Goal: Task Accomplishment & Management: Manage account settings

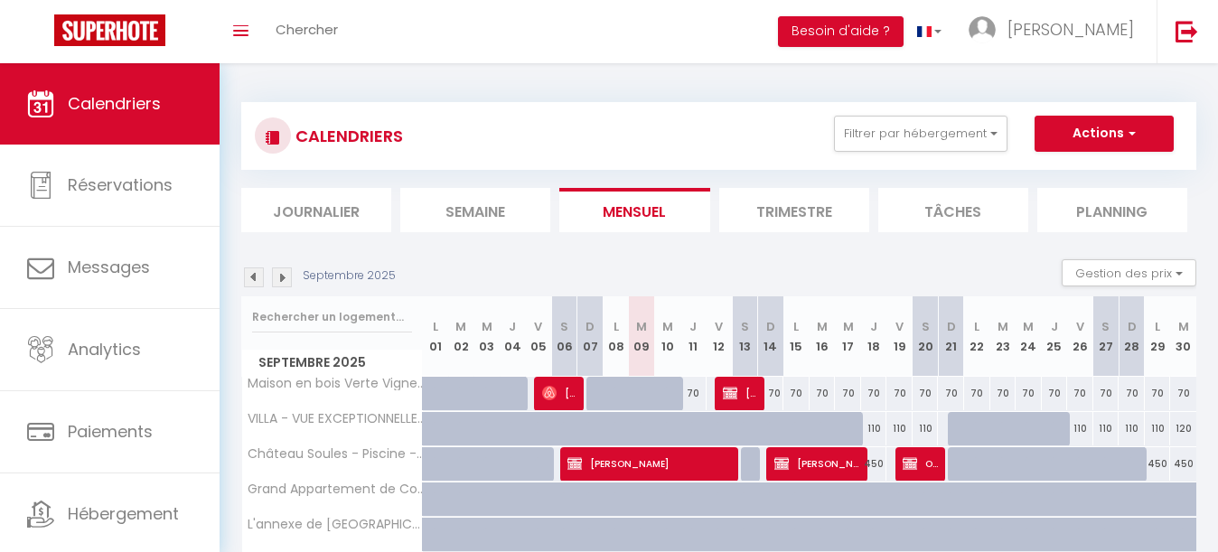
click at [897, 151] on div "CALENDRIERS Filtrer par hébergement Tous Maison en bois Verte Vigne - Calme - E…" at bounding box center [719, 136] width 928 height 41
click at [888, 132] on button "Filtrer par hébergement" at bounding box center [920, 134] width 173 height 36
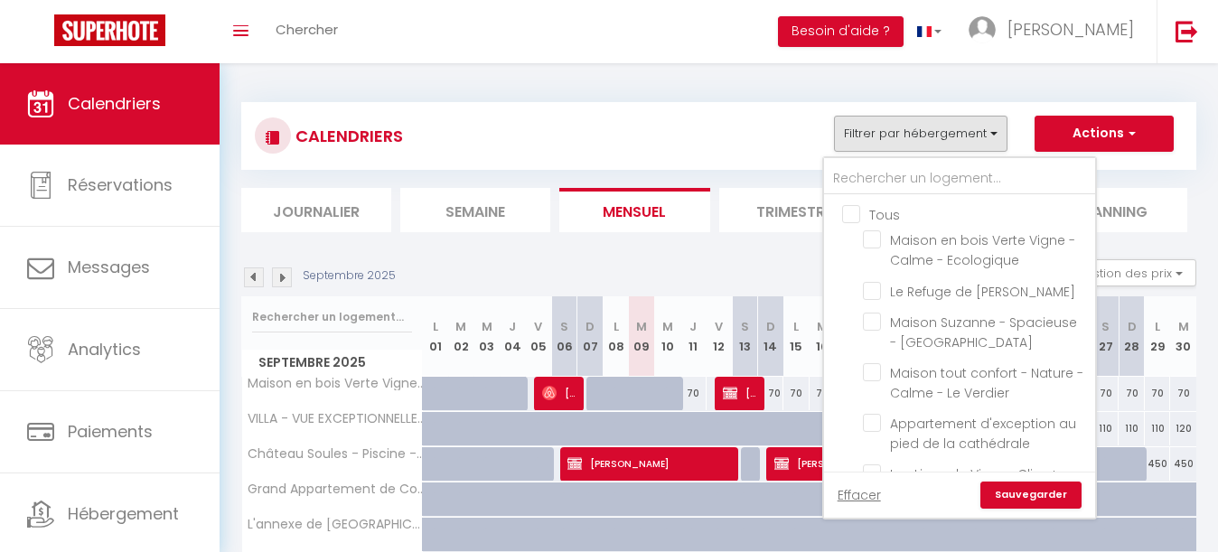
click at [855, 212] on input "Tous" at bounding box center [977, 213] width 271 height 18
checkbox input "true"
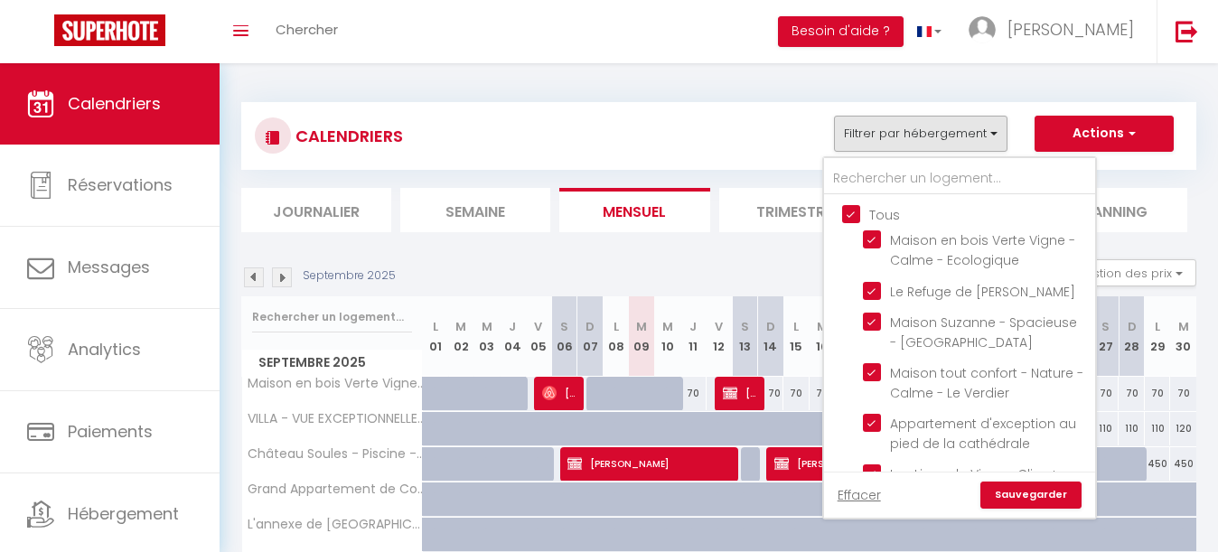
checkbox input "true"
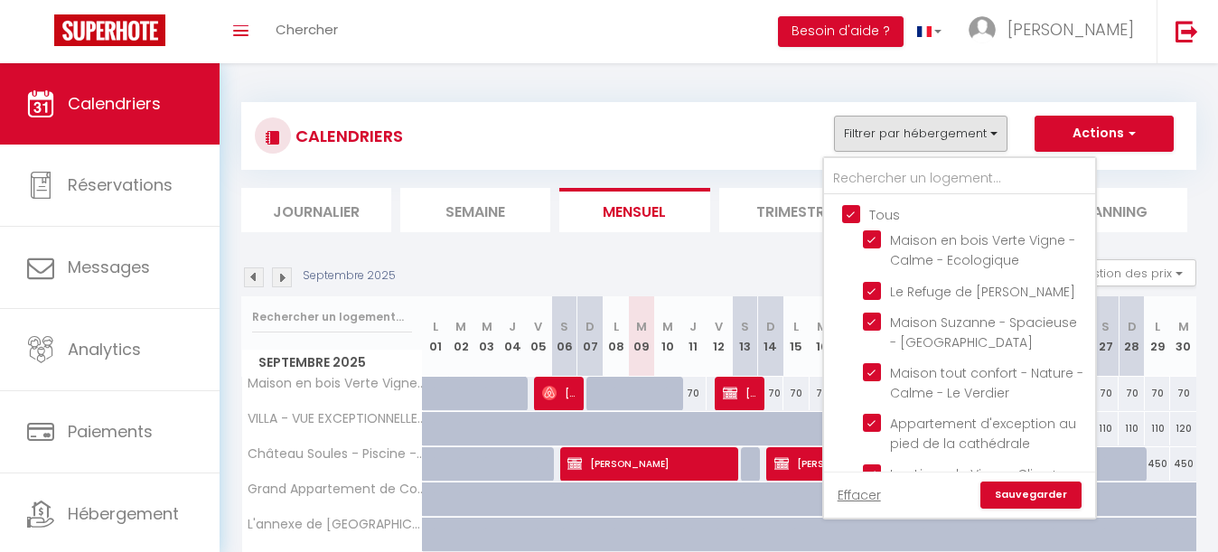
checkbox input "true"
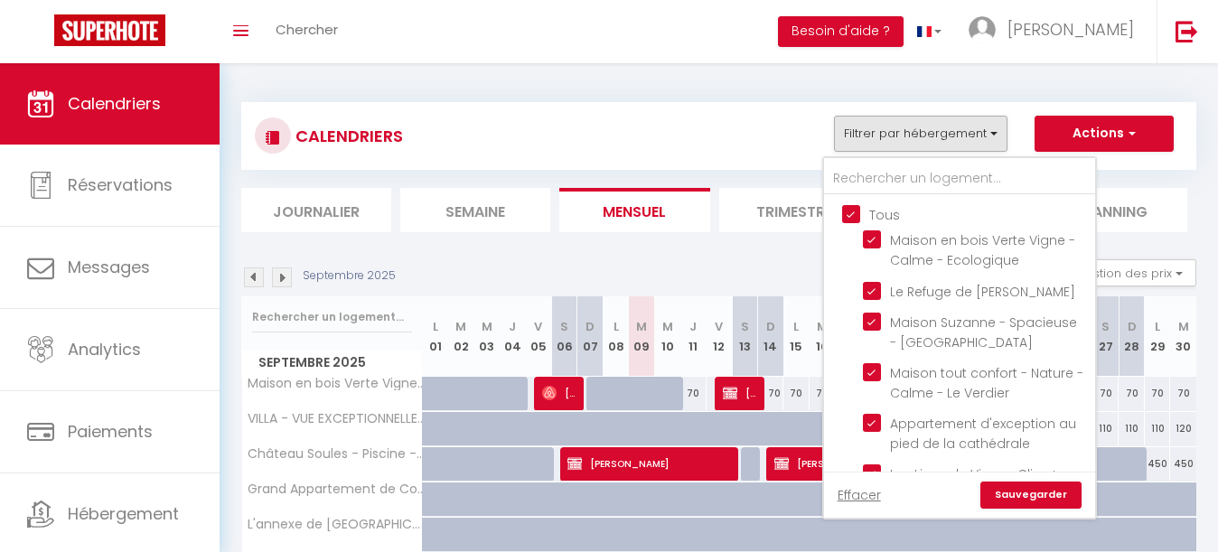
checkbox input "true"
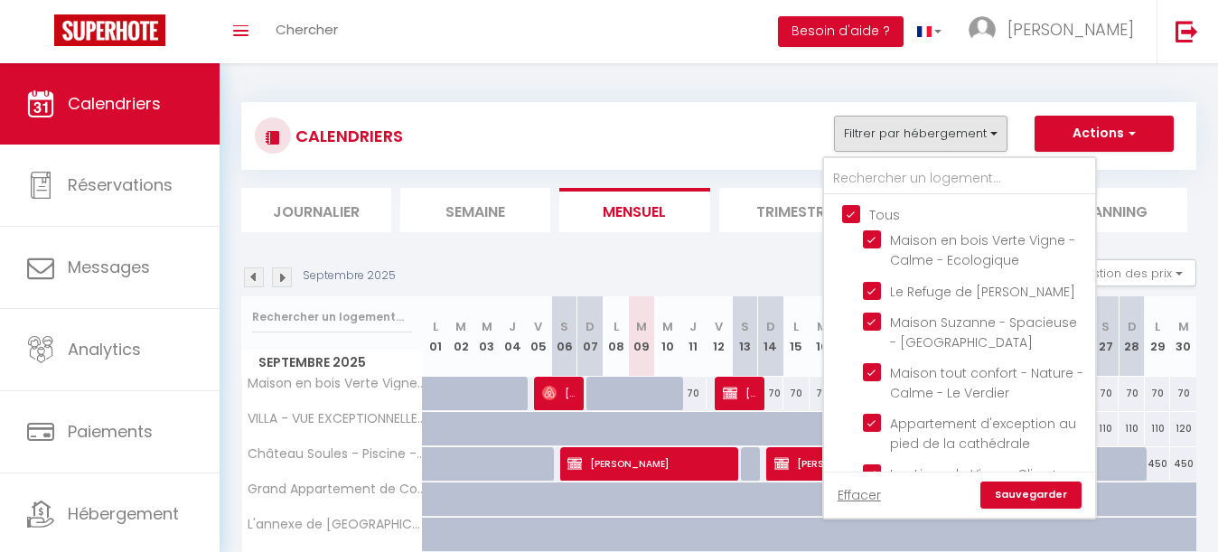
checkbox input "true"
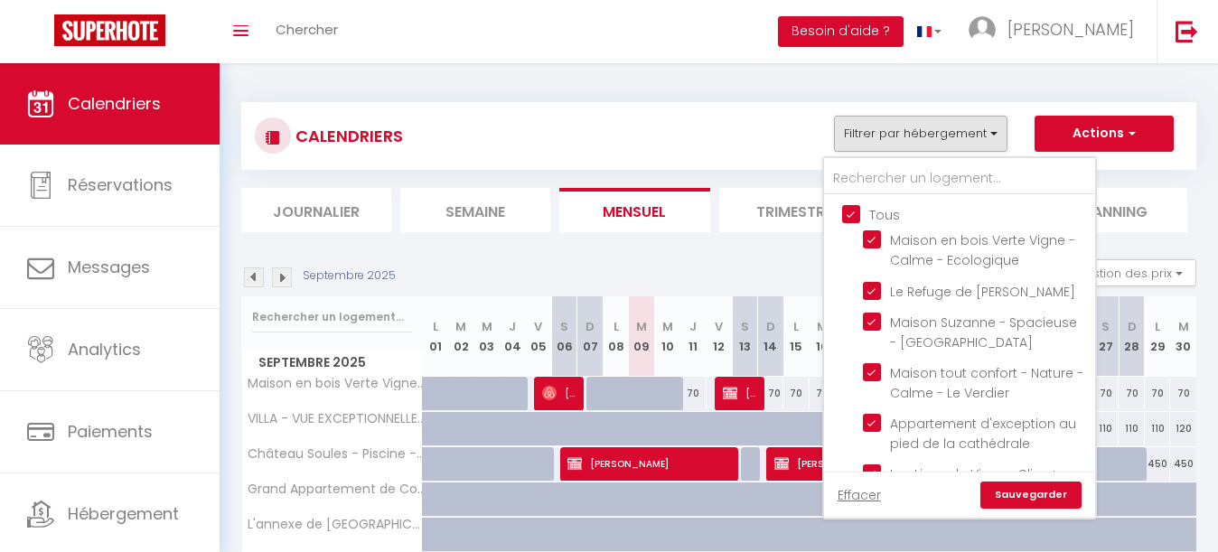
checkbox input "true"
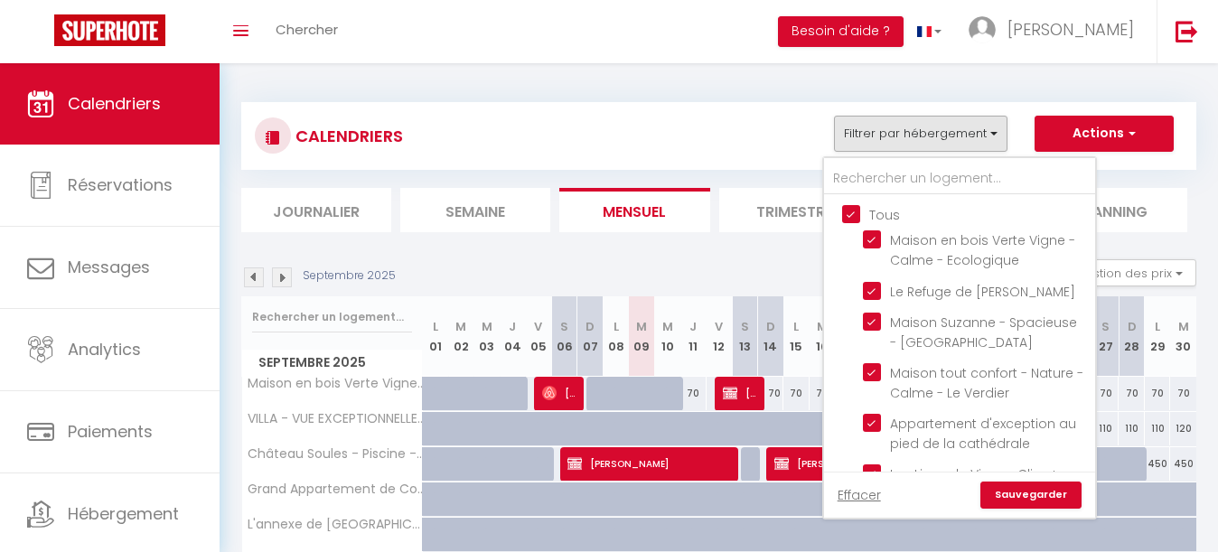
checkbox input "true"
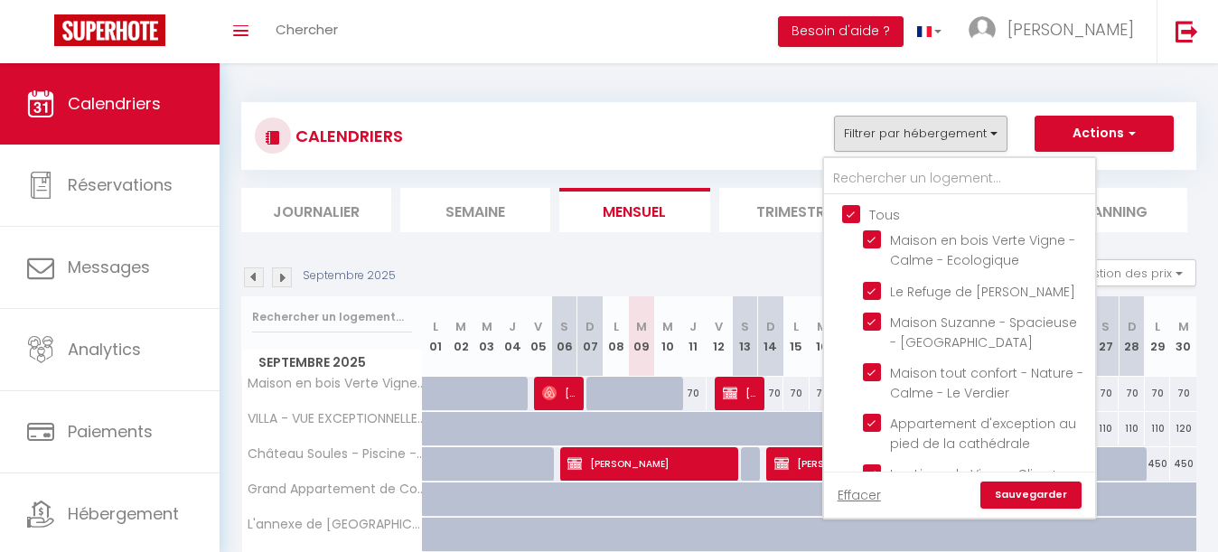
checkbox input "true"
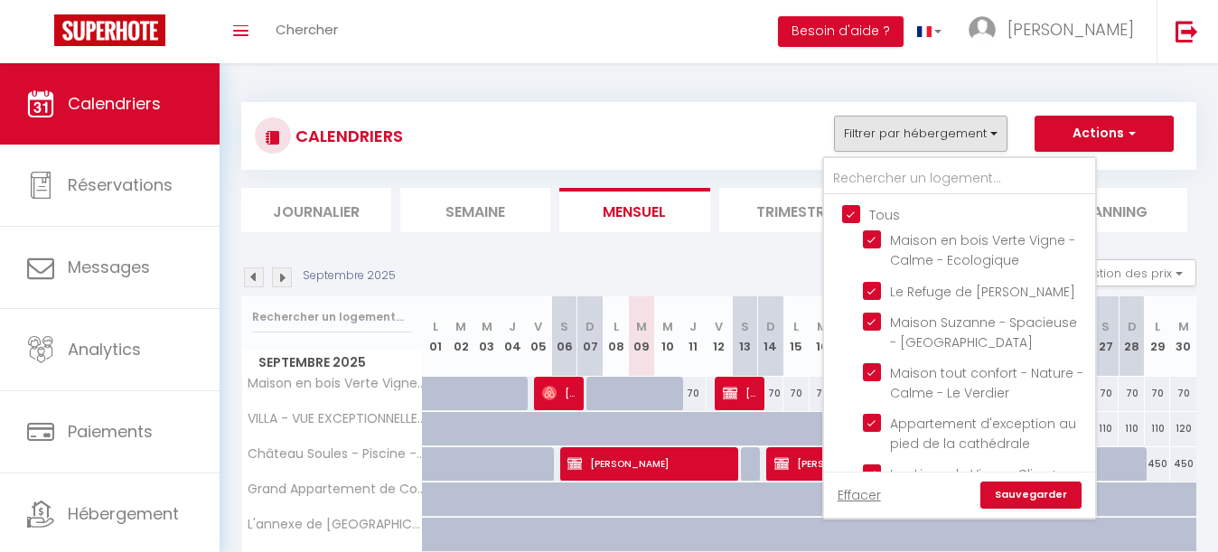
checkbox input "true"
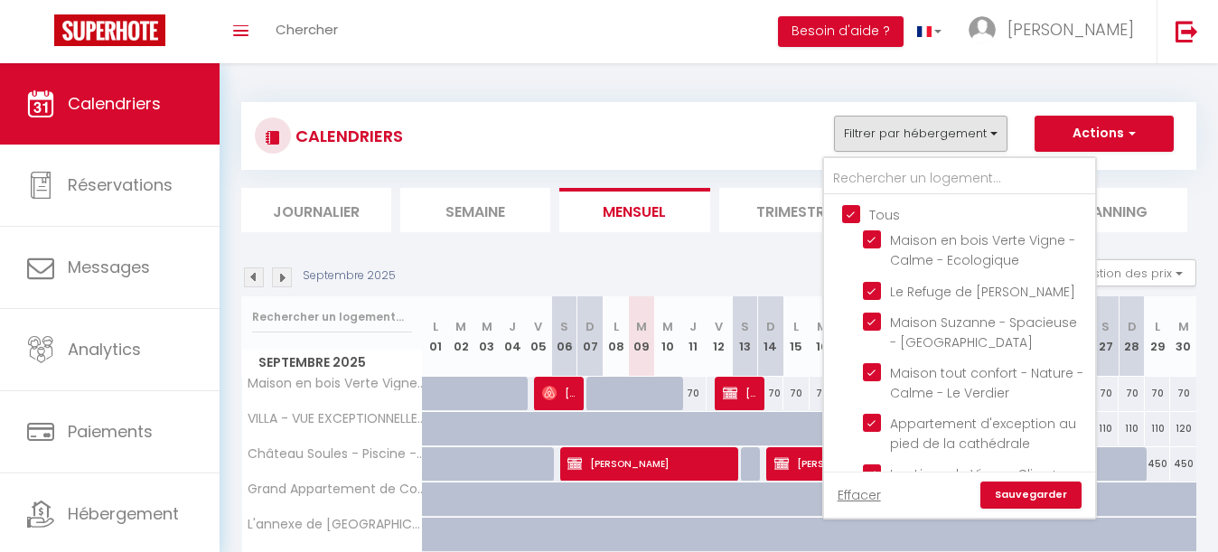
checkbox input "true"
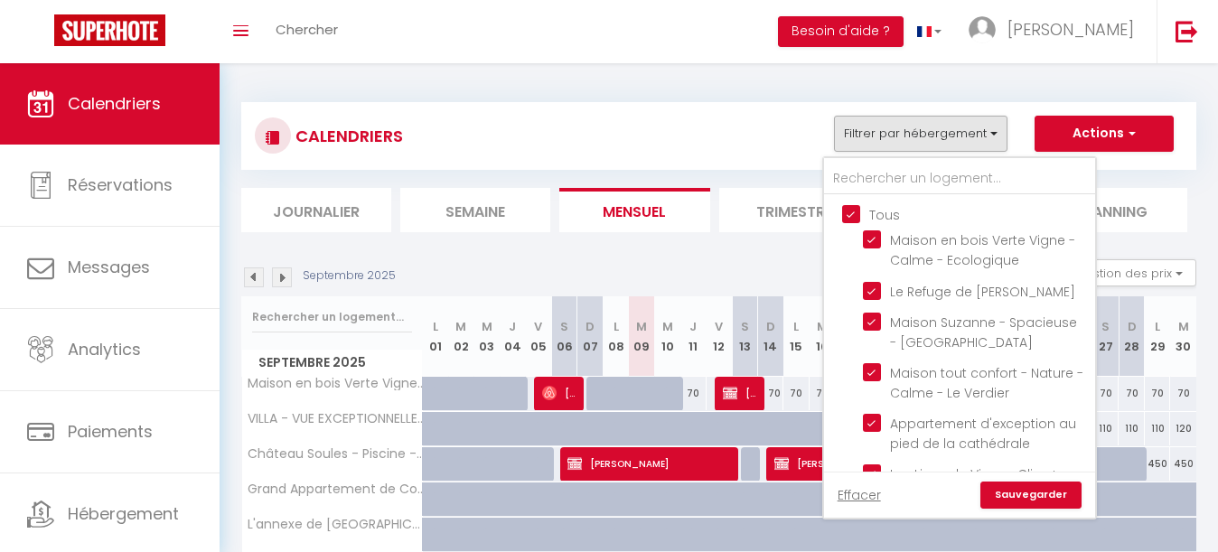
checkbox input "true"
click at [855, 212] on input "Tous" at bounding box center [977, 213] width 271 height 18
checkbox input "false"
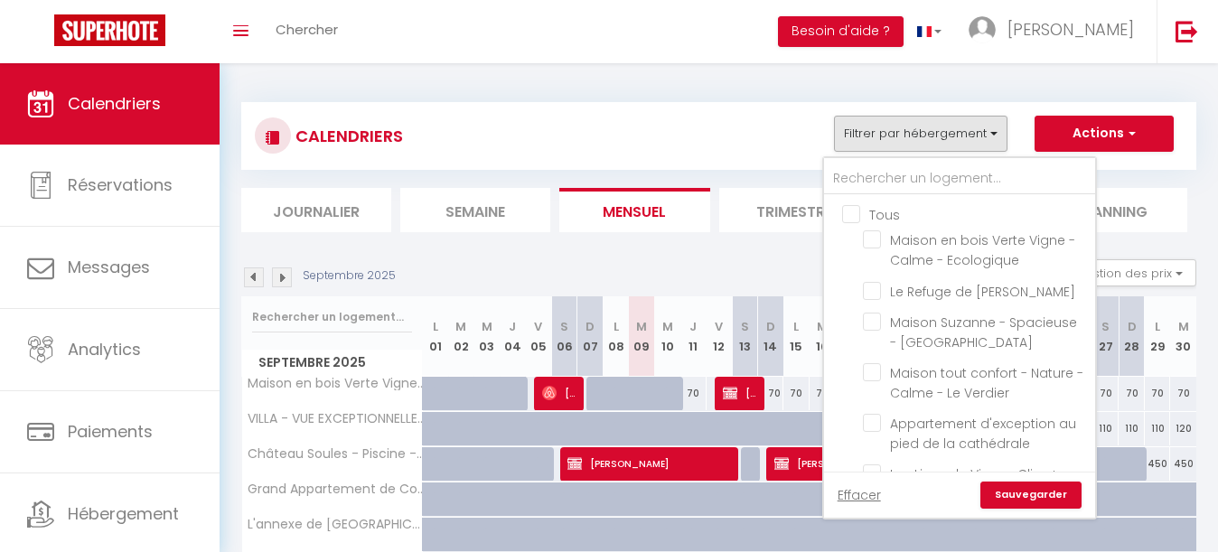
checkbox input "false"
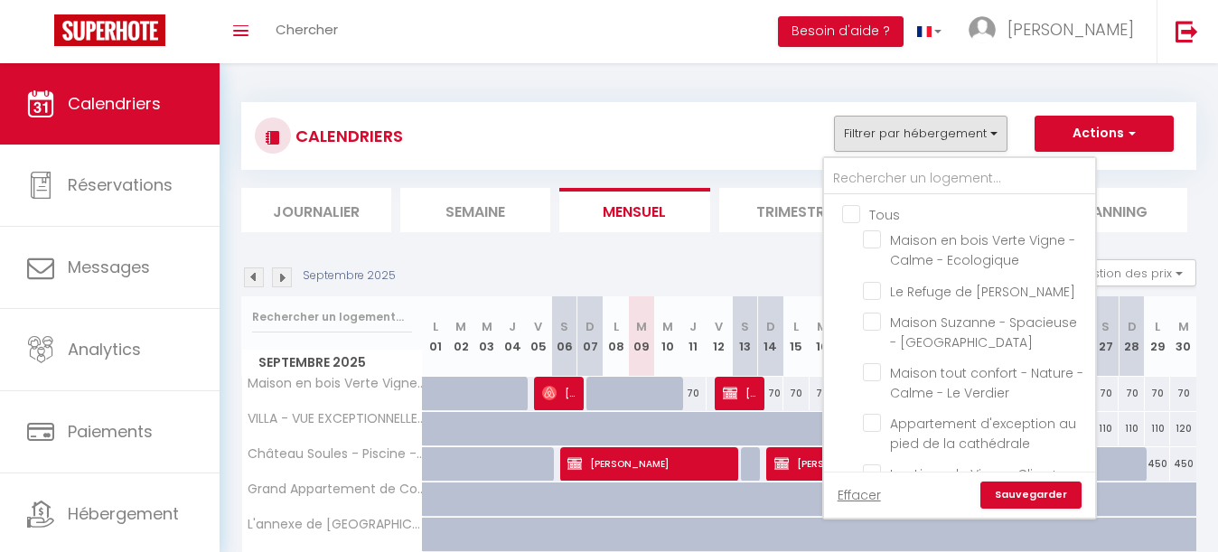
checkbox input "false"
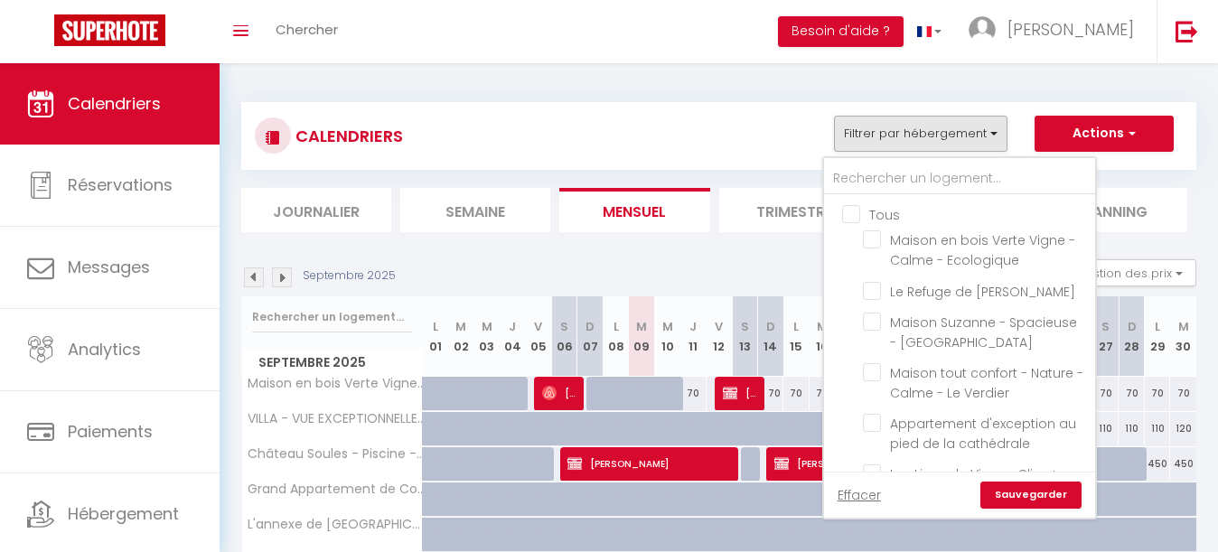
checkbox input "false"
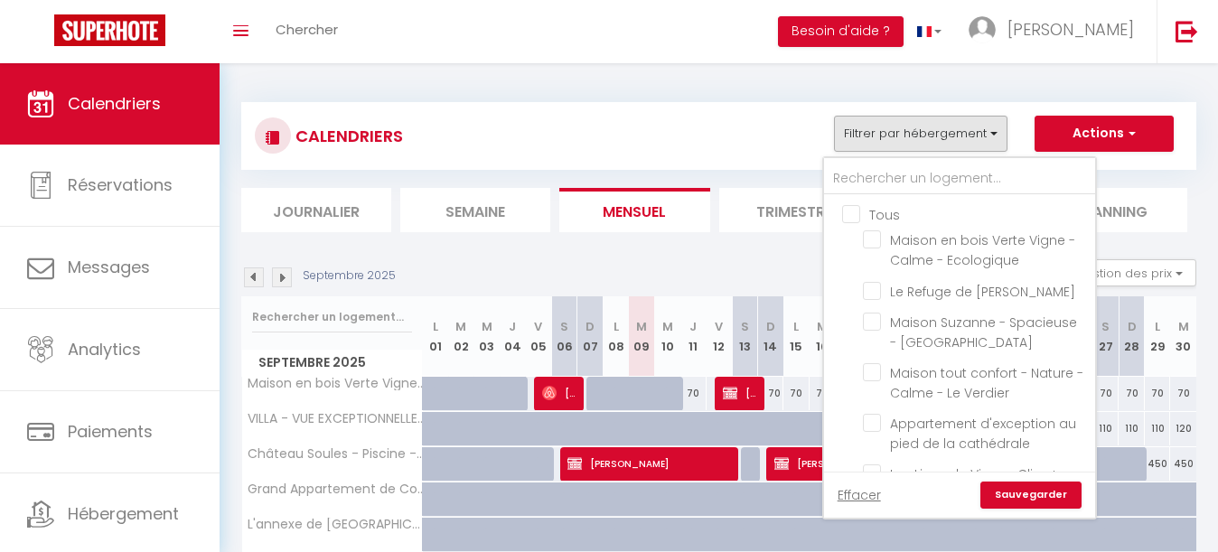
checkbox input "false"
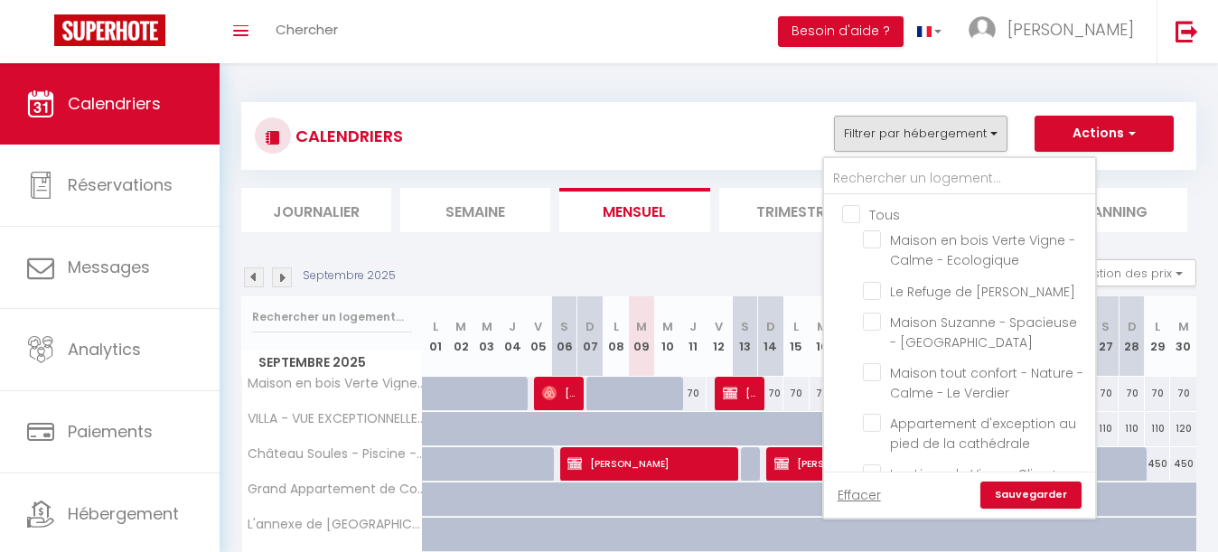
checkbox input "false"
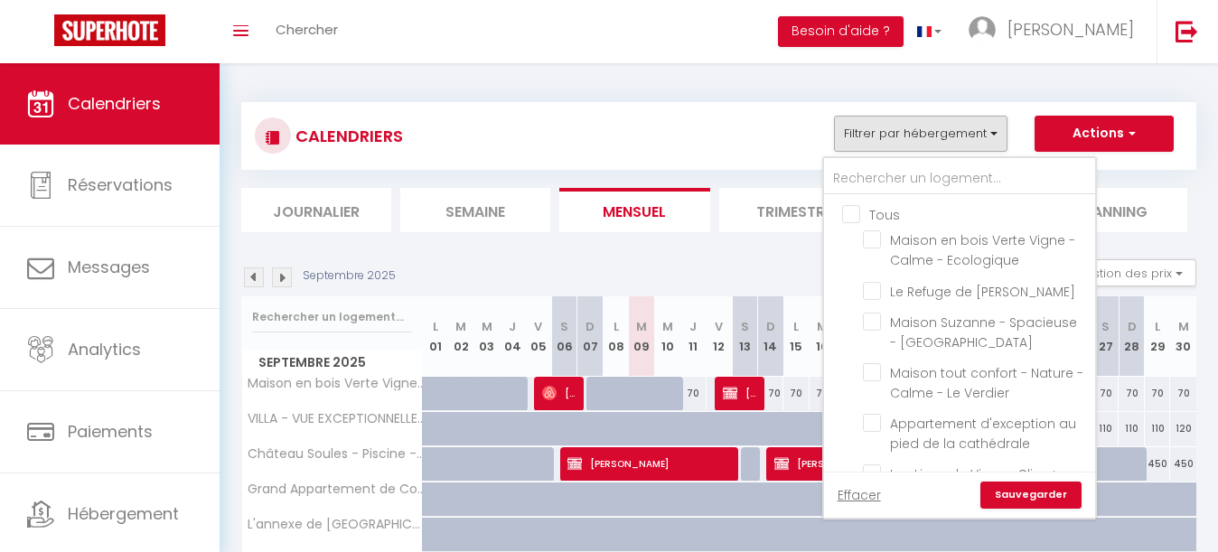
checkbox input "false"
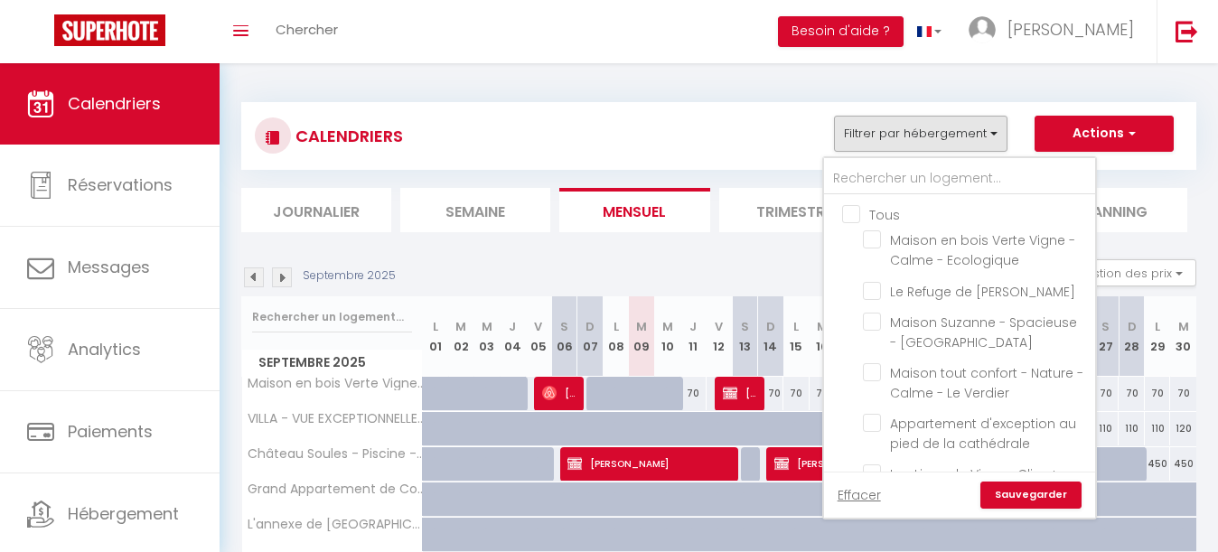
checkbox input "false"
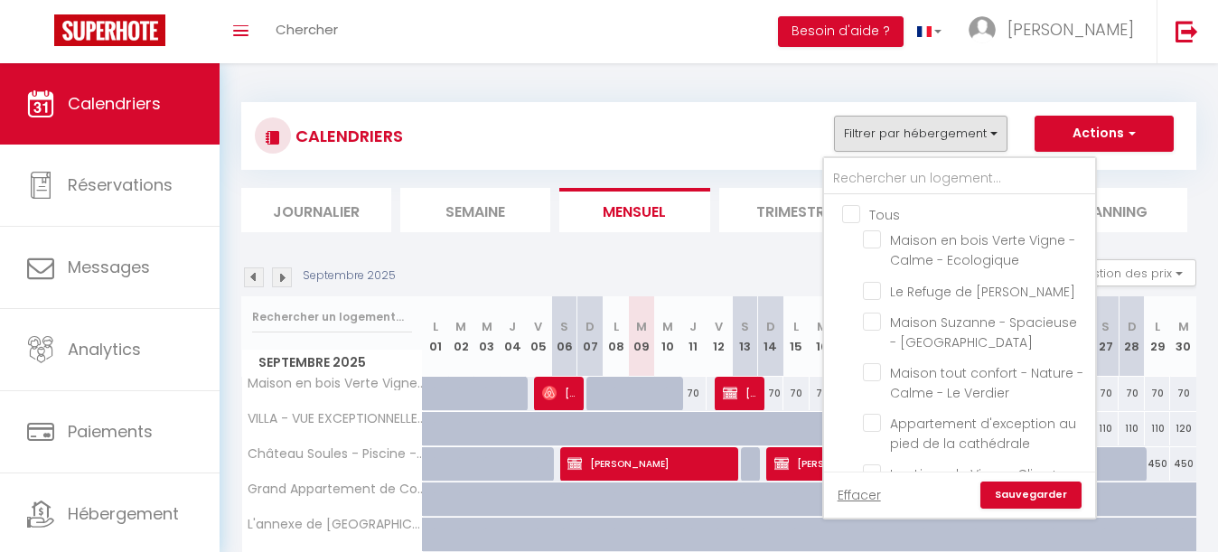
checkbox input "false"
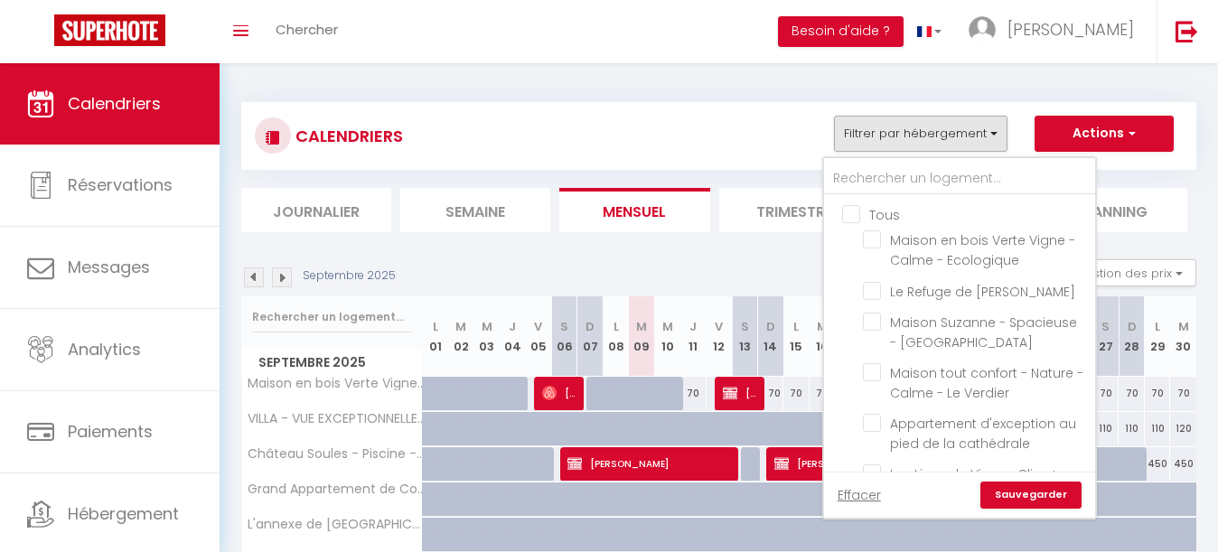
checkbox input "false"
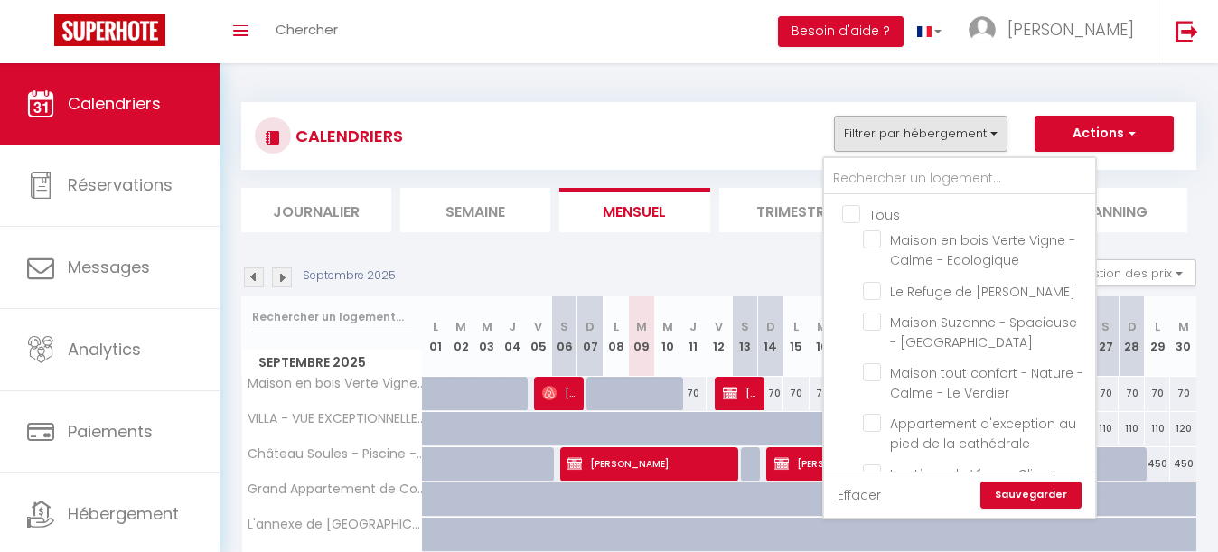
checkbox input "false"
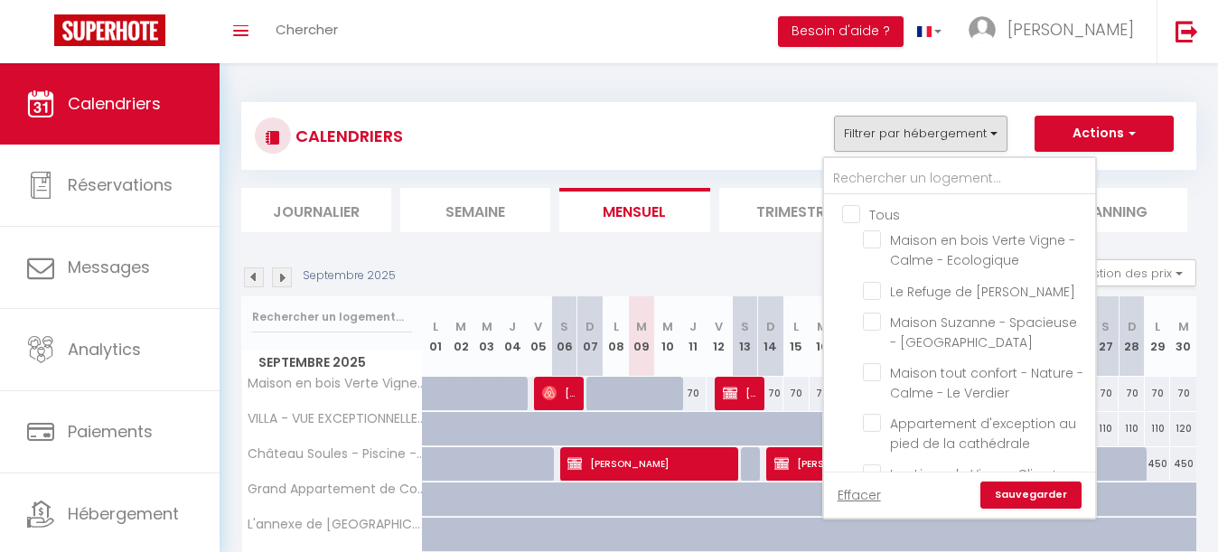
checkbox input "false"
click at [912, 173] on input "text" at bounding box center [959, 179] width 271 height 33
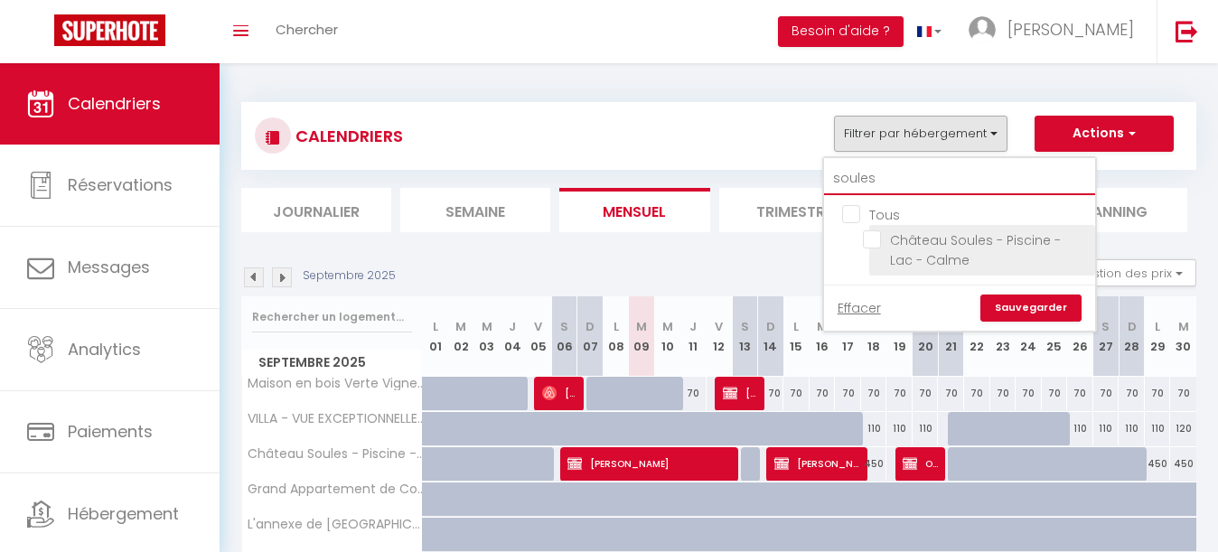
type input "soules"
click at [876, 238] on input "Château Soules - Piscine - Lac - Calme" at bounding box center [976, 239] width 226 height 18
checkbox input "true"
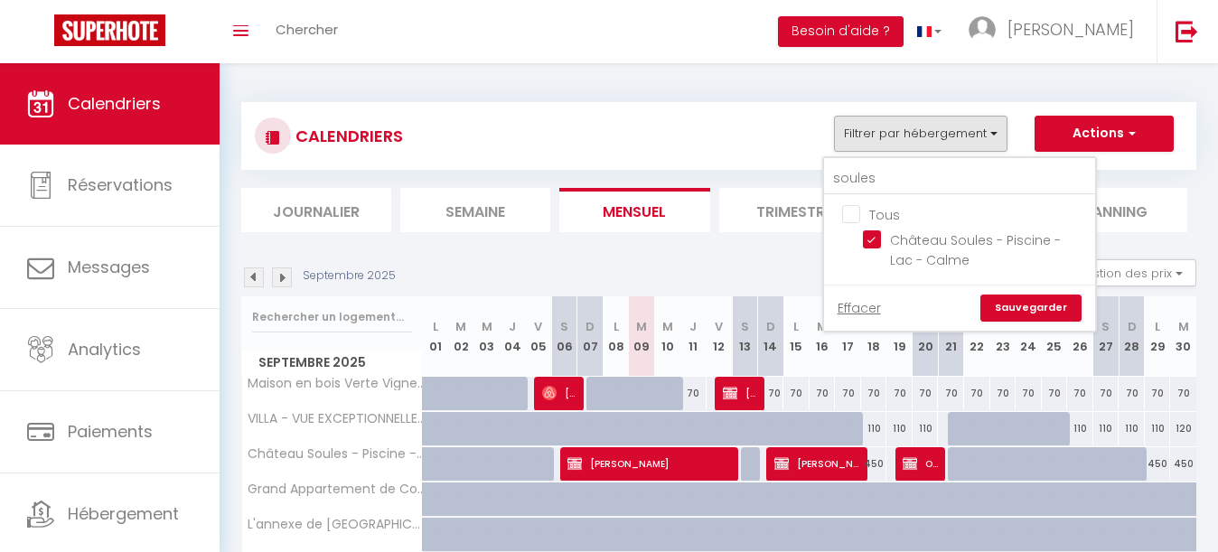
click at [1039, 303] on link "Sauvegarder" at bounding box center [1030, 308] width 101 height 27
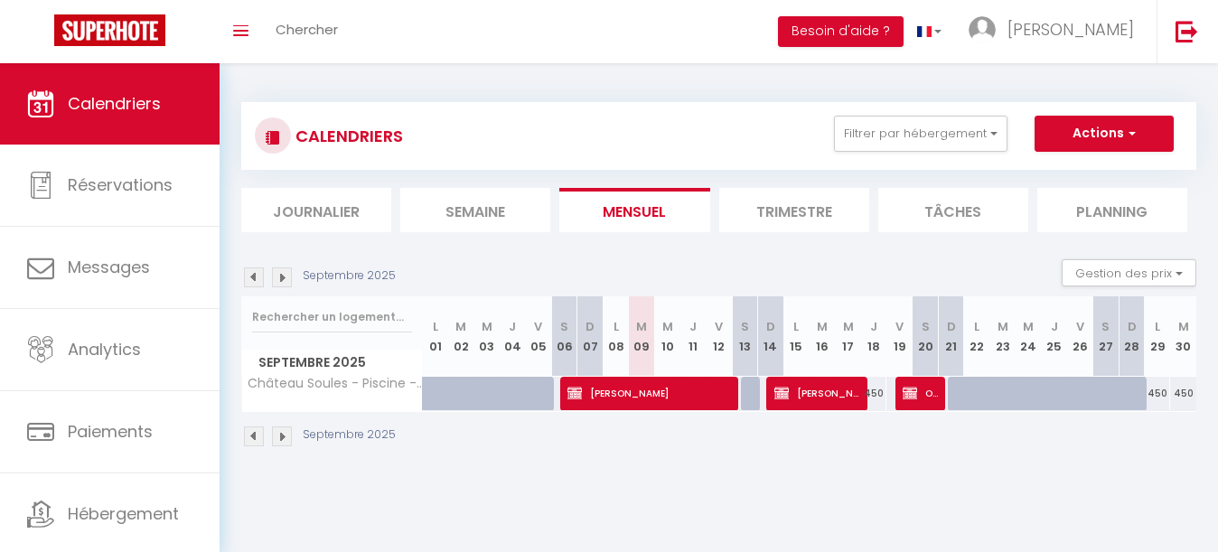
click at [660, 398] on span "[PERSON_NAME]" at bounding box center [650, 393] width 166 height 34
select select "OK"
select select "KO"
select select "0"
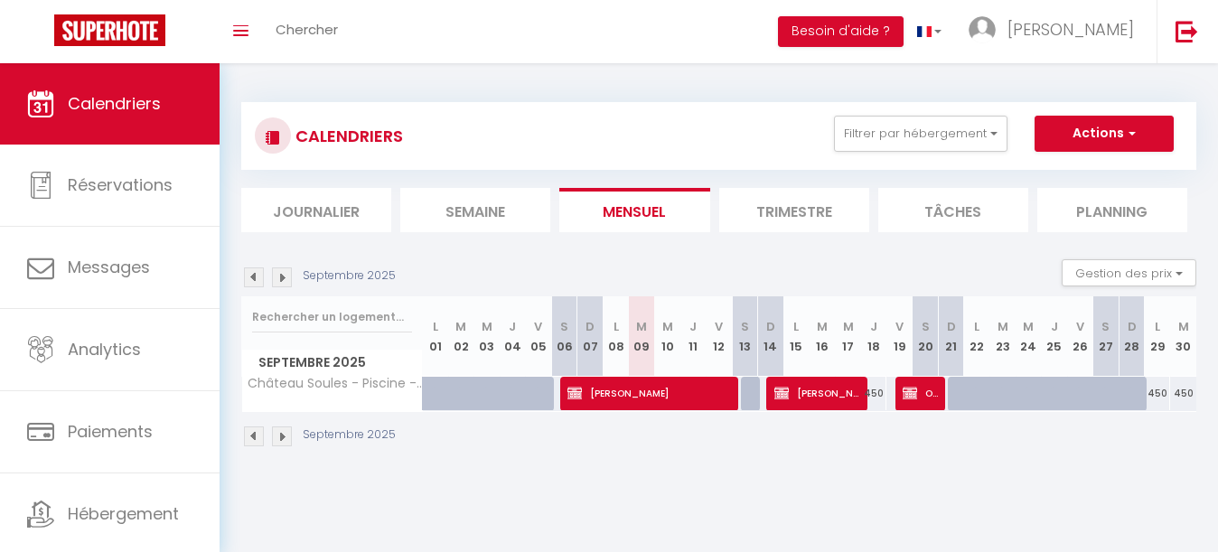
select select "1"
select select
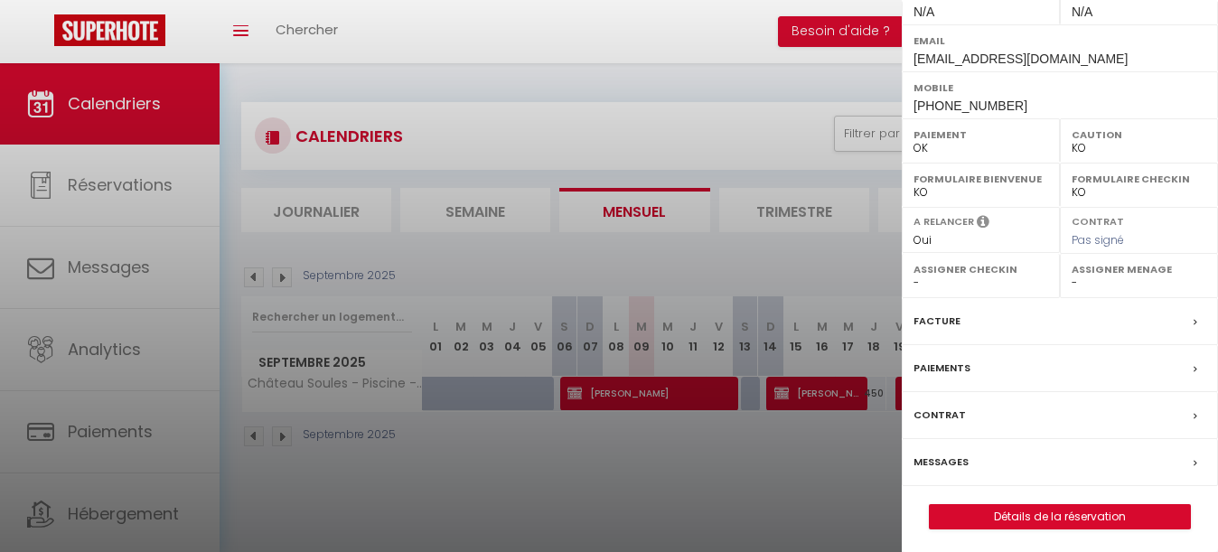
scroll to position [303, 0]
click at [1039, 513] on link "Détails de la réservation" at bounding box center [1060, 517] width 260 height 23
select select
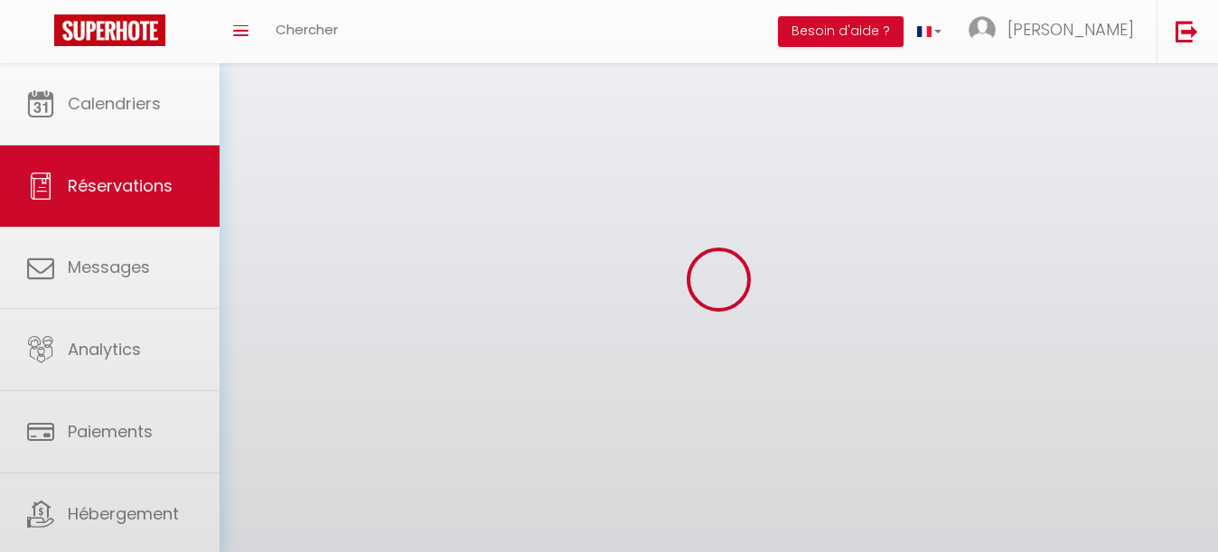
select select
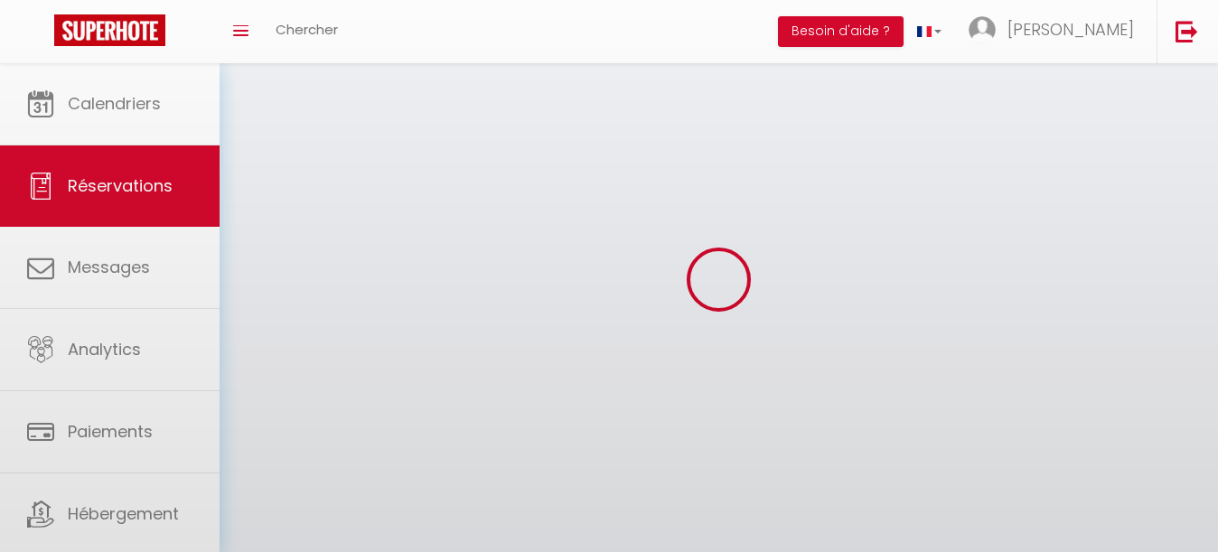
select select
checkbox input "false"
select select
select select "54"
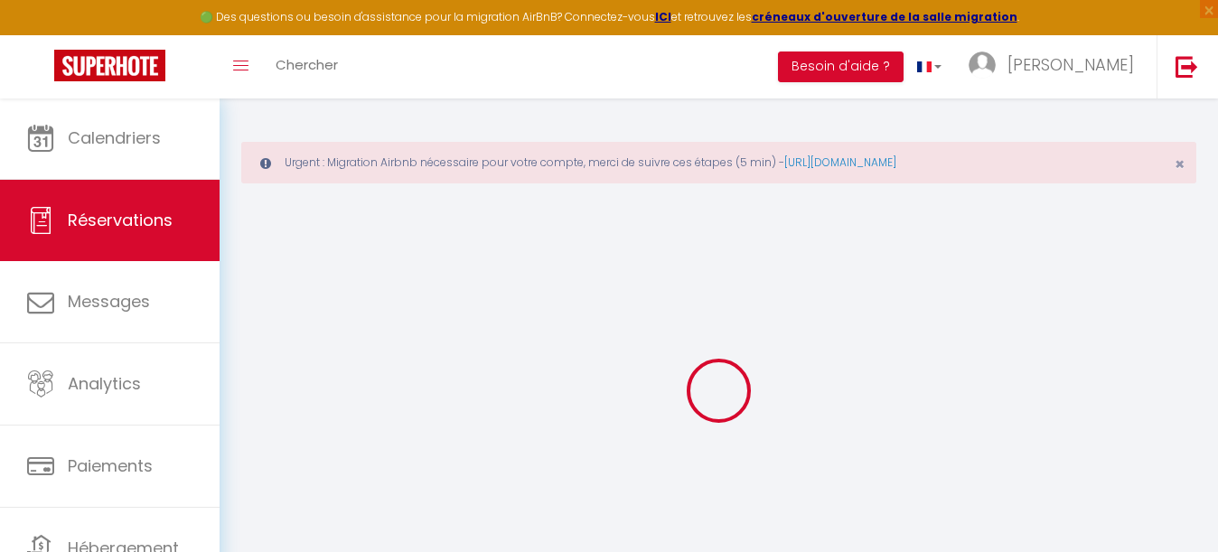
select select
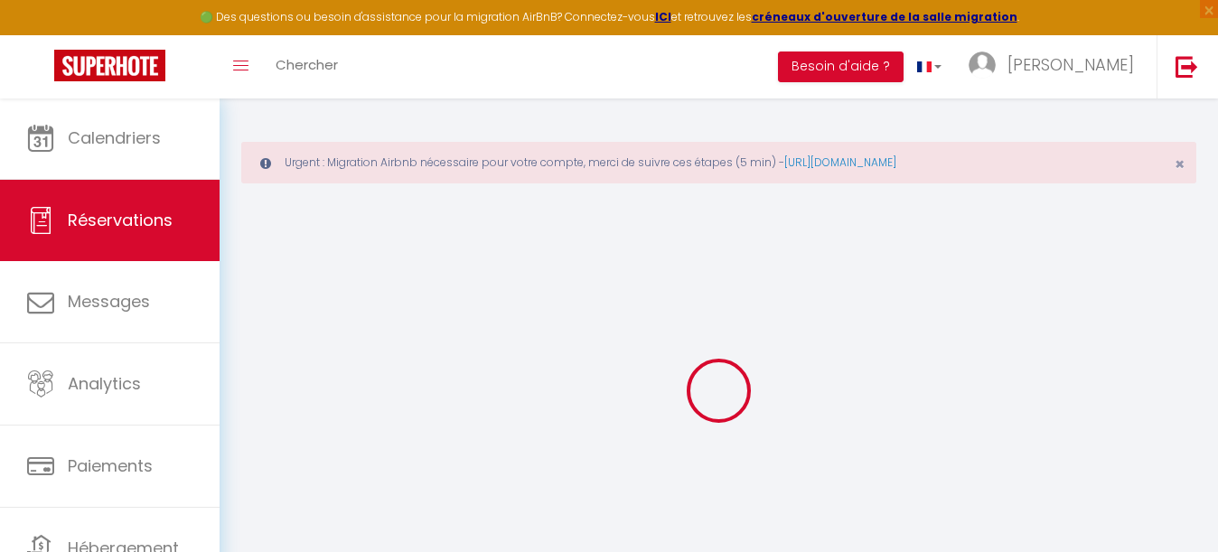
select select
checkbox input "false"
select select
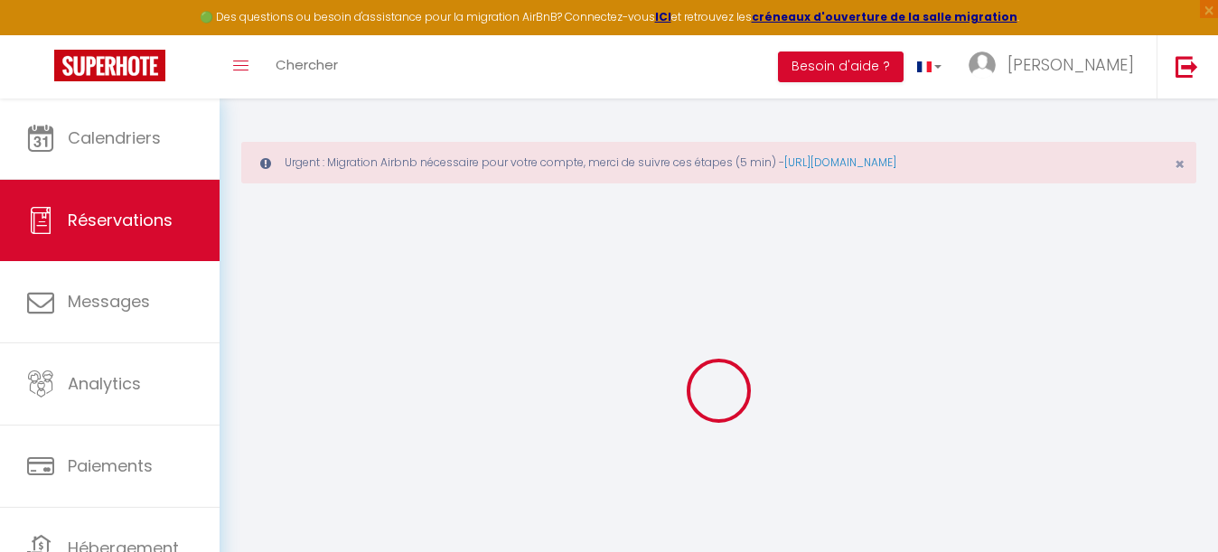
select select
checkbox input "false"
select select
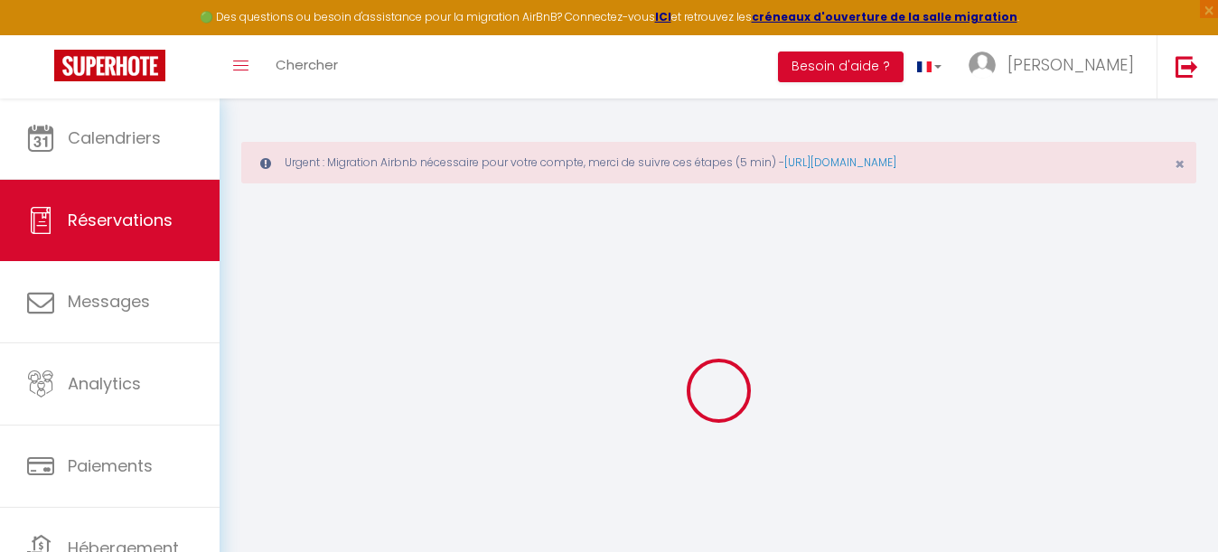
type input "[PERSON_NAME]"
type input "[EMAIL_ADDRESS][DOMAIN_NAME]"
type input "[PHONE_NUMBER]"
type input "G43 2TA"
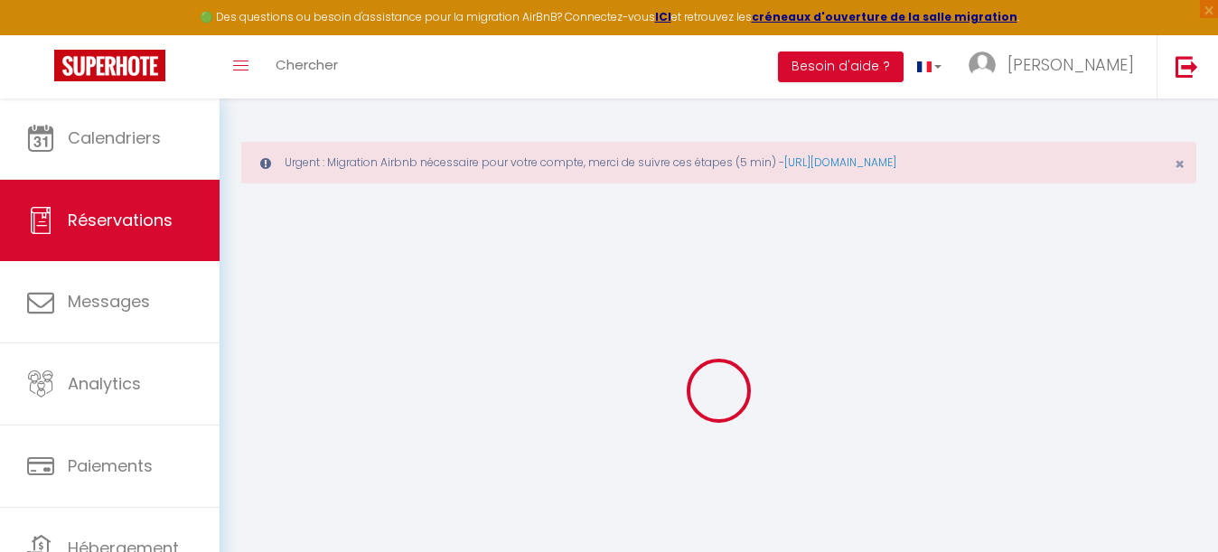
type input "[STREET_ADDRESS]"
type input "[GEOGRAPHIC_DATA]"
select select "GB"
select select "61372"
select select "1"
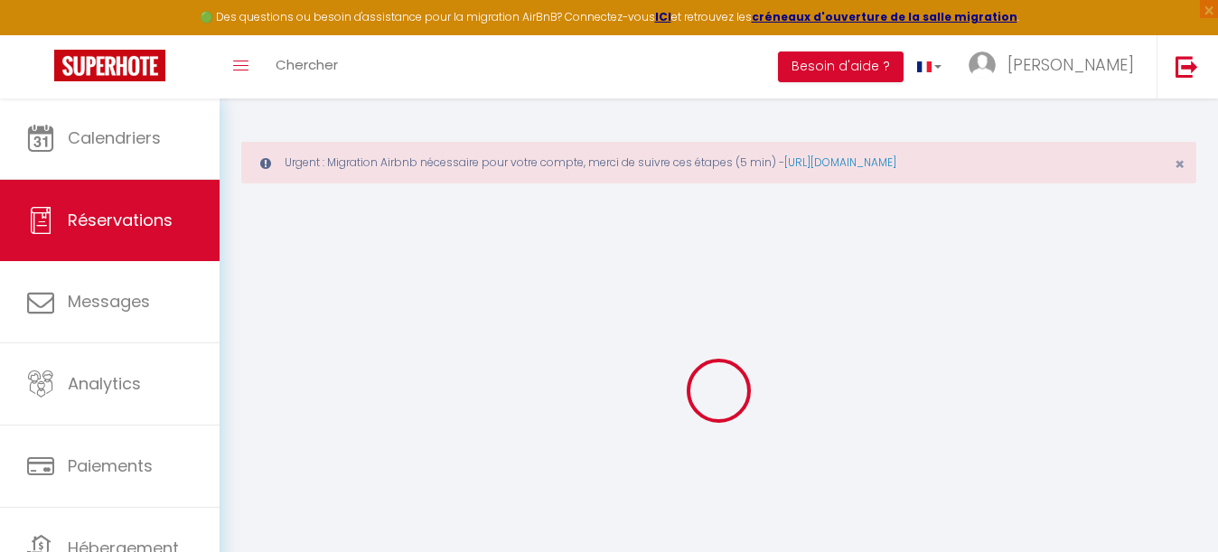
type input "[DATE]"
select select
type input "[DATE]"
select select
type input "5"
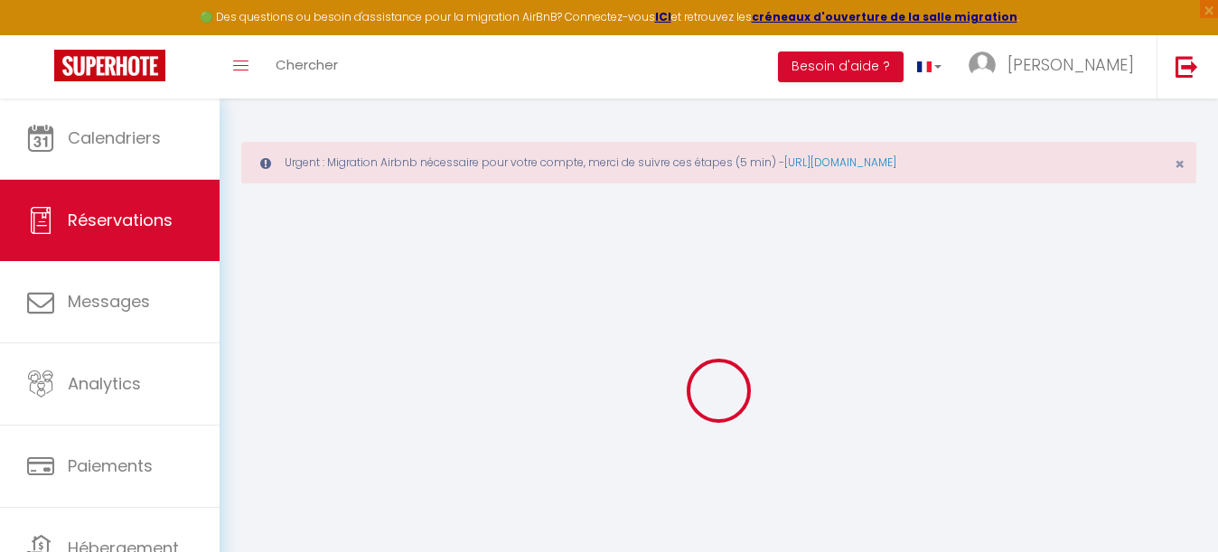
type input "3"
select select "12"
select select
type input "3307.5"
checkbox input "false"
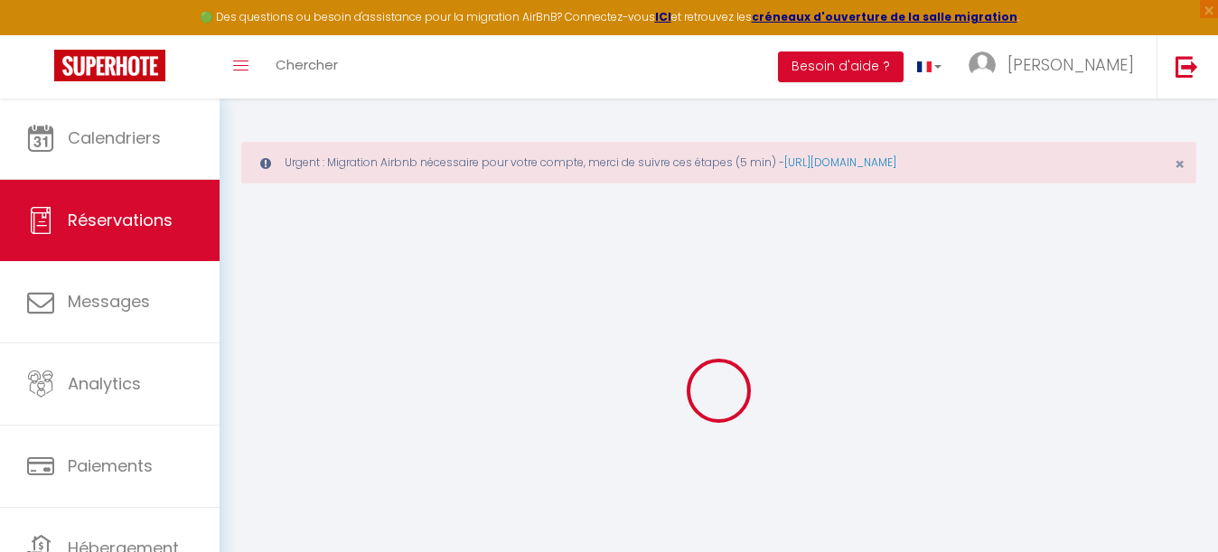
type input "0"
select select "69"
type input "0"
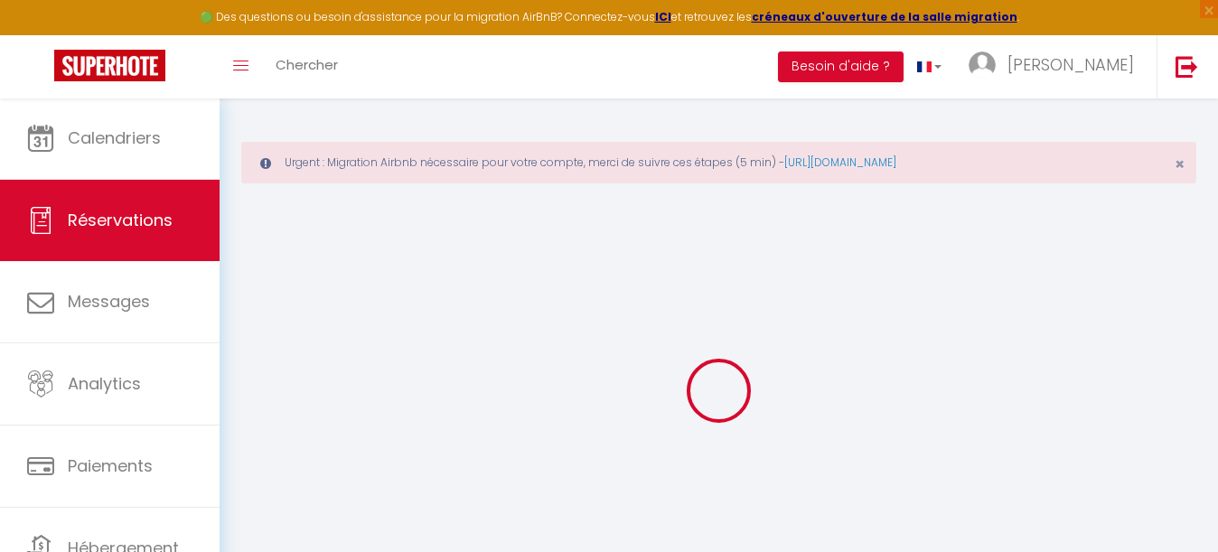
select select
select select "14"
checkbox input "false"
select select
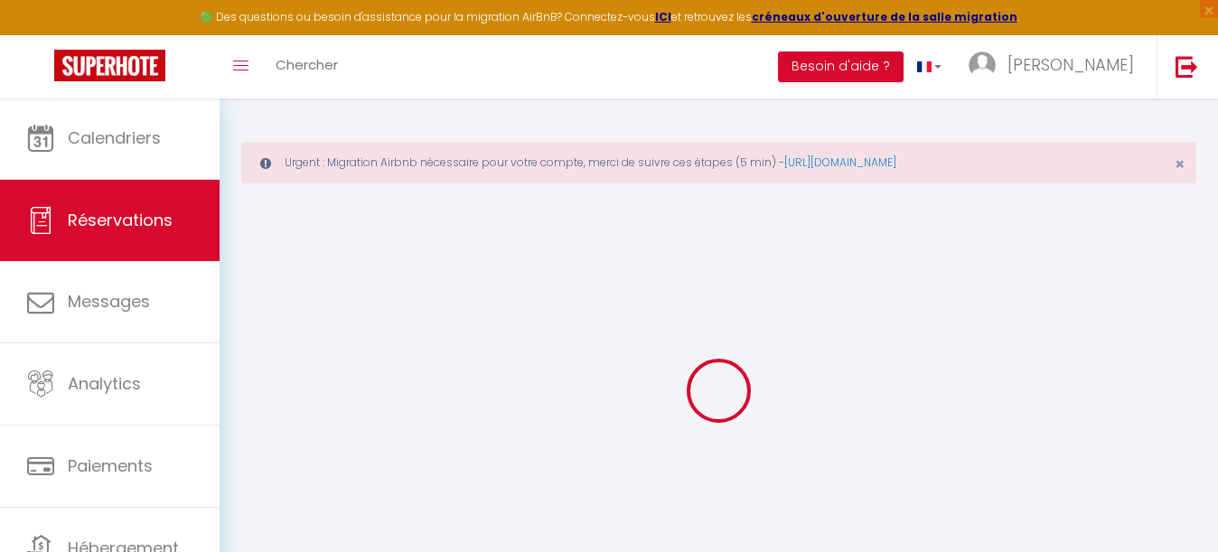
select select
checkbox input "false"
select select
checkbox input "false"
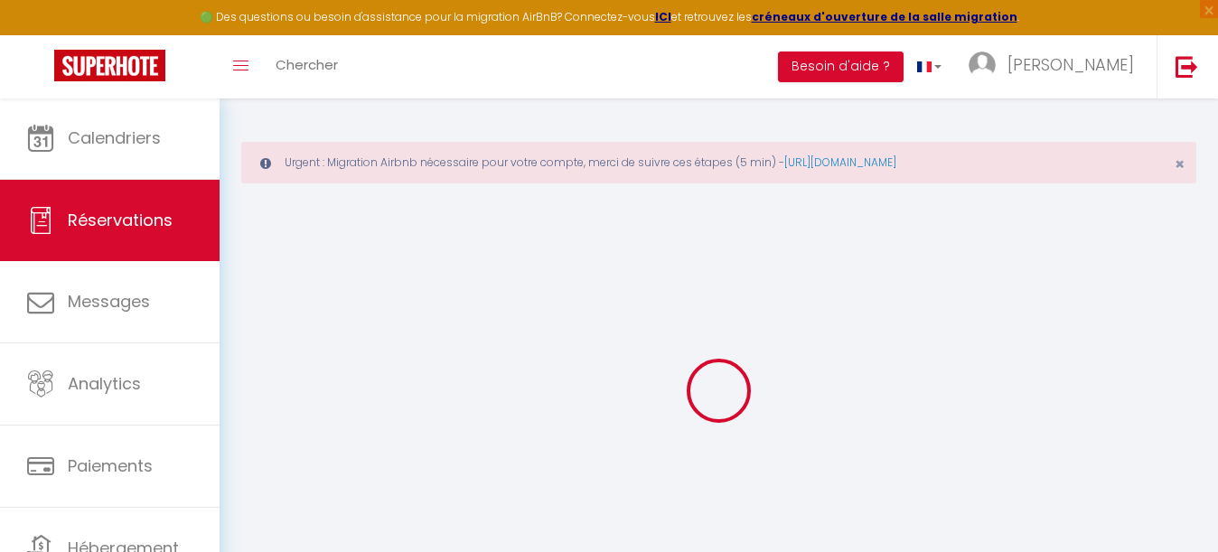
select select
checkbox input "false"
type input "220"
type input "82.6"
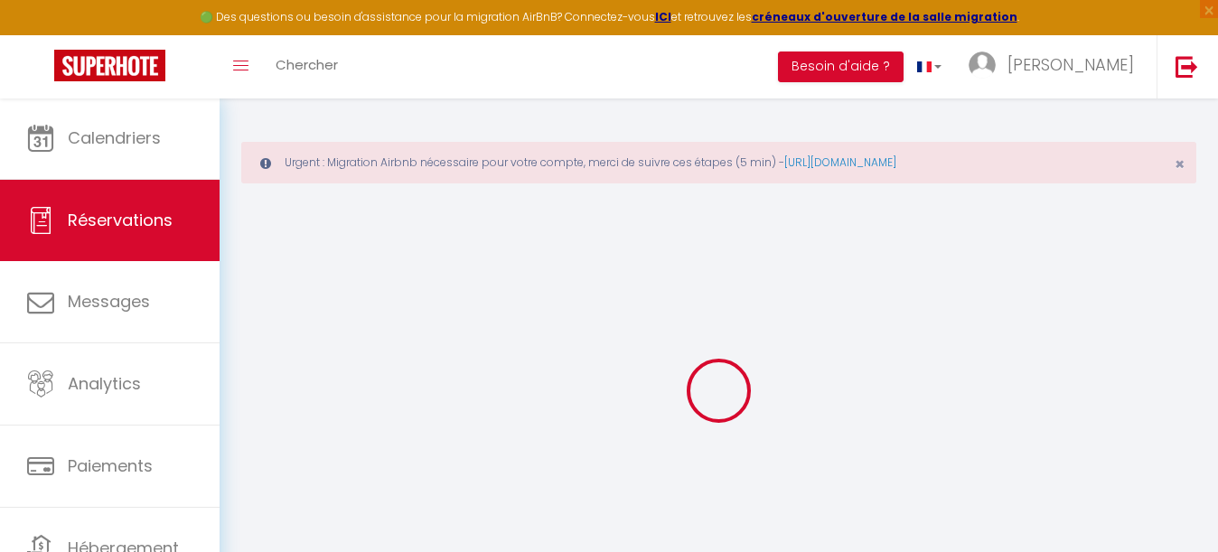
select select
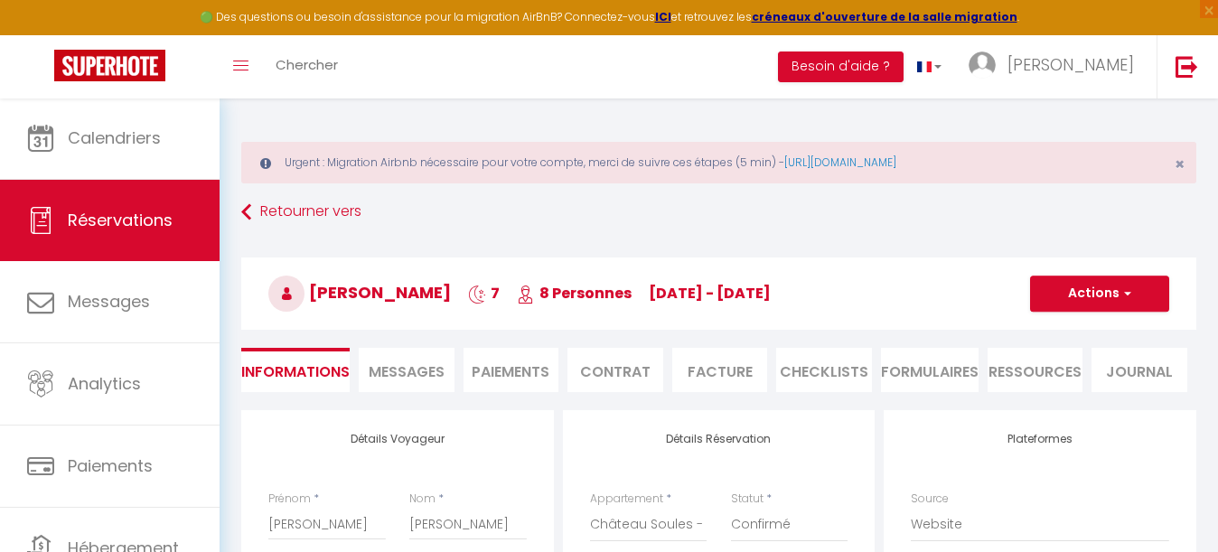
checkbox input "false"
select select
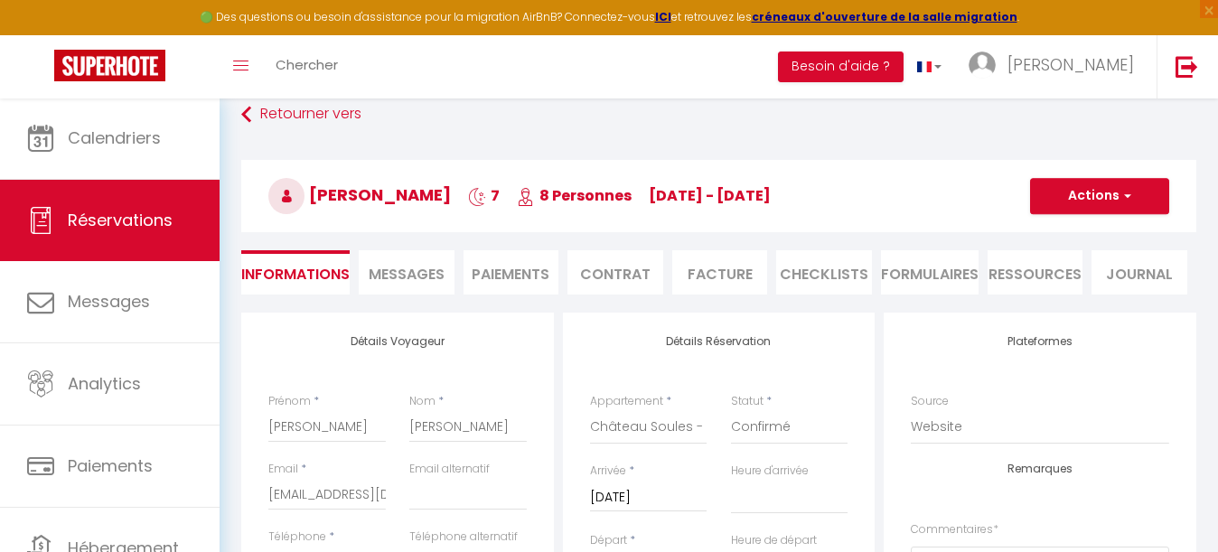
scroll to position [102, 0]
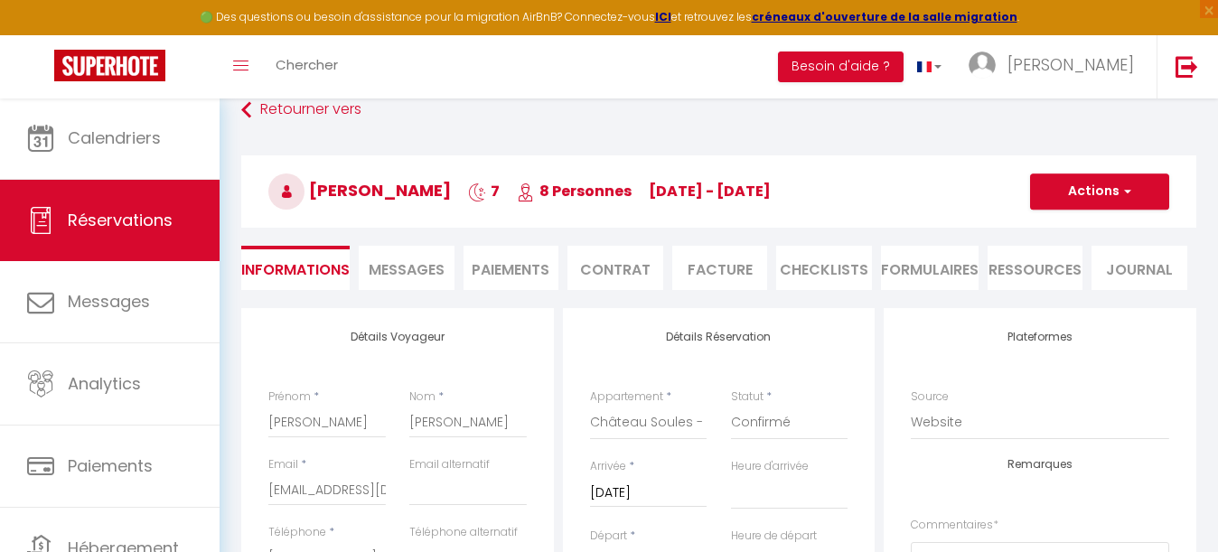
click at [416, 264] on span "Messages" at bounding box center [407, 269] width 76 height 21
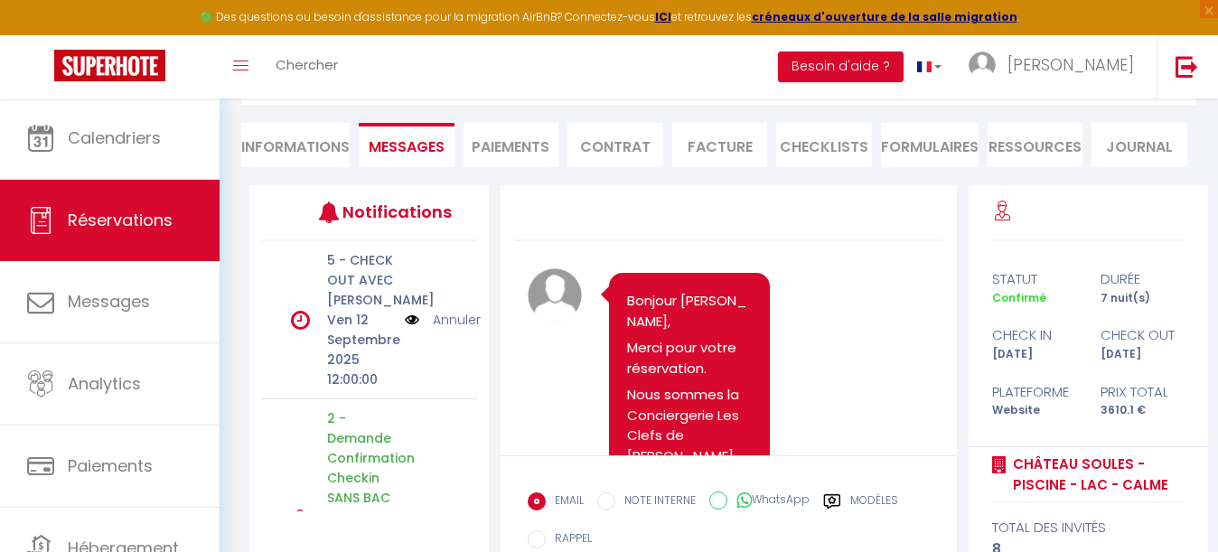
click at [313, 148] on li "Informations" at bounding box center [295, 145] width 108 height 44
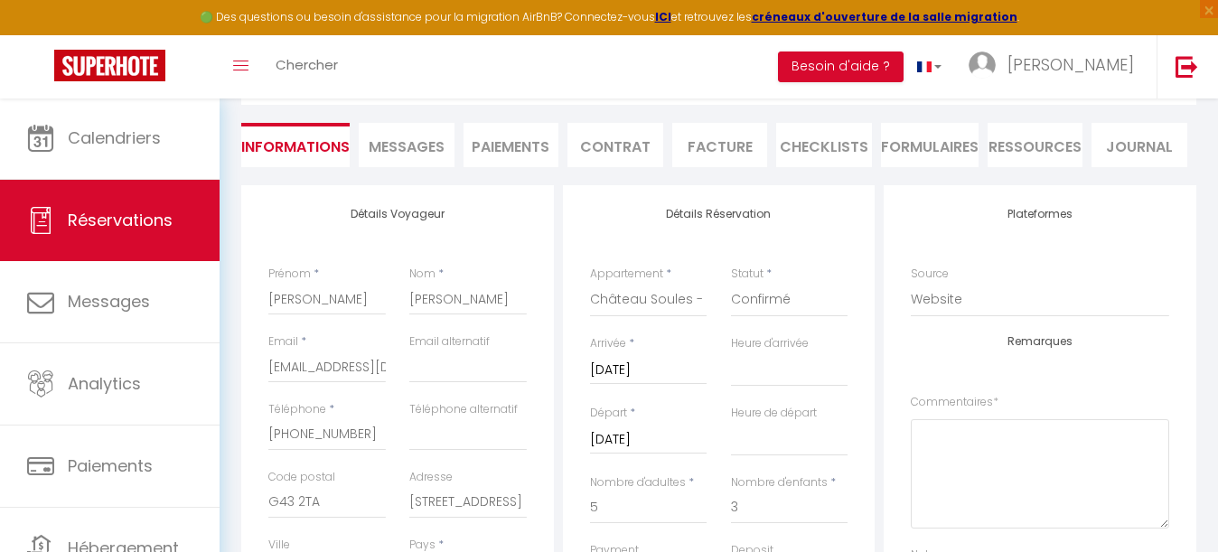
select select
click at [384, 138] on span "Messages" at bounding box center [407, 146] width 76 height 21
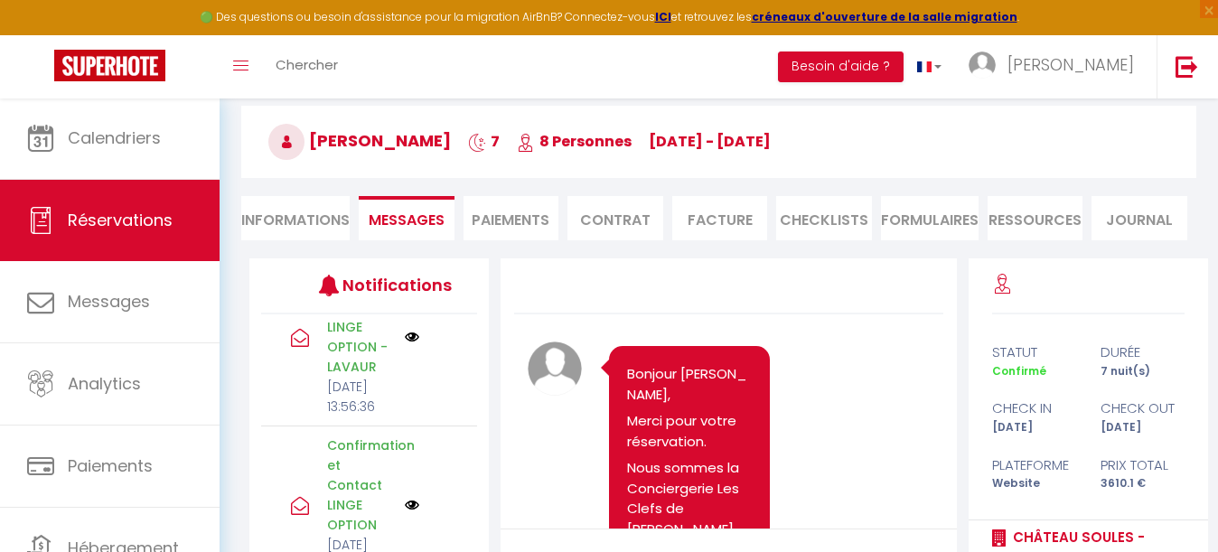
scroll to position [134, 0]
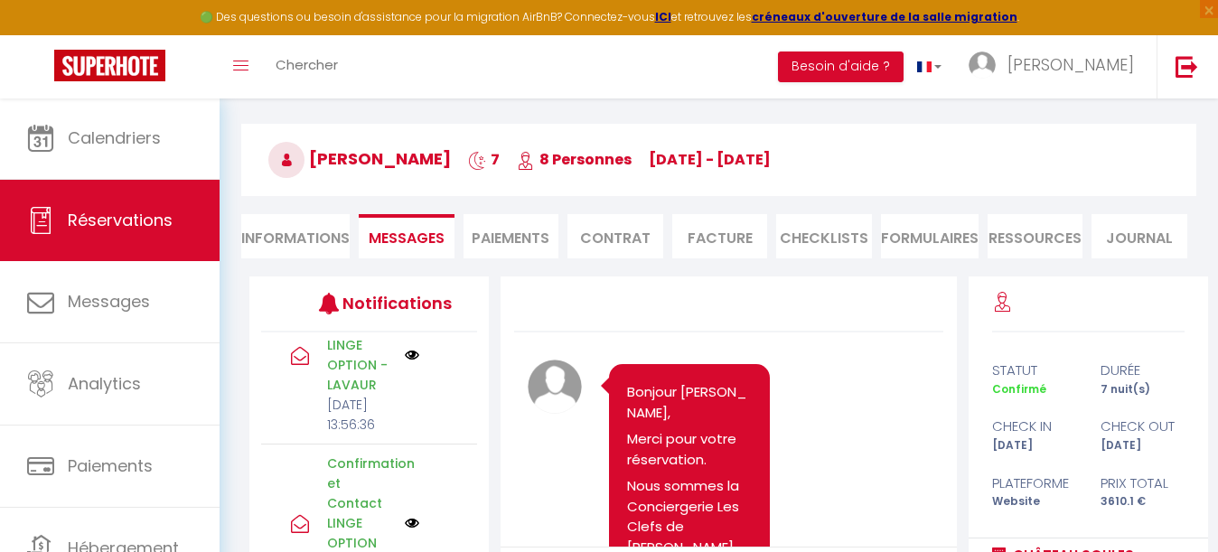
select select
click at [295, 230] on li "Informations" at bounding box center [295, 236] width 108 height 44
select select
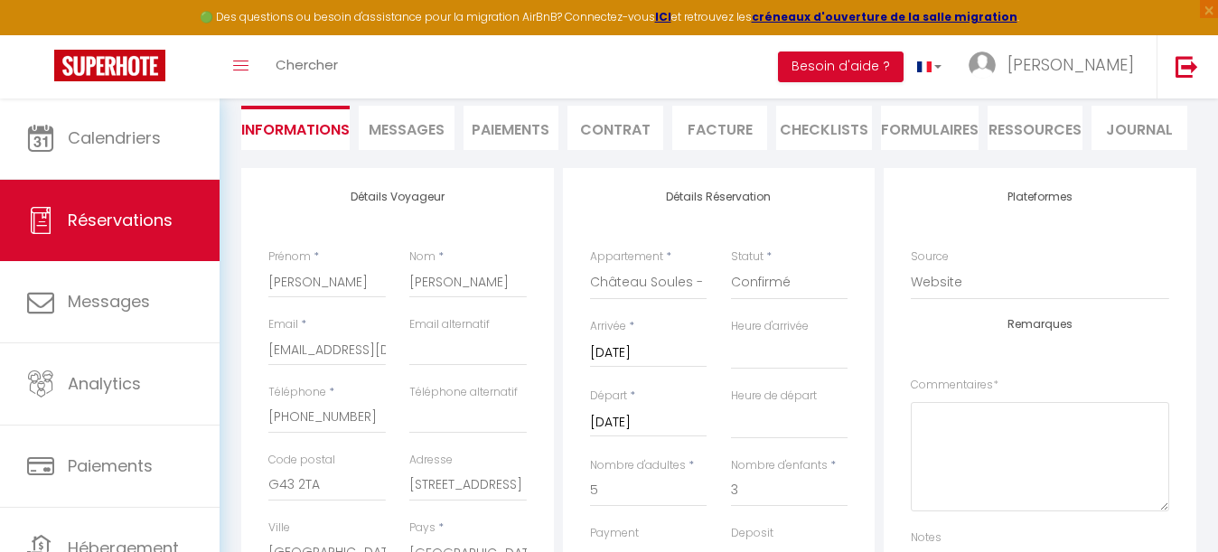
scroll to position [243, 0]
click at [317, 343] on input "[EMAIL_ADDRESS][DOMAIN_NAME]" at bounding box center [326, 348] width 117 height 33
select select
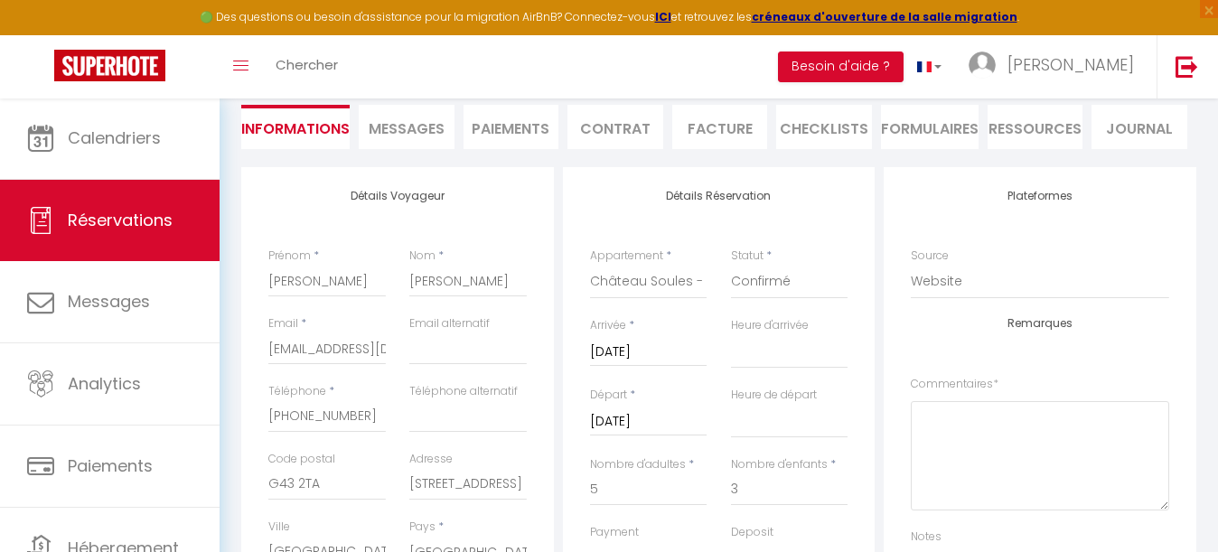
checkbox input "false"
select select
checkbox input "false"
select select
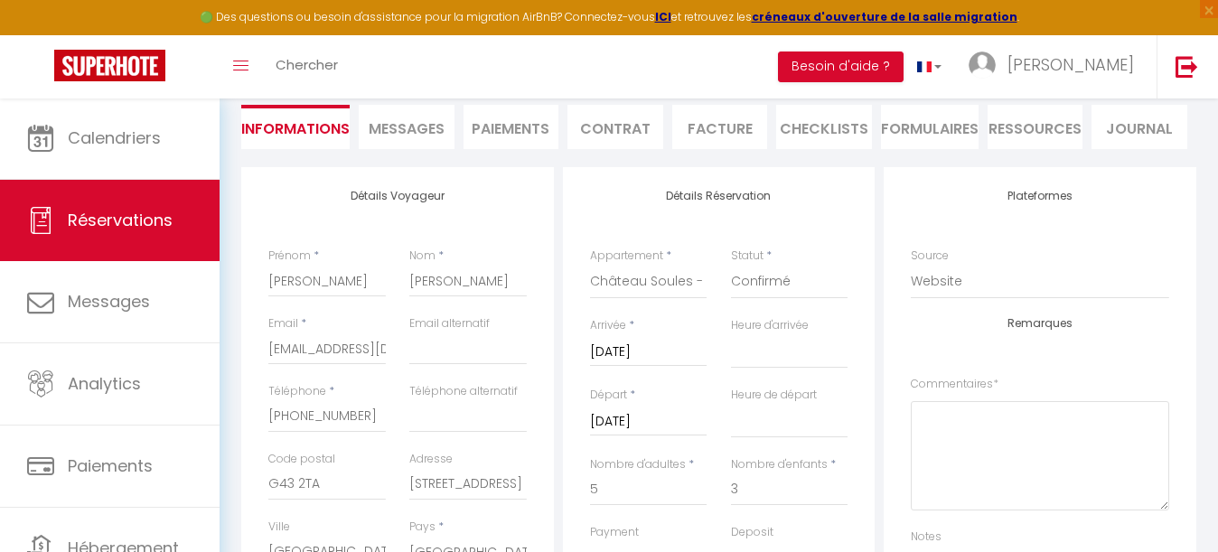
select select
checkbox input "false"
click at [518, 130] on li "Paiements" at bounding box center [511, 127] width 96 height 44
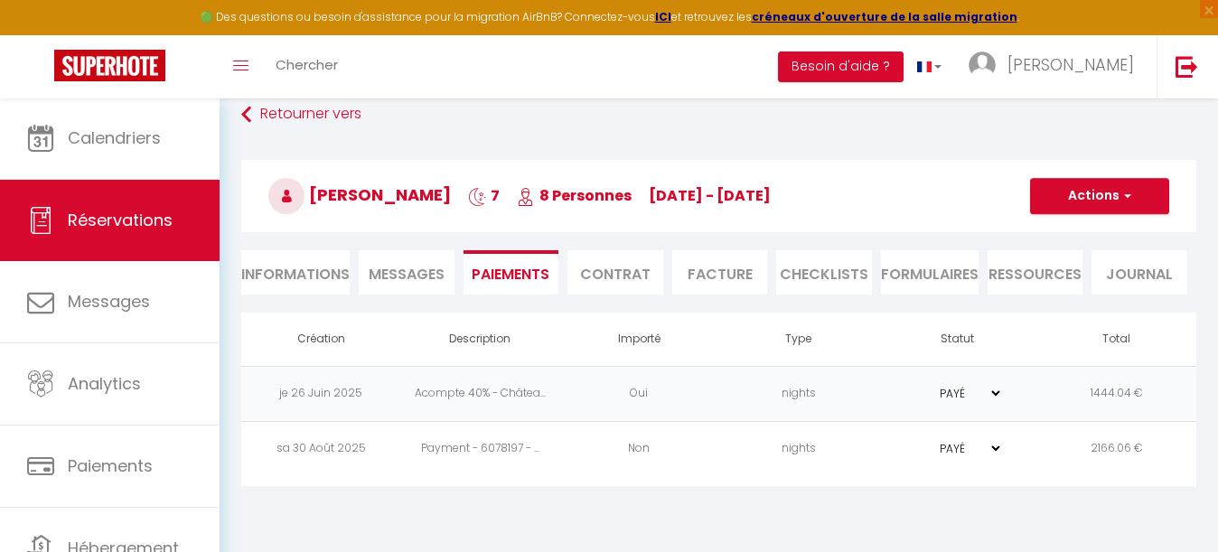
click at [398, 276] on span "Messages" at bounding box center [407, 274] width 76 height 21
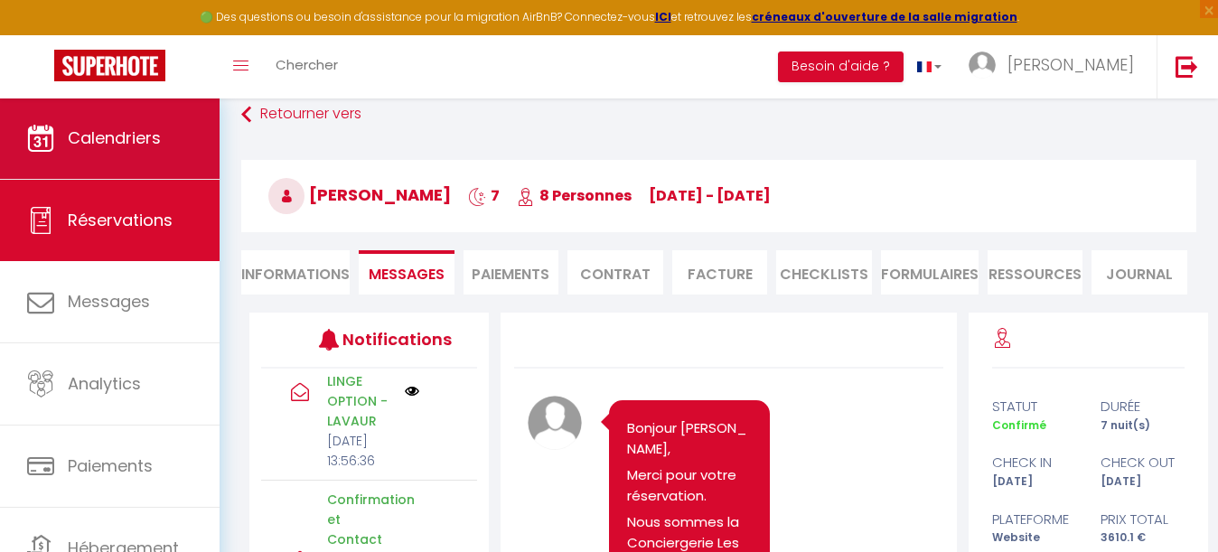
click at [138, 157] on link "Calendriers" at bounding box center [110, 138] width 220 height 81
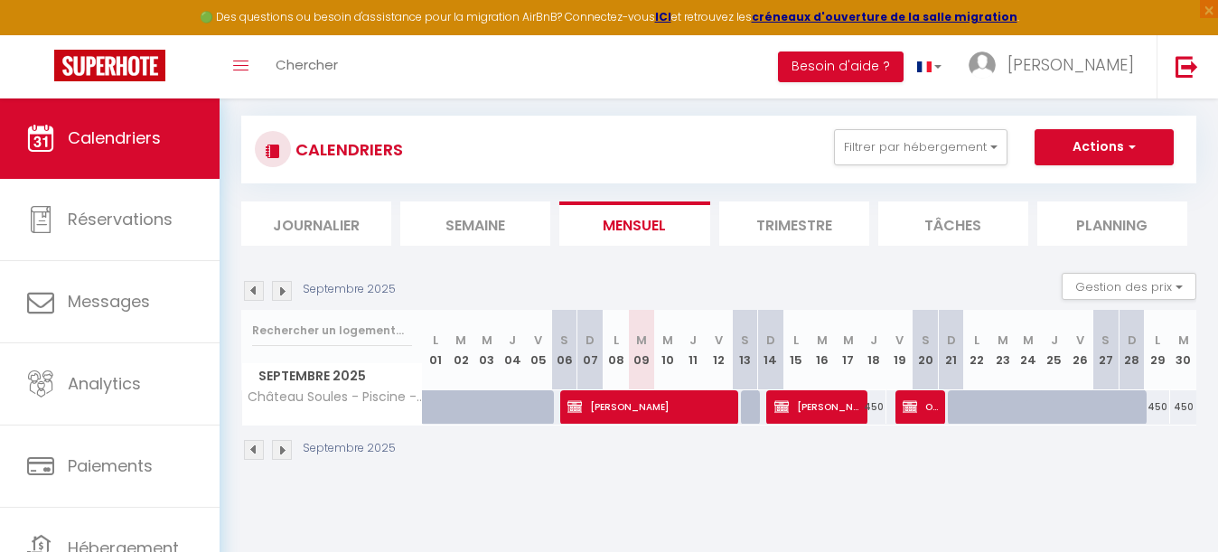
scroll to position [98, 0]
click at [1120, 290] on button "Gestion des prix" at bounding box center [1129, 286] width 135 height 27
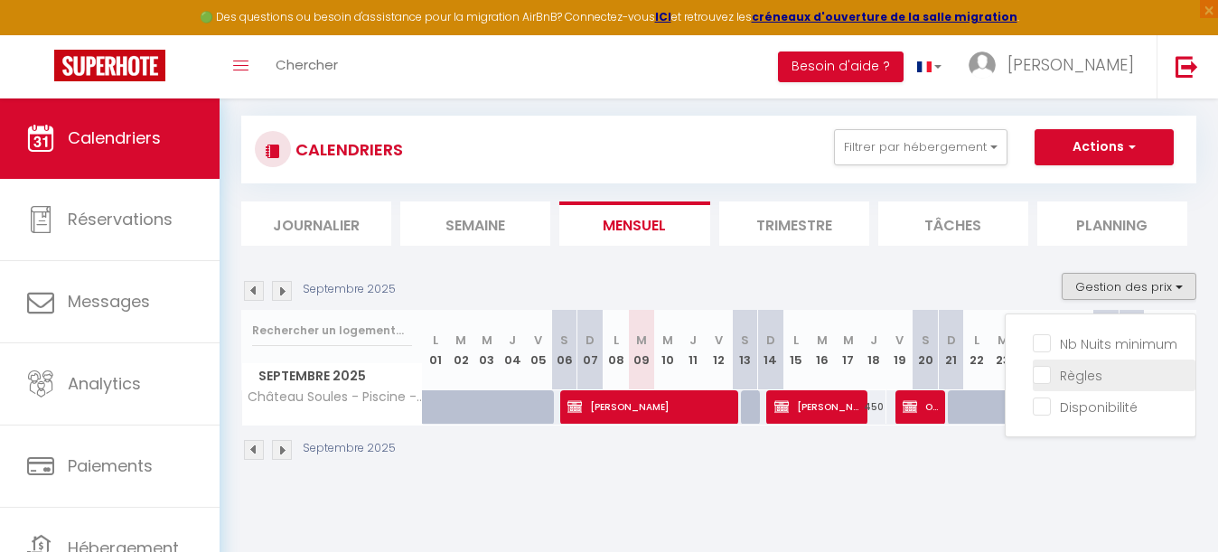
click at [1043, 374] on input "Règles" at bounding box center [1114, 374] width 163 height 18
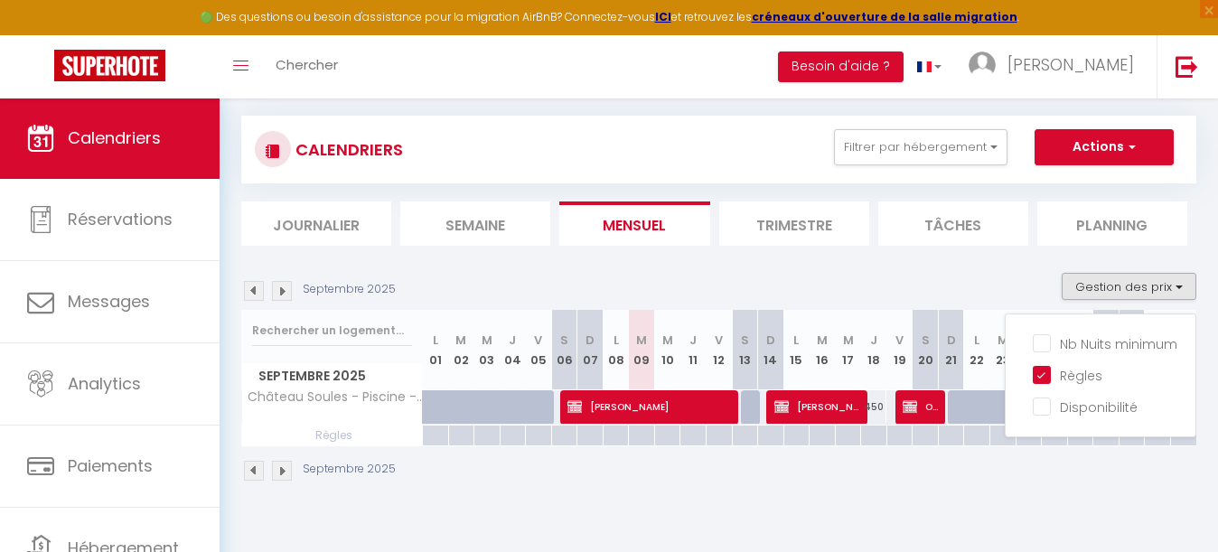
click at [725, 536] on body "🟢 Des questions ou besoin d'assistance pour la migration AirBnB? Connectez-vous…" at bounding box center [609, 276] width 1218 height 552
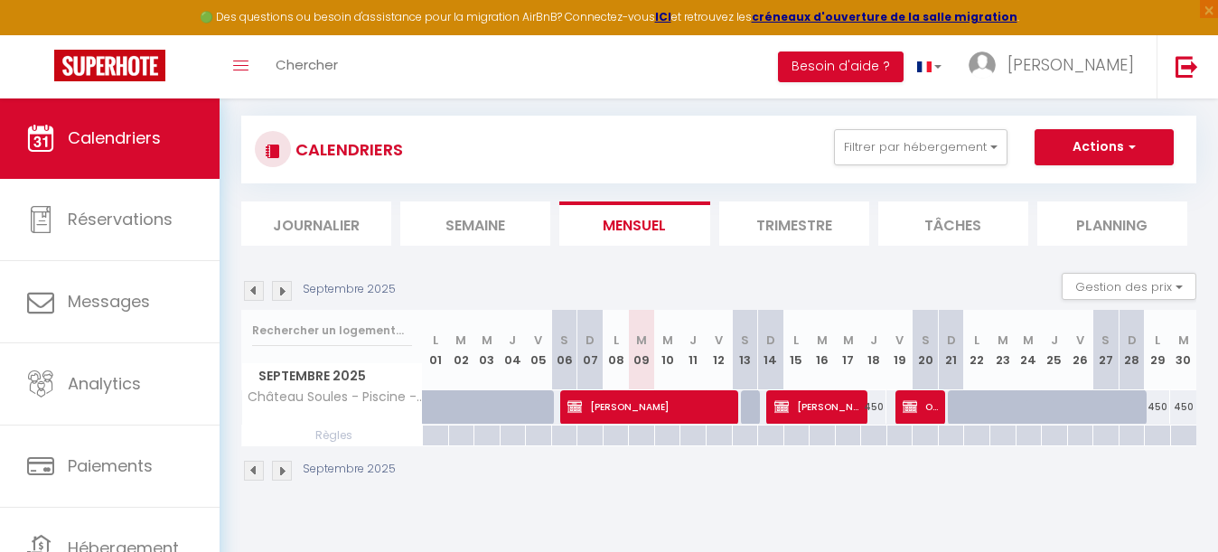
click at [276, 286] on img at bounding box center [282, 291] width 20 height 20
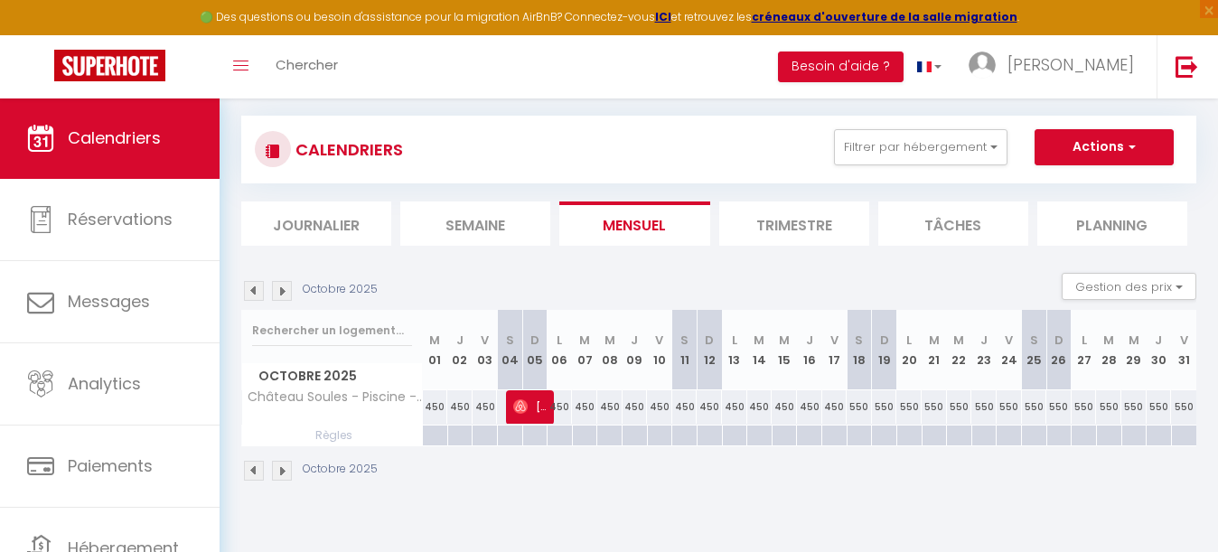
click at [276, 286] on img at bounding box center [282, 291] width 20 height 20
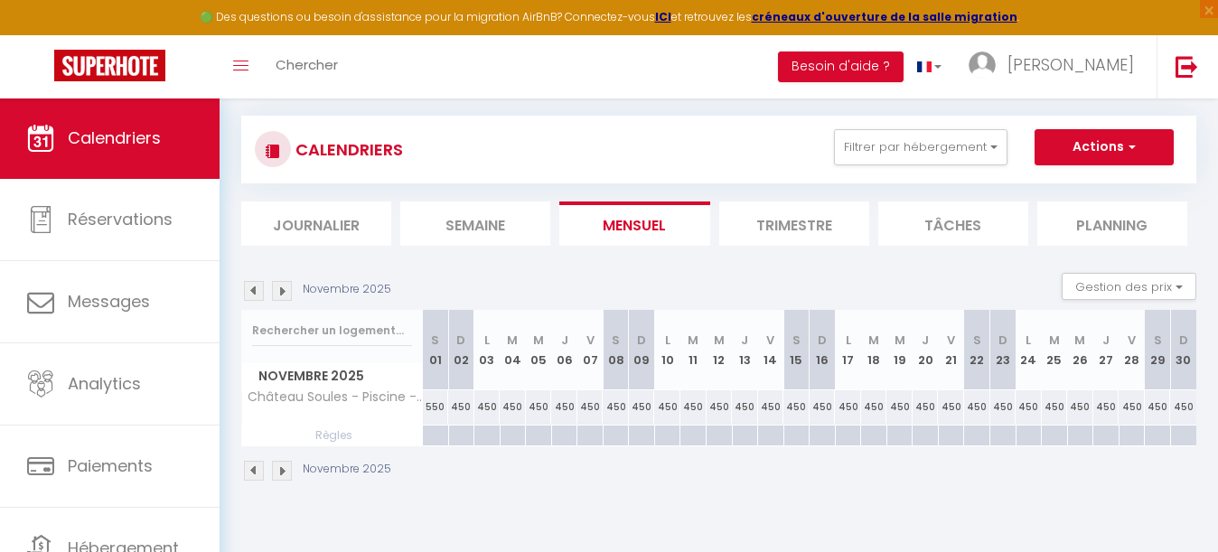
click at [276, 286] on img at bounding box center [282, 291] width 20 height 20
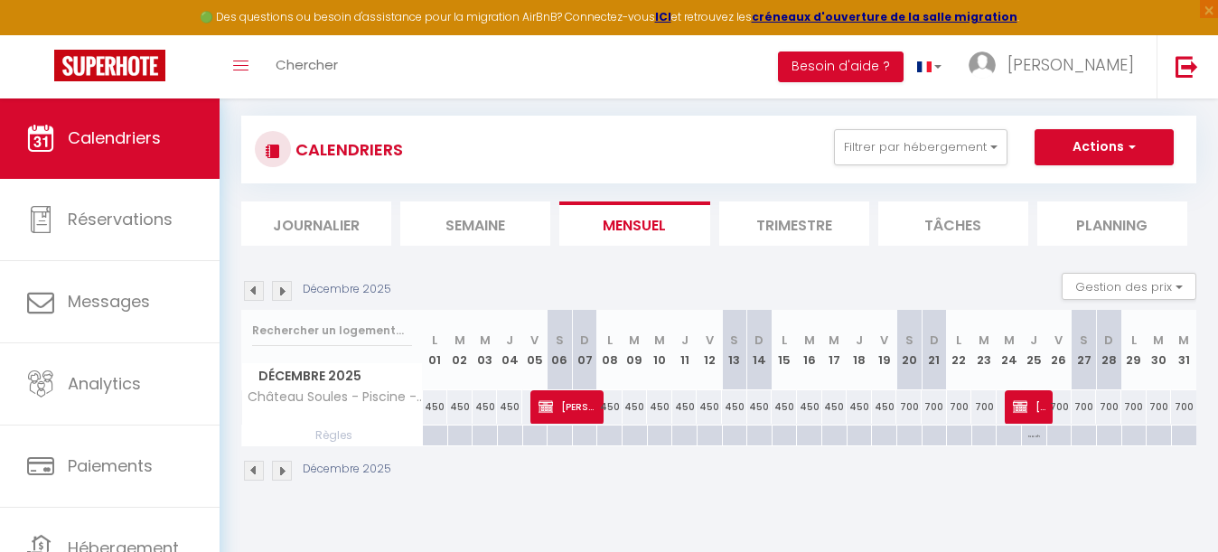
click at [276, 286] on img at bounding box center [282, 291] width 20 height 20
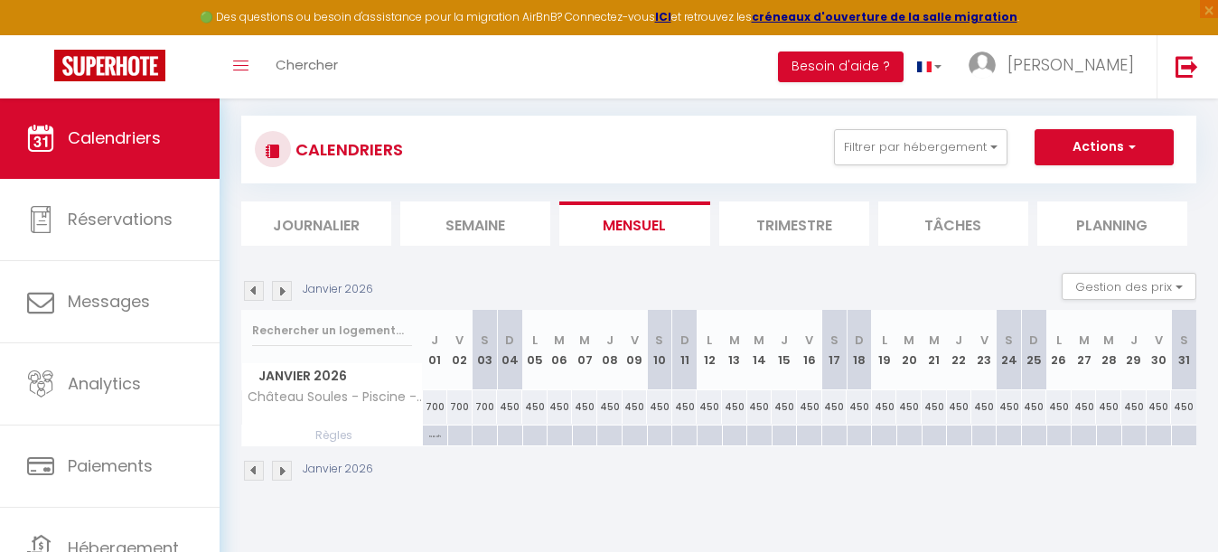
click at [276, 286] on img at bounding box center [282, 291] width 20 height 20
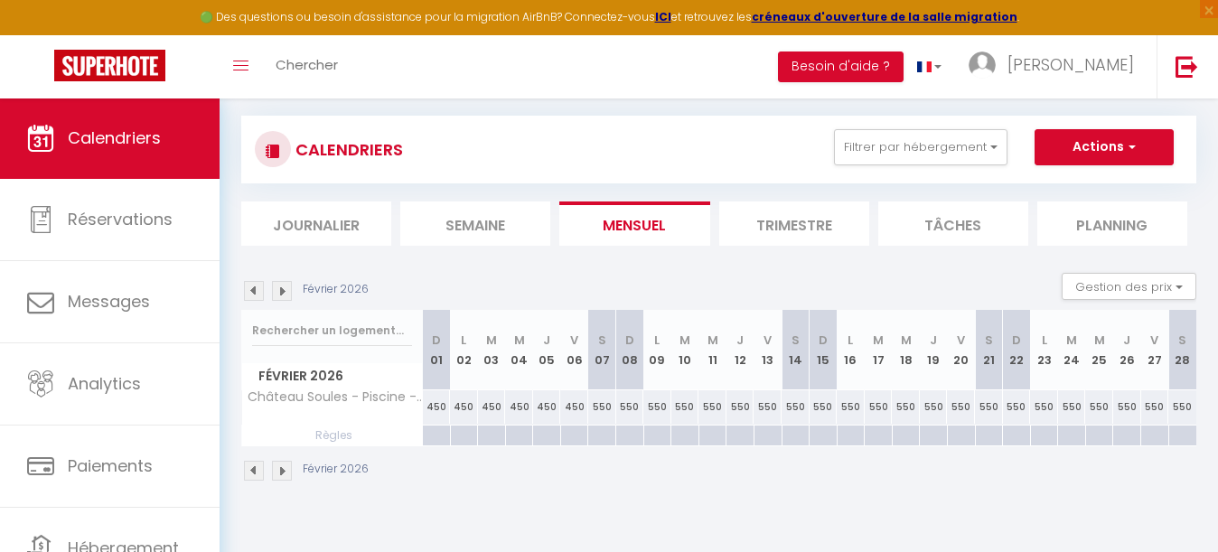
click at [276, 286] on img at bounding box center [282, 291] width 20 height 20
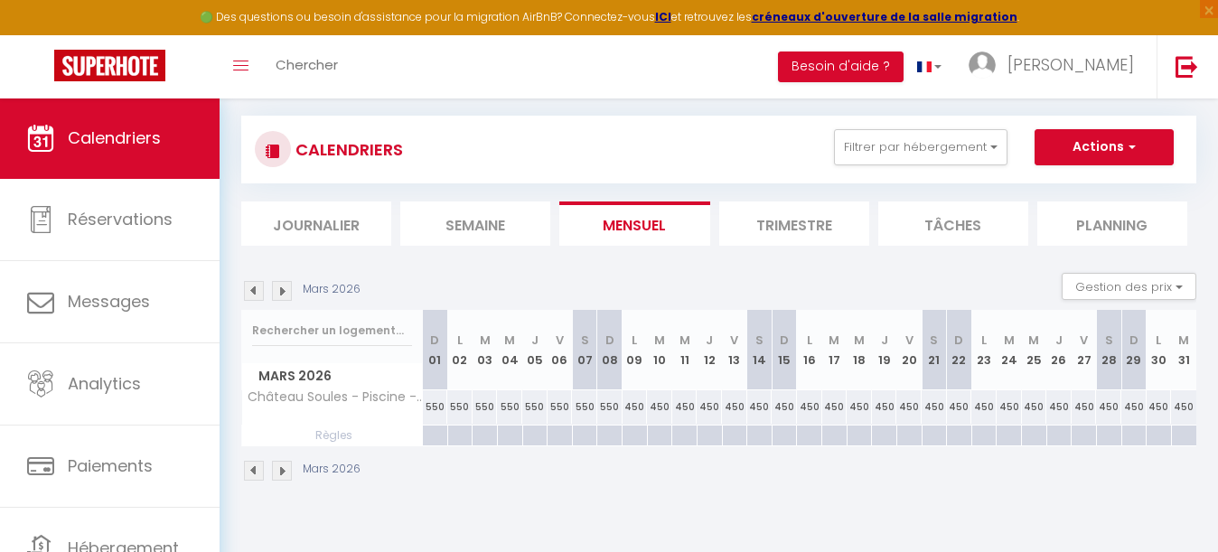
click at [276, 286] on img at bounding box center [282, 291] width 20 height 20
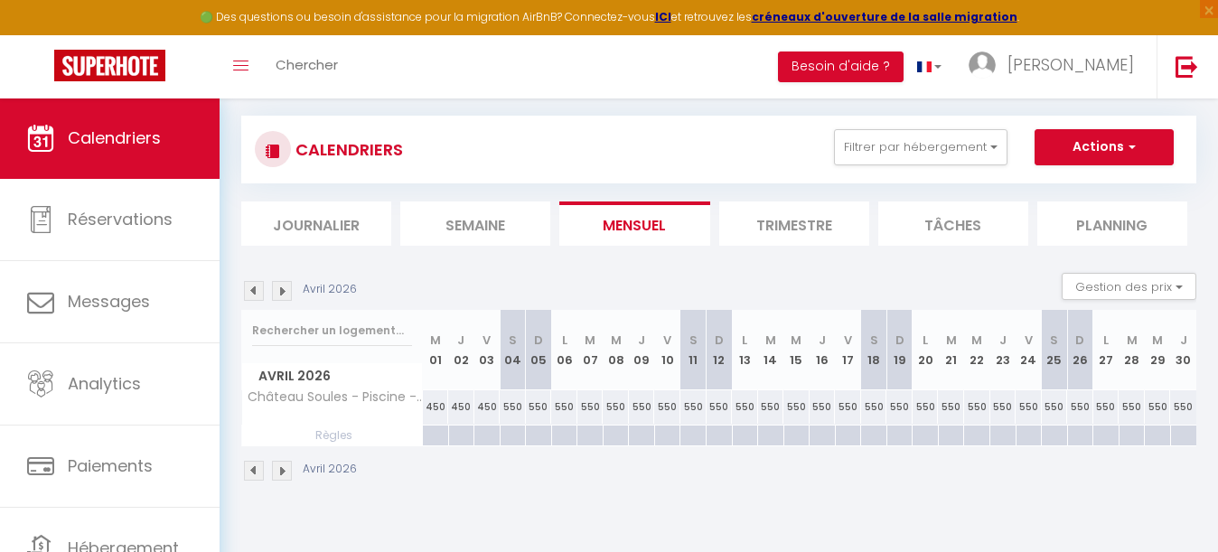
click at [276, 286] on img at bounding box center [282, 291] width 20 height 20
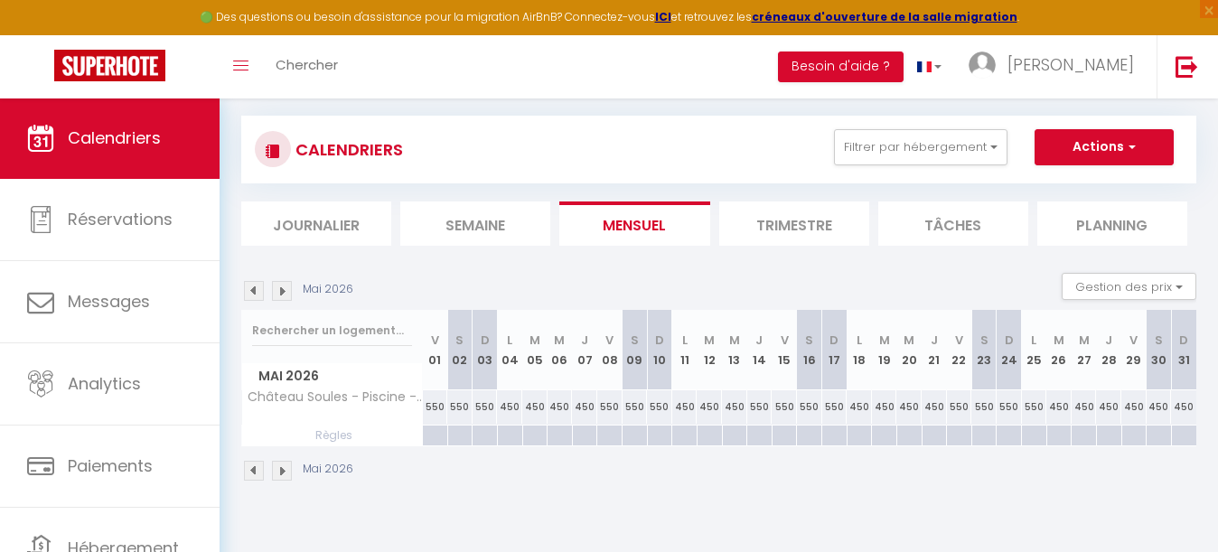
click at [285, 295] on img at bounding box center [282, 291] width 20 height 20
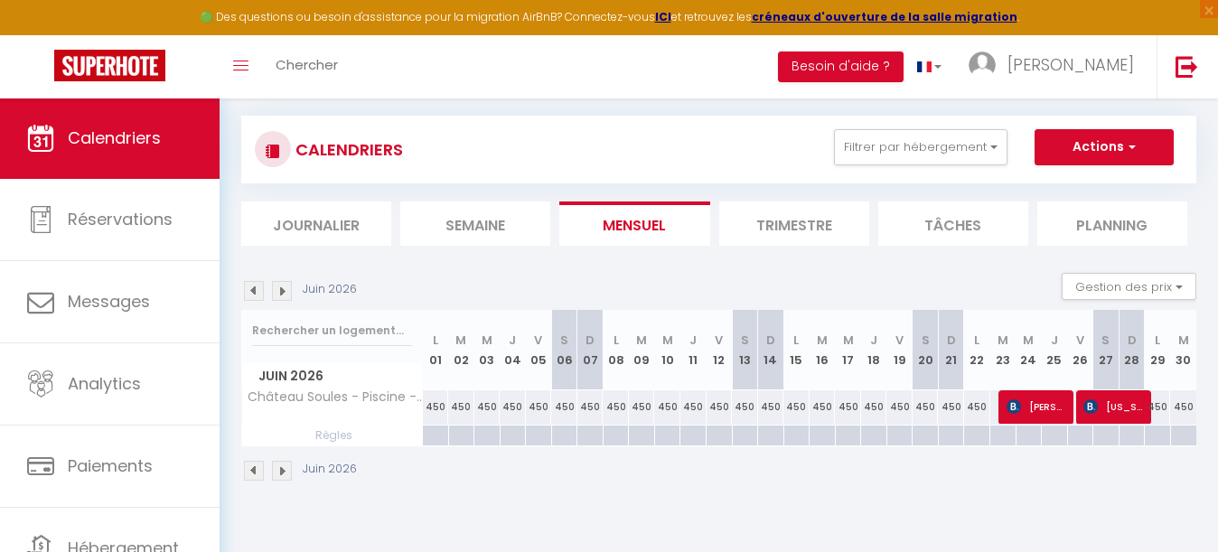
click at [285, 295] on img at bounding box center [282, 291] width 20 height 20
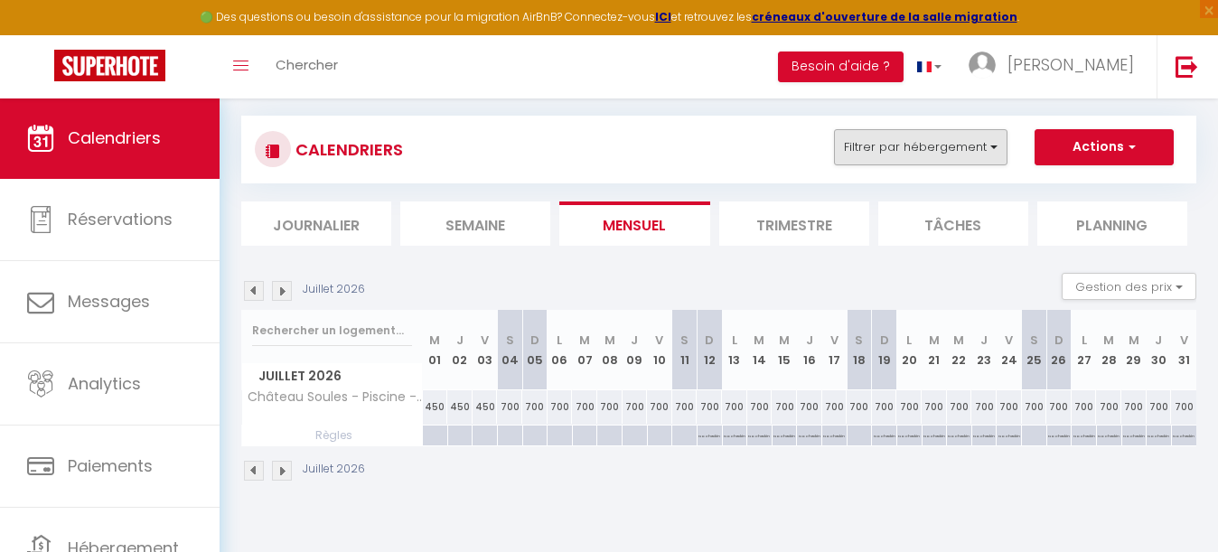
click at [961, 148] on button "Filtrer par hébergement" at bounding box center [920, 147] width 173 height 36
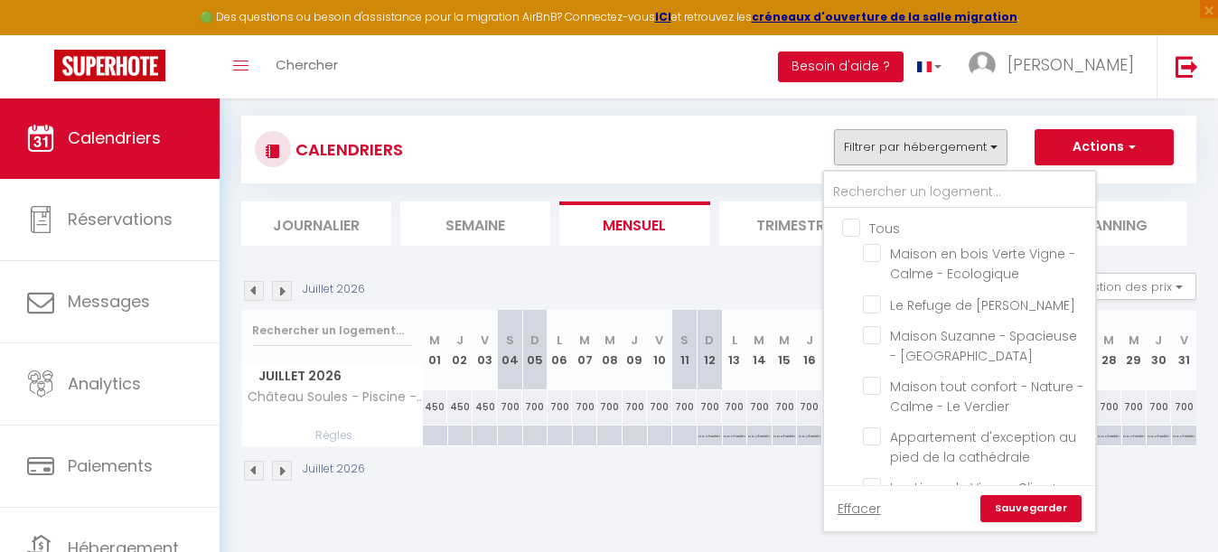
click at [865, 231] on input "Tous" at bounding box center [977, 227] width 271 height 18
click at [851, 230] on input "Tous" at bounding box center [977, 227] width 271 height 18
click at [903, 193] on input "text" at bounding box center [959, 192] width 271 height 33
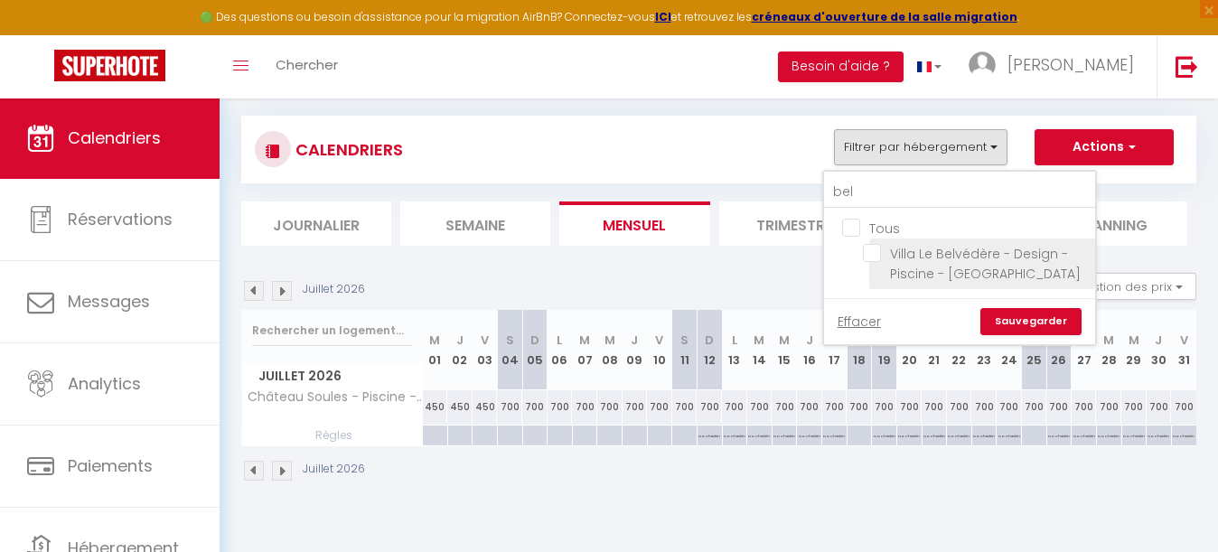
drag, startPoint x: 903, startPoint y: 198, endPoint x: 872, endPoint y: 254, distance: 63.9
click at [872, 254] on input "Villa Le Belvédère - Design - Piscine - [GEOGRAPHIC_DATA]" at bounding box center [976, 253] width 226 height 18
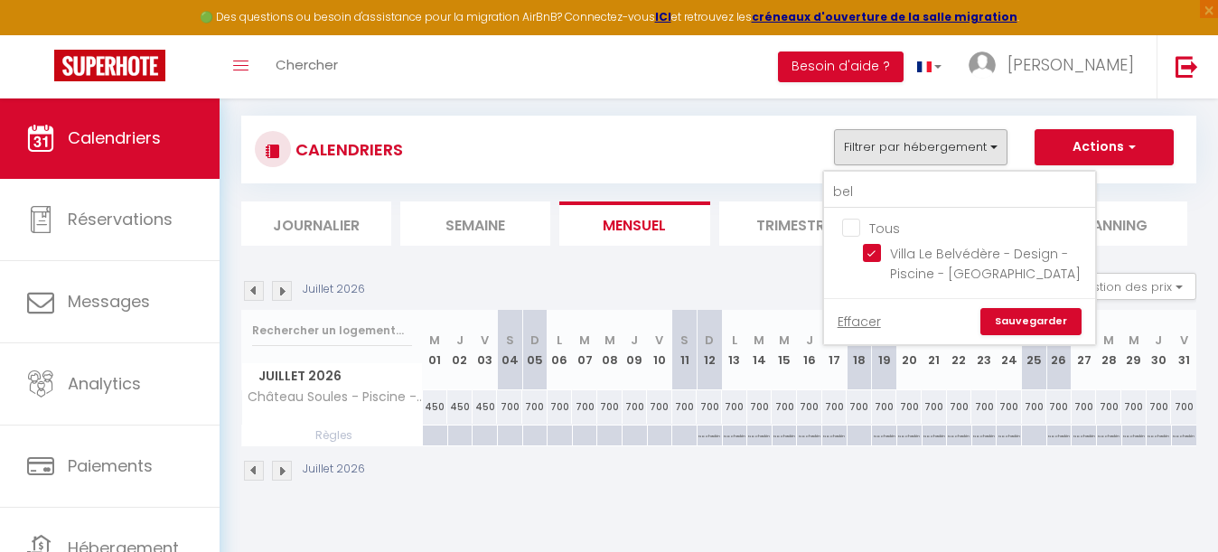
click at [1031, 318] on link "Sauvegarder" at bounding box center [1030, 321] width 101 height 27
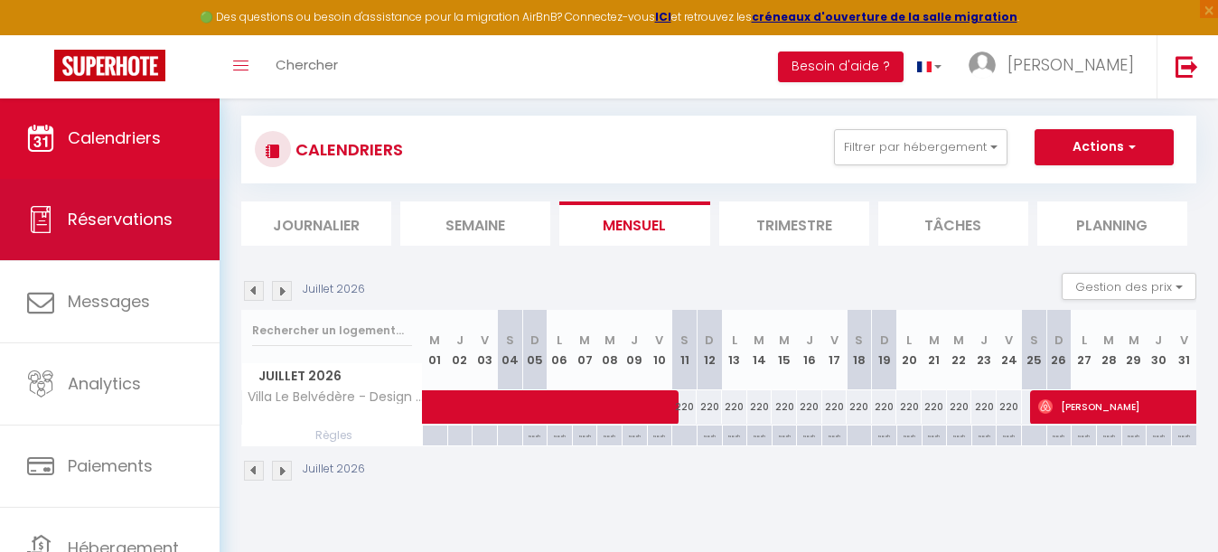
click at [121, 210] on span "Réservations" at bounding box center [120, 219] width 105 height 23
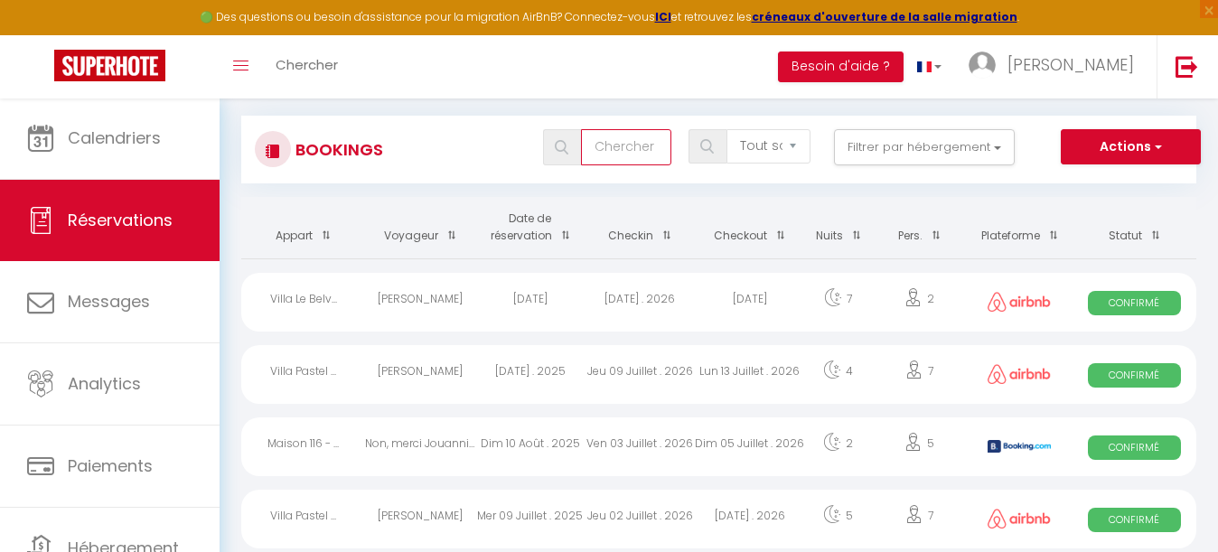
click at [636, 153] on input "text" at bounding box center [626, 147] width 90 height 36
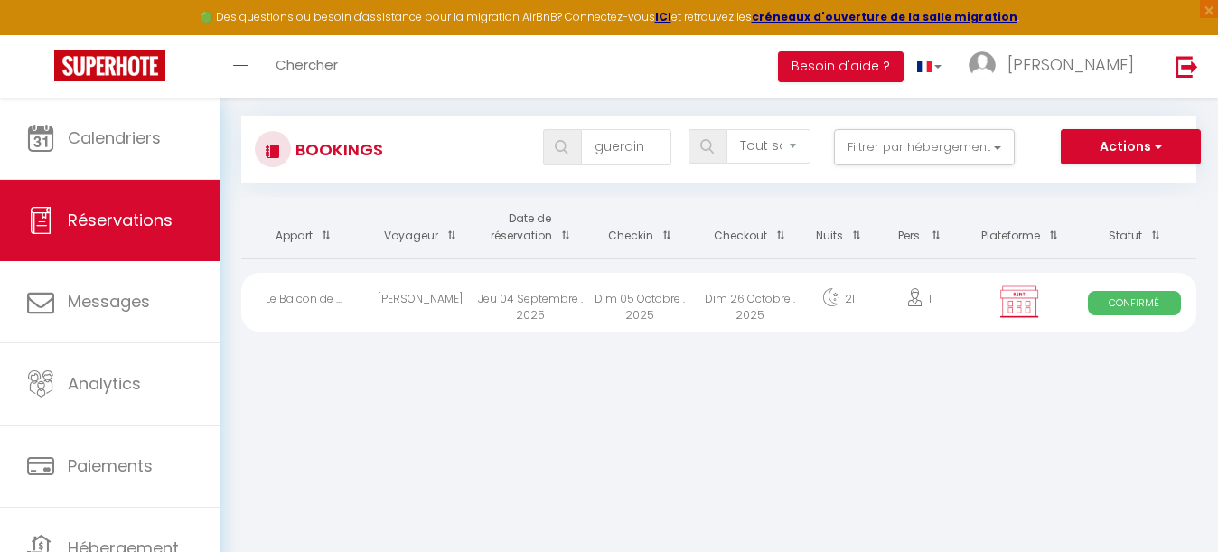
click at [608, 313] on div "Dim 05 Octobre . 2025" at bounding box center [640, 302] width 110 height 59
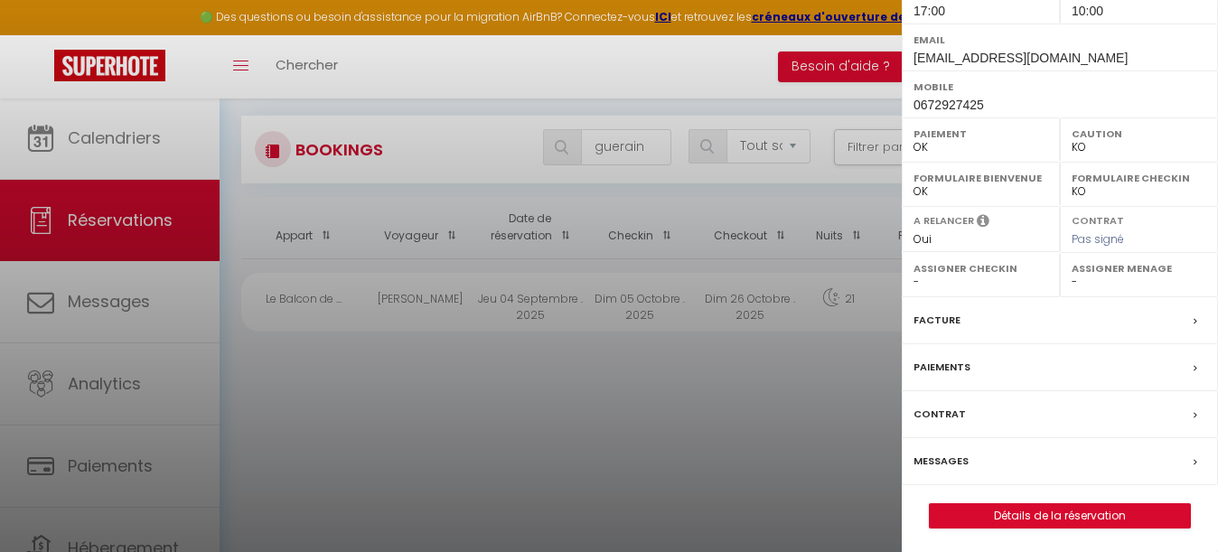
scroll to position [303, 0]
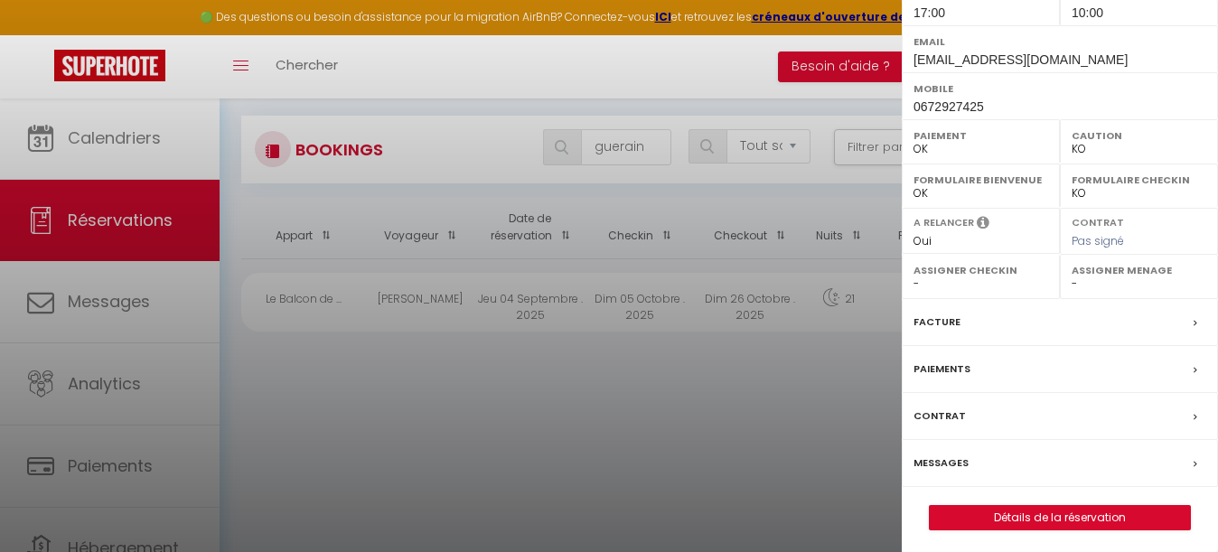
click at [1066, 506] on link "Détails de la réservation" at bounding box center [1060, 517] width 260 height 23
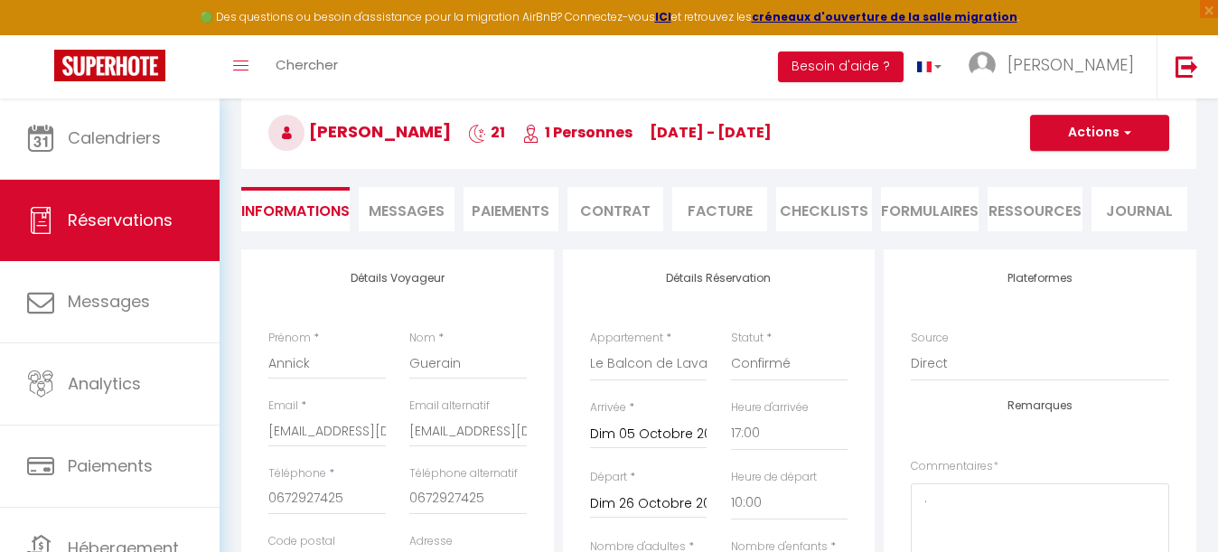
click at [530, 222] on li "Paiements" at bounding box center [511, 209] width 96 height 44
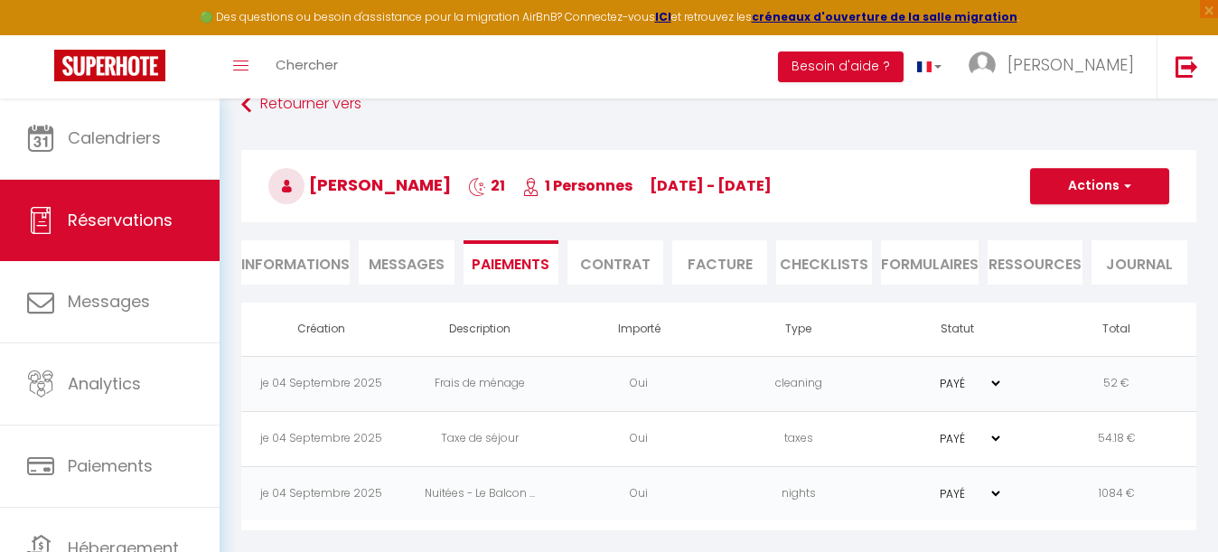
scroll to position [110, 0]
click at [318, 262] on li "Informations" at bounding box center [295, 262] width 108 height 44
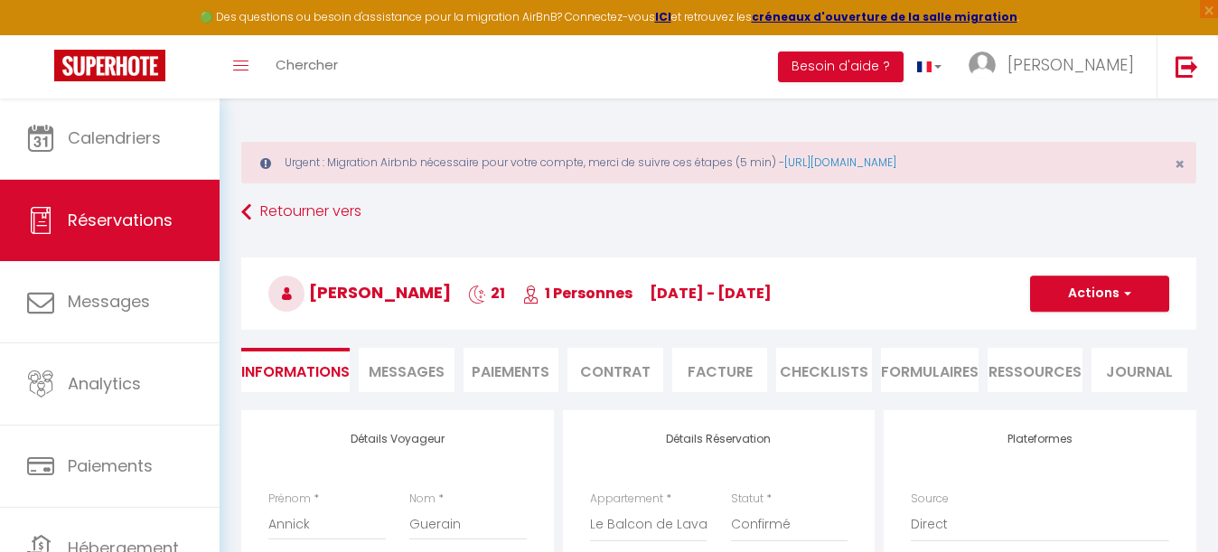
click at [523, 380] on li "Paiements" at bounding box center [511, 370] width 96 height 44
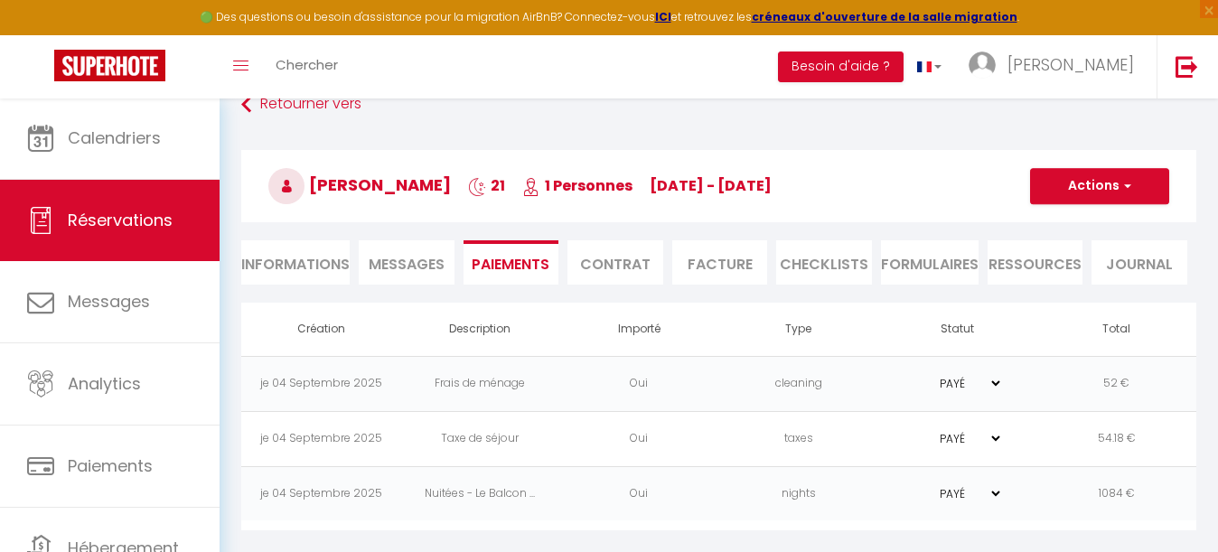
scroll to position [110, 0]
click at [313, 258] on li "Informations" at bounding box center [295, 262] width 108 height 44
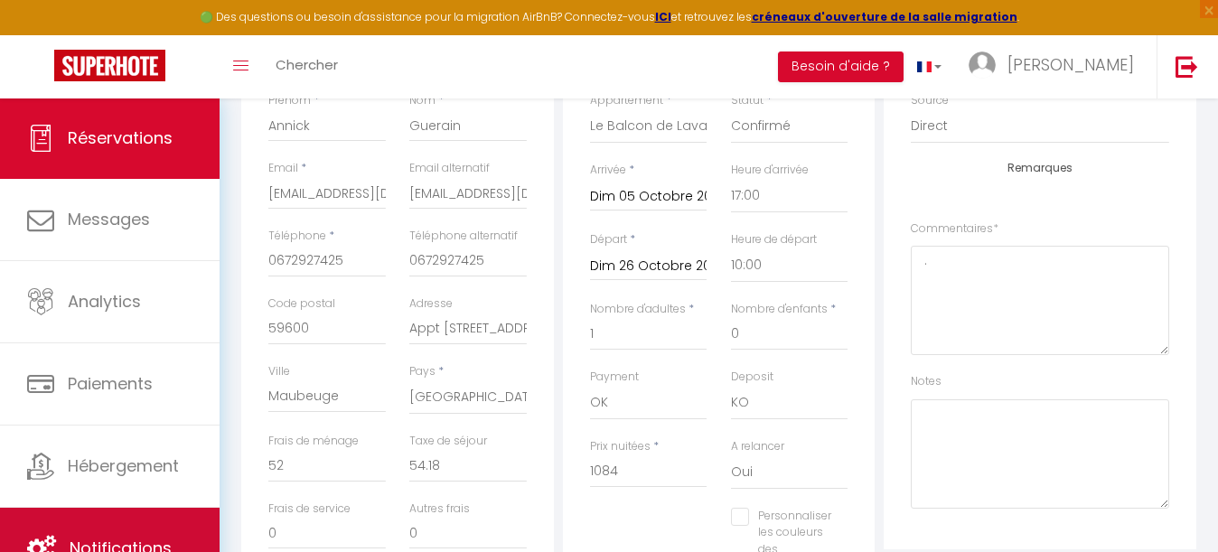
scroll to position [82, 0]
click at [117, 516] on link "Notifications" at bounding box center [110, 548] width 220 height 81
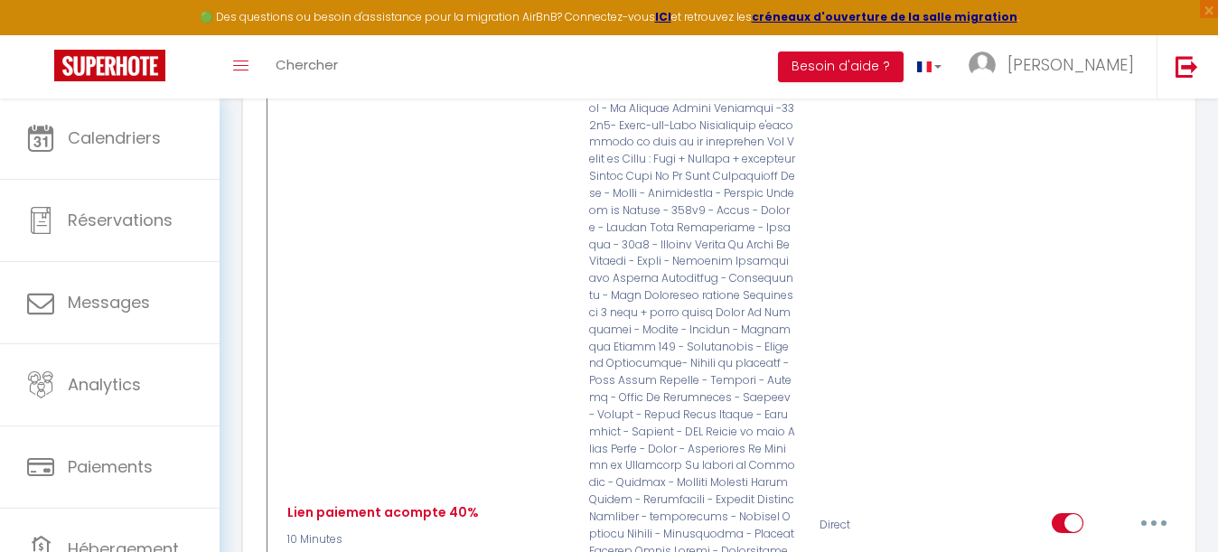
scroll to position [3824, 0]
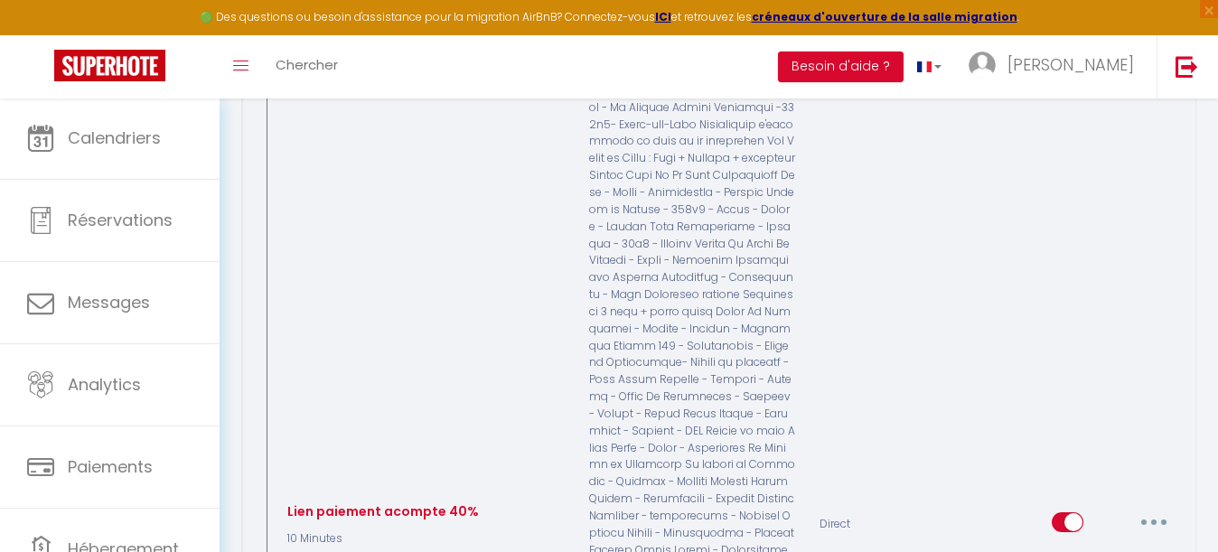
click at [1158, 508] on button "button" at bounding box center [1153, 522] width 51 height 29
click at [1097, 547] on link "Editer" at bounding box center [1107, 562] width 134 height 31
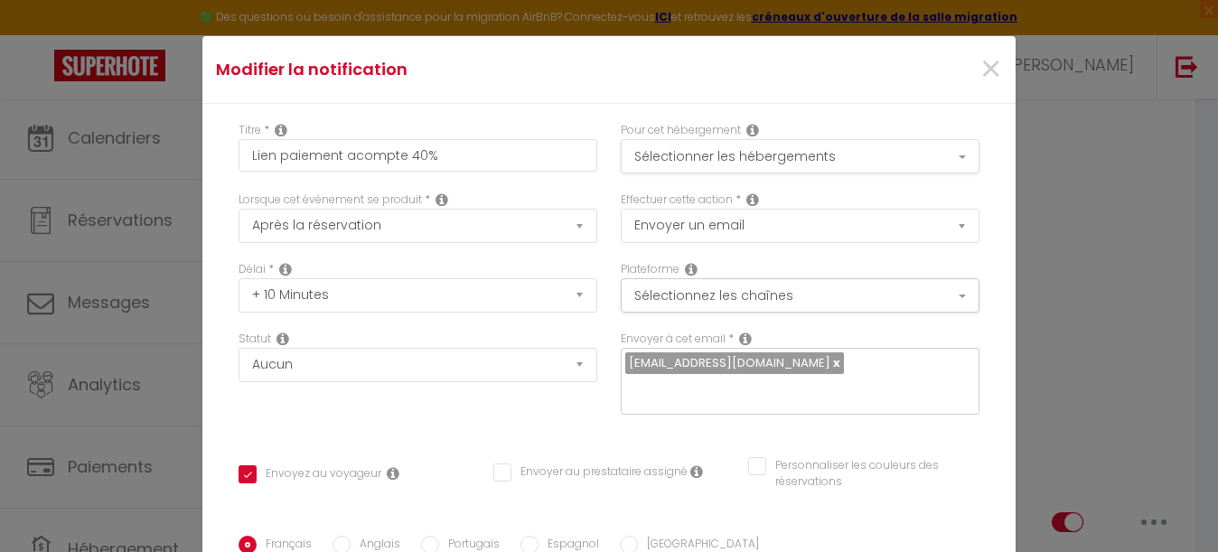
click at [803, 162] on button "Sélectionner les hébergements" at bounding box center [800, 156] width 359 height 34
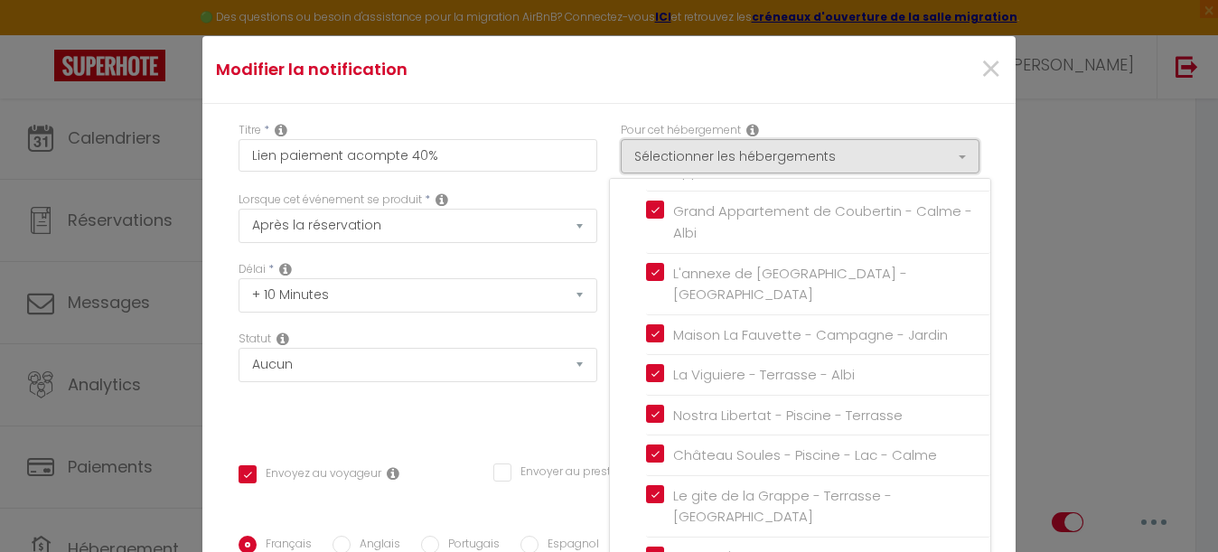
scroll to position [2029, 0]
click at [444, 430] on div "Statut Aucun Si la réservation est payée Si réservation non payée Si la caution…" at bounding box center [418, 382] width 382 height 102
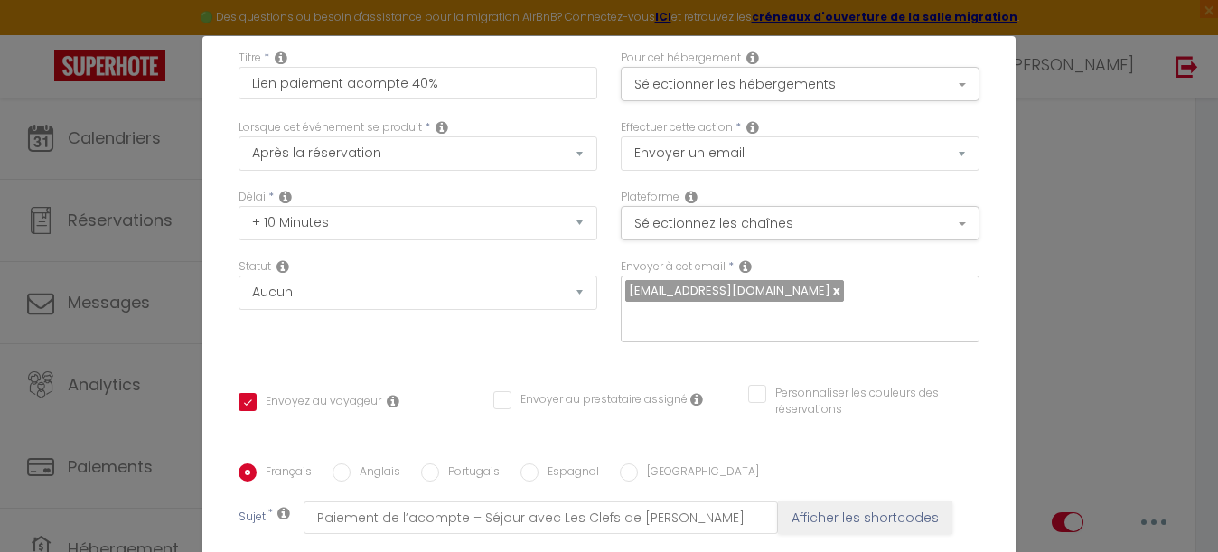
scroll to position [68, 0]
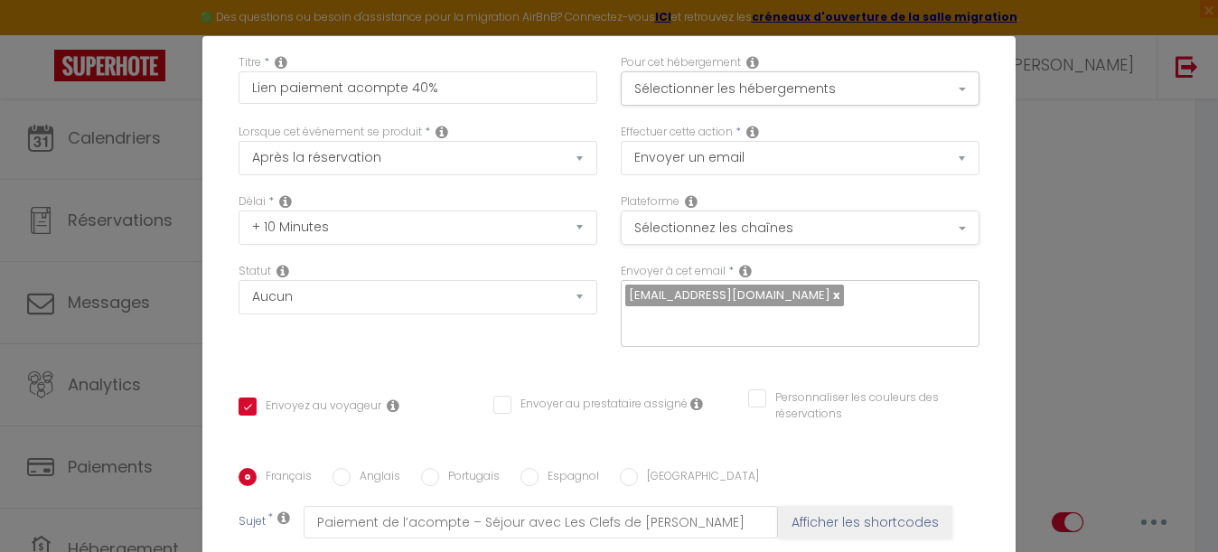
click at [742, 219] on button "Sélectionnez les chaînes" at bounding box center [800, 227] width 359 height 34
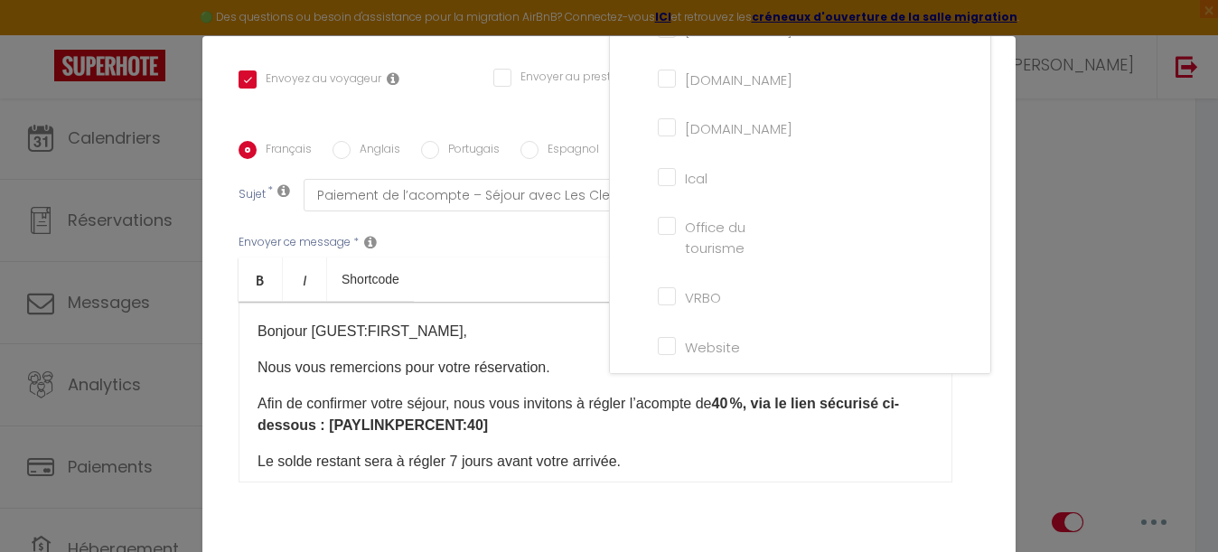
scroll to position [397, 0]
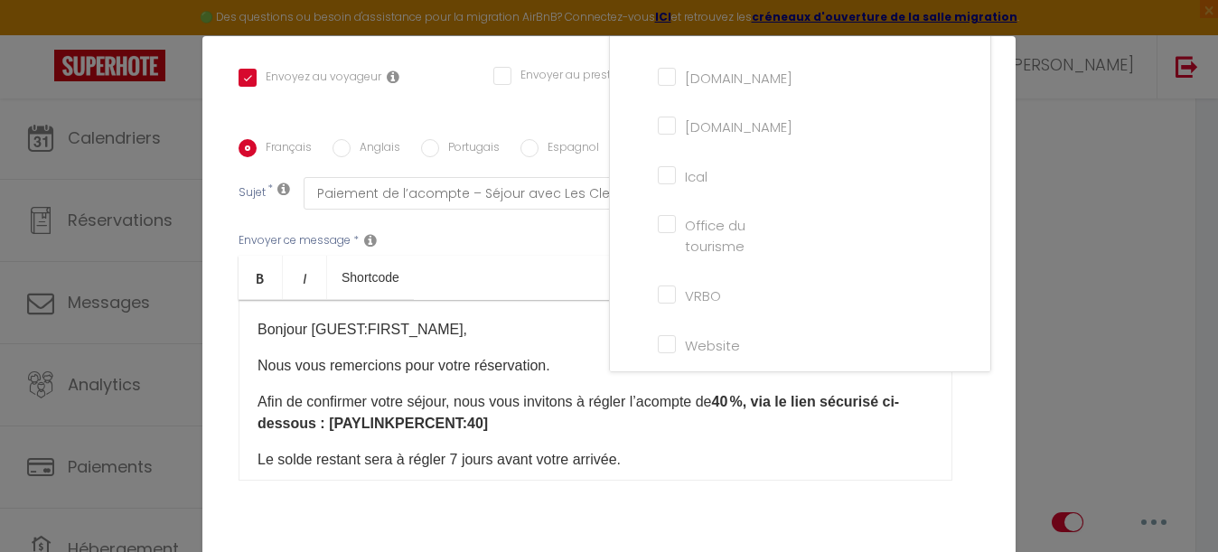
click at [450, 100] on div "Envoyez au voyageur" at bounding box center [354, 86] width 255 height 35
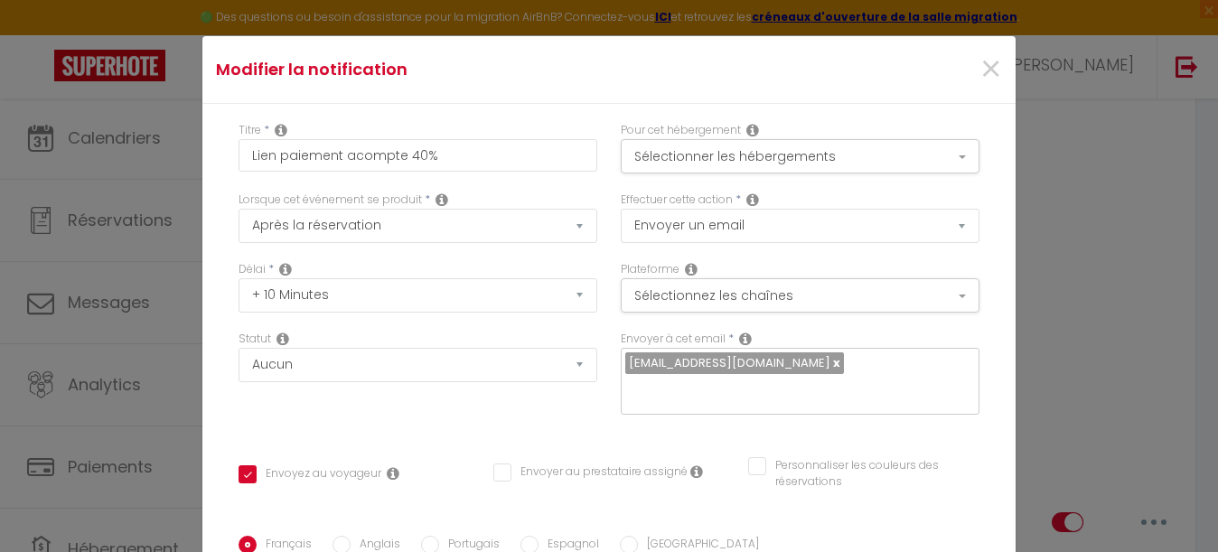
scroll to position [0, 0]
click at [992, 68] on span "×" at bounding box center [990, 69] width 23 height 54
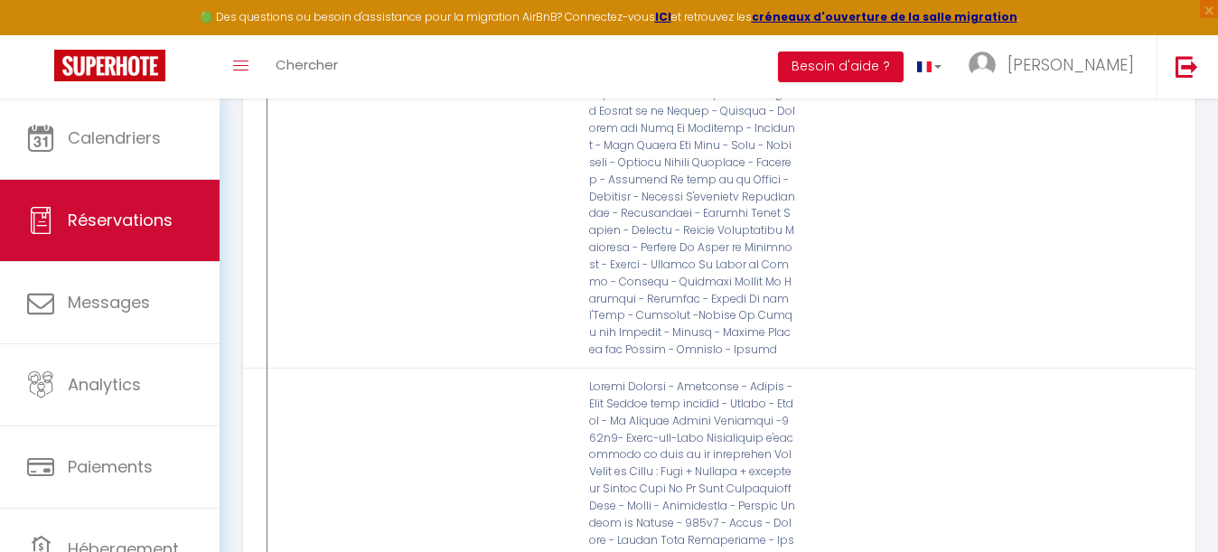
click at [155, 217] on span "Réservations" at bounding box center [120, 220] width 105 height 23
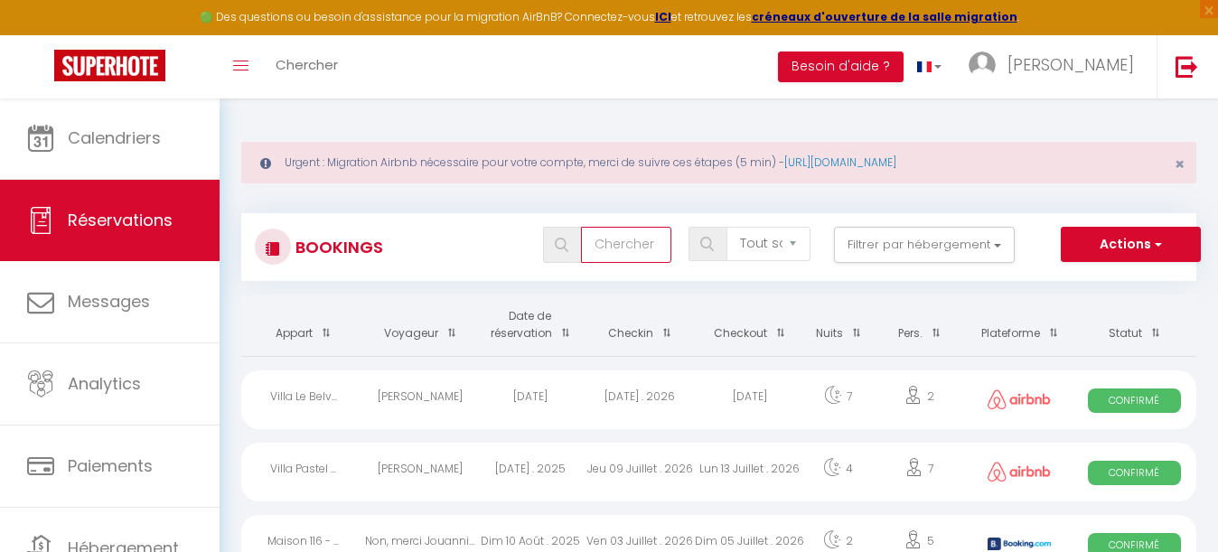
click at [624, 244] on input "text" at bounding box center [626, 245] width 90 height 36
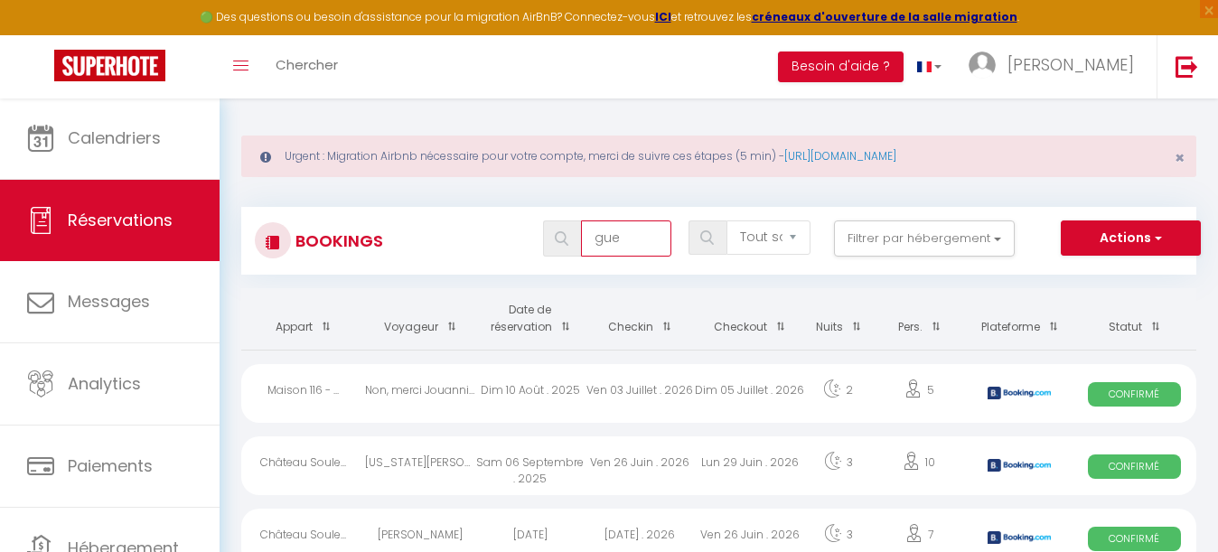
scroll to position [3, 0]
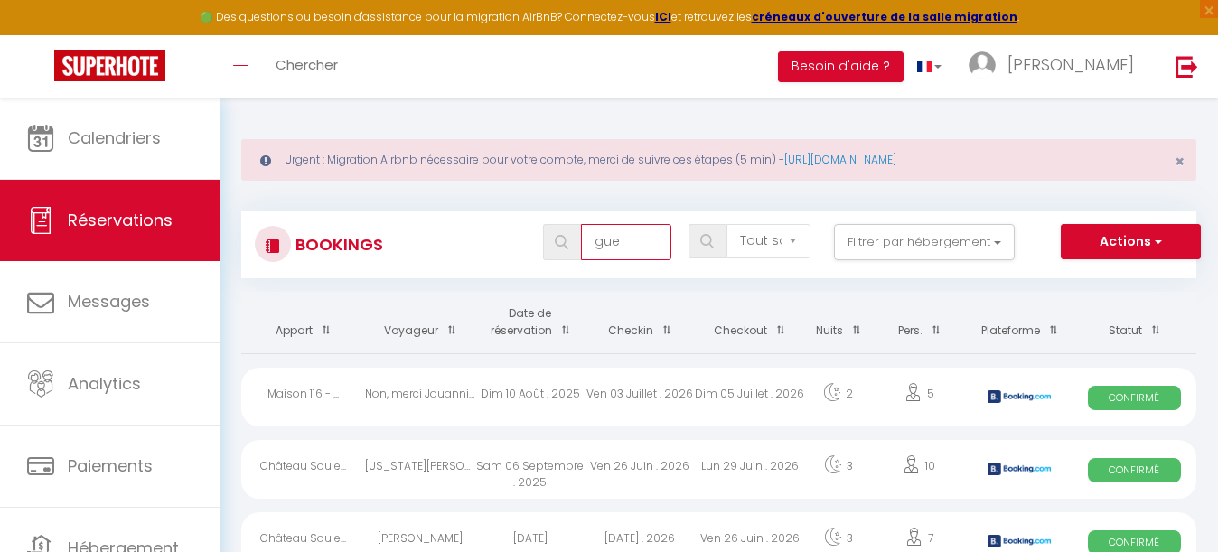
click at [631, 239] on input "gue" at bounding box center [626, 242] width 90 height 36
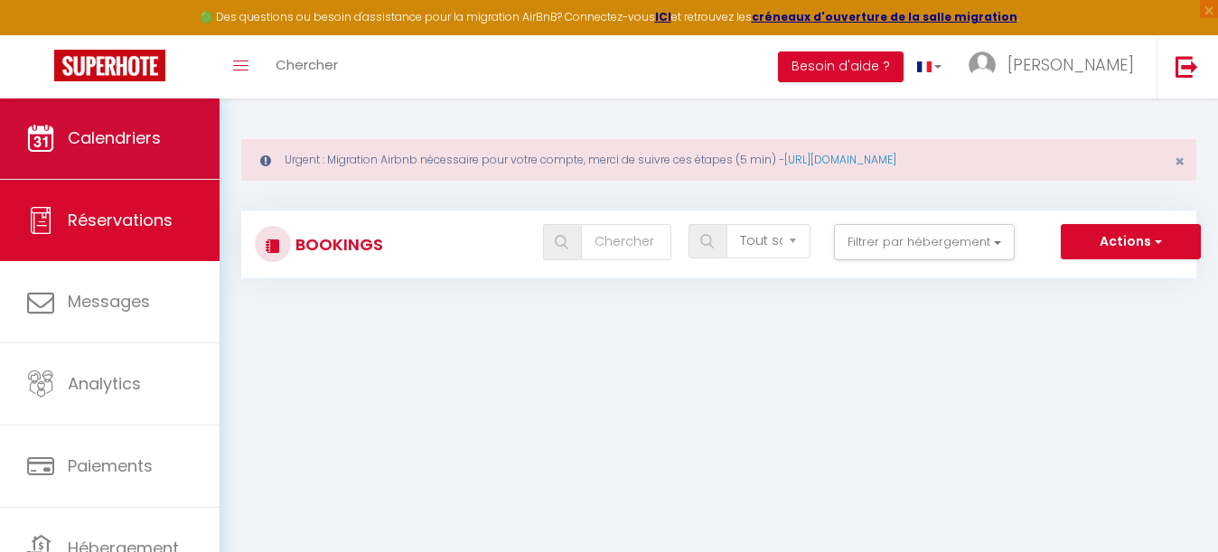
click at [155, 143] on span "Calendriers" at bounding box center [114, 137] width 93 height 23
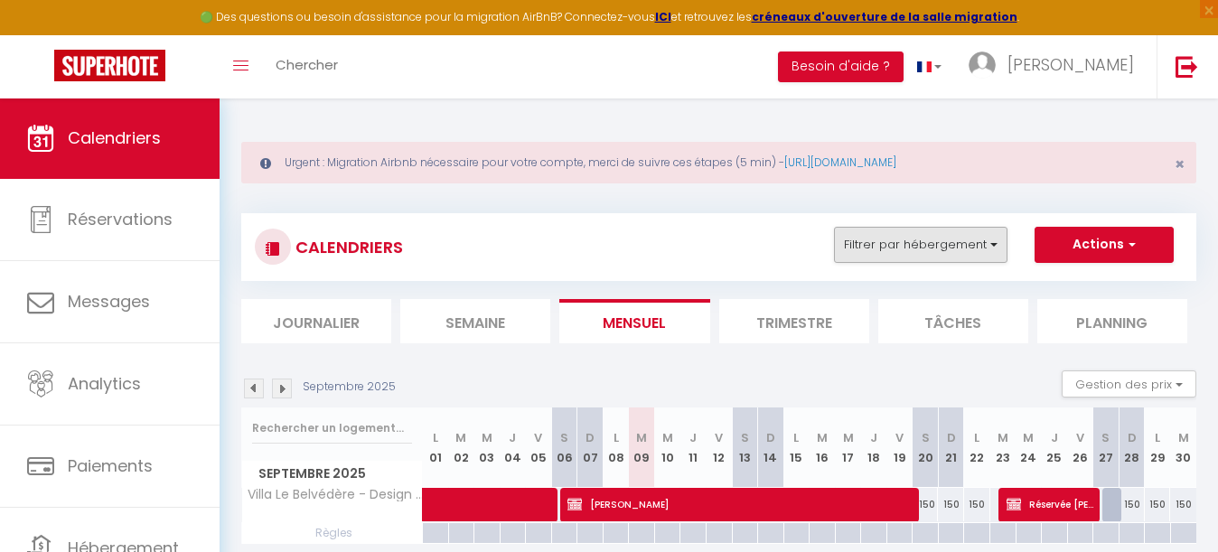
click at [925, 242] on button "Filtrer par hébergement" at bounding box center [920, 245] width 173 height 36
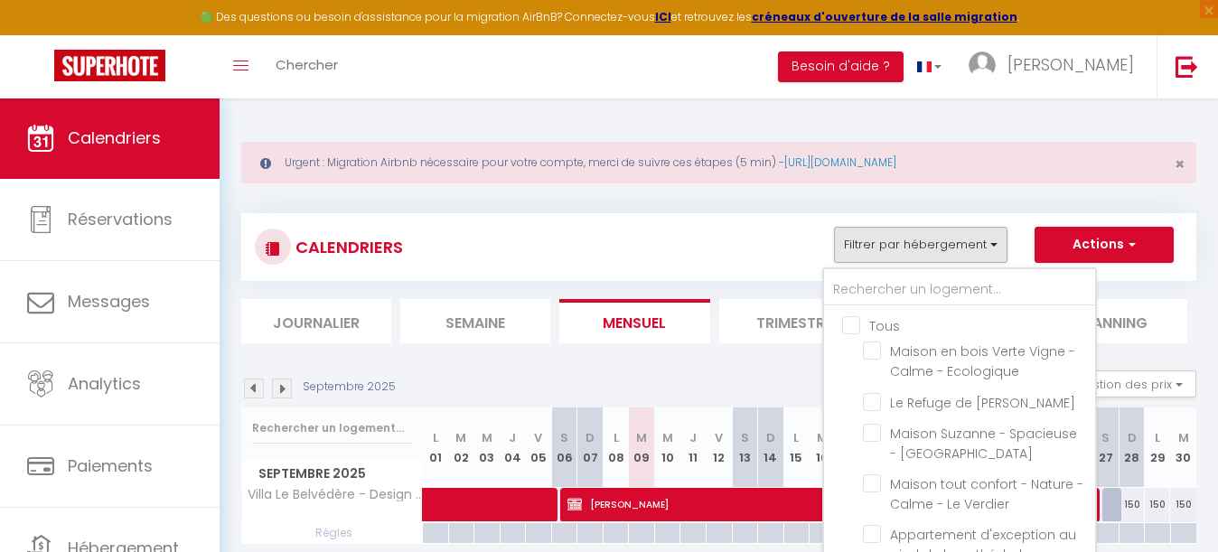
click at [847, 323] on input "Tous" at bounding box center [977, 324] width 271 height 18
click at [890, 294] on input "text" at bounding box center [959, 290] width 271 height 33
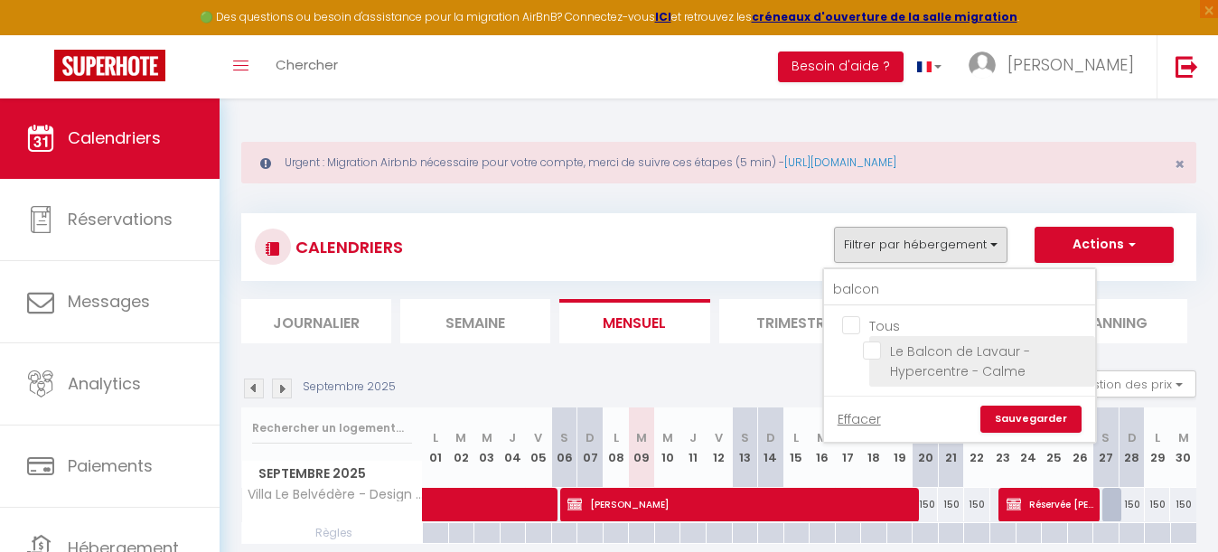
click at [875, 352] on input "Le Balcon de Lavaur - Hypercentre - Calme" at bounding box center [976, 350] width 226 height 18
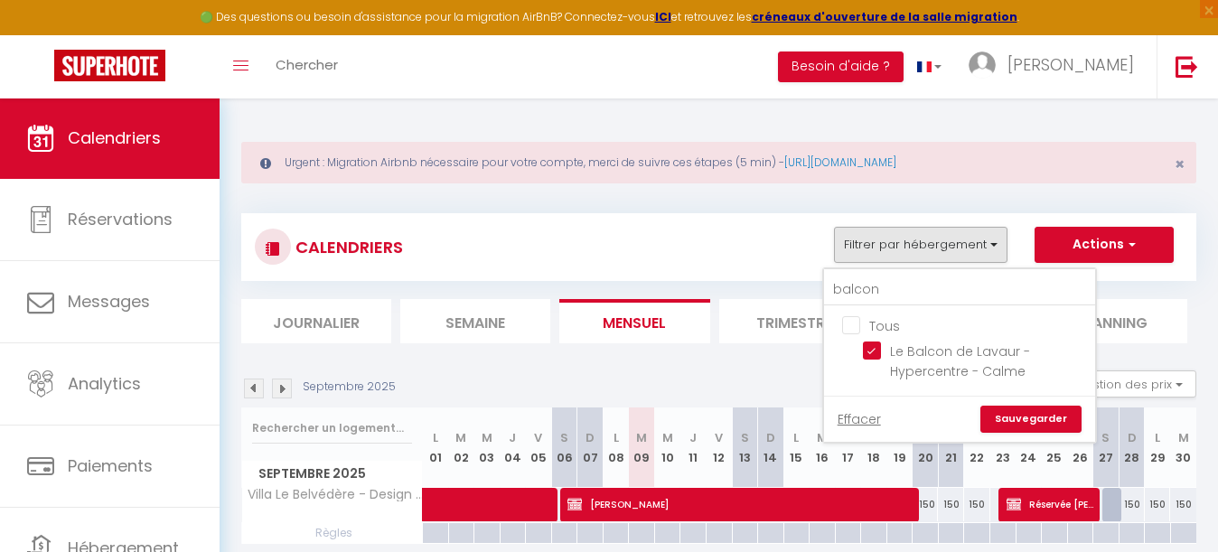
click at [1021, 404] on div "Effacer Sauvegarder" at bounding box center [959, 419] width 271 height 46
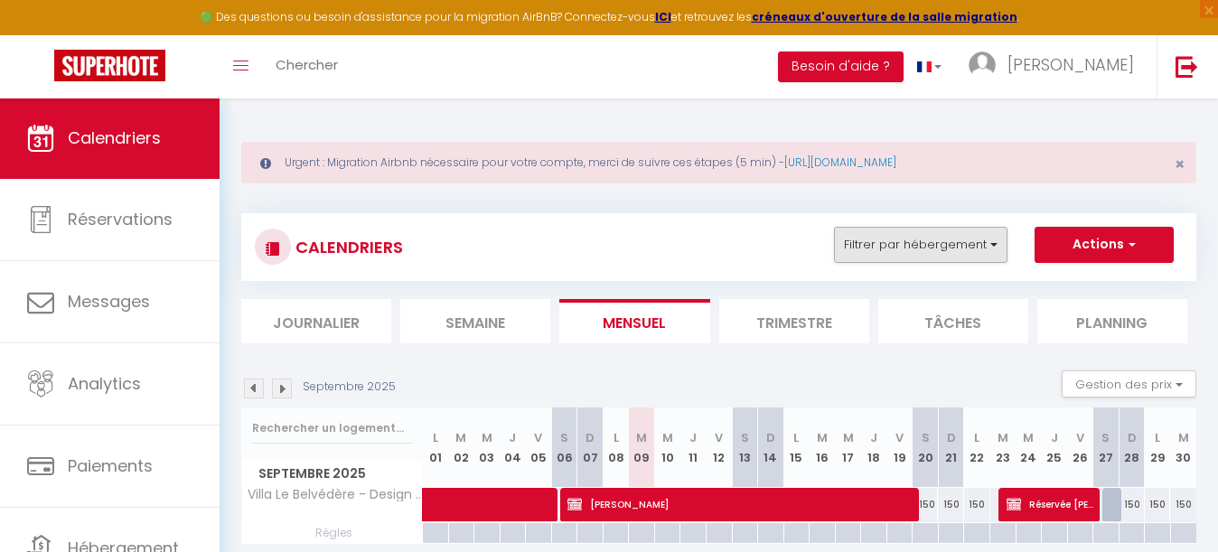
click at [931, 248] on button "Filtrer par hébergement" at bounding box center [920, 245] width 173 height 36
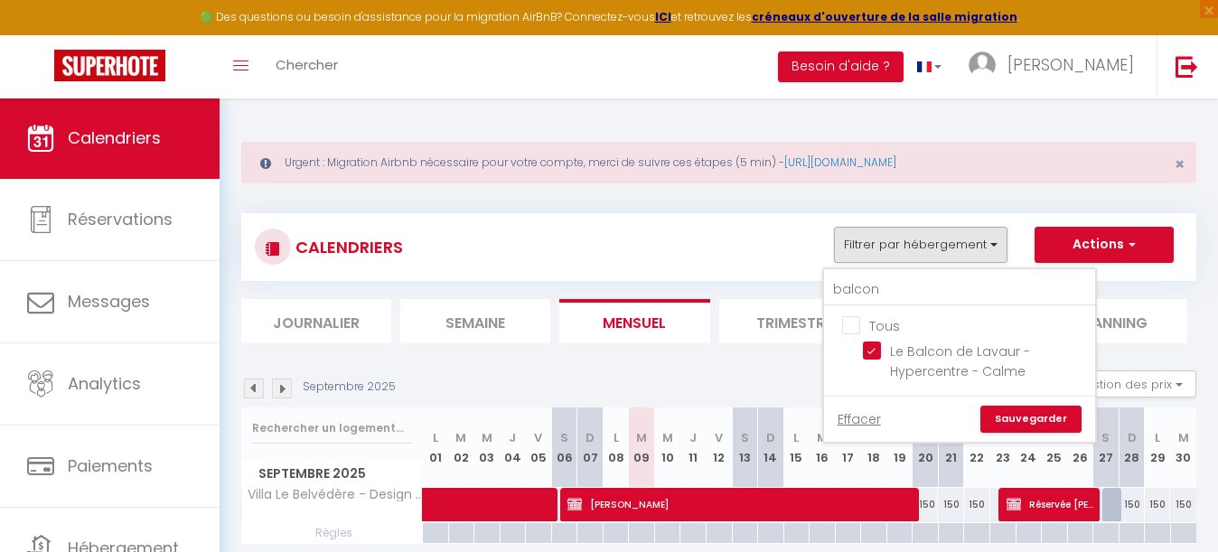
click at [1033, 419] on link "Sauvegarder" at bounding box center [1030, 419] width 101 height 27
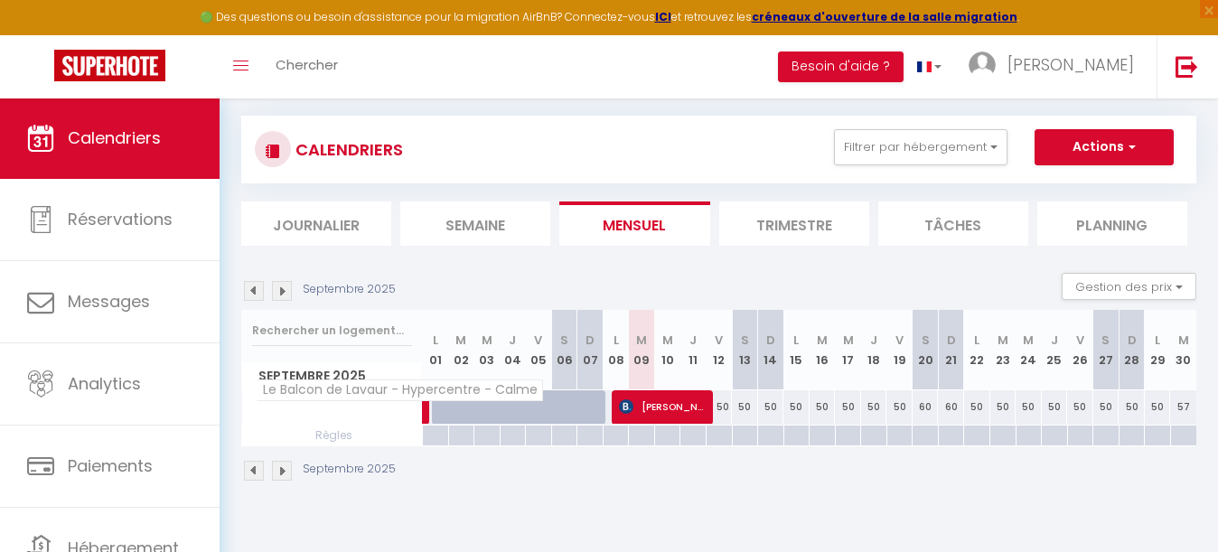
scroll to position [98, 0]
click at [283, 296] on img at bounding box center [282, 291] width 20 height 20
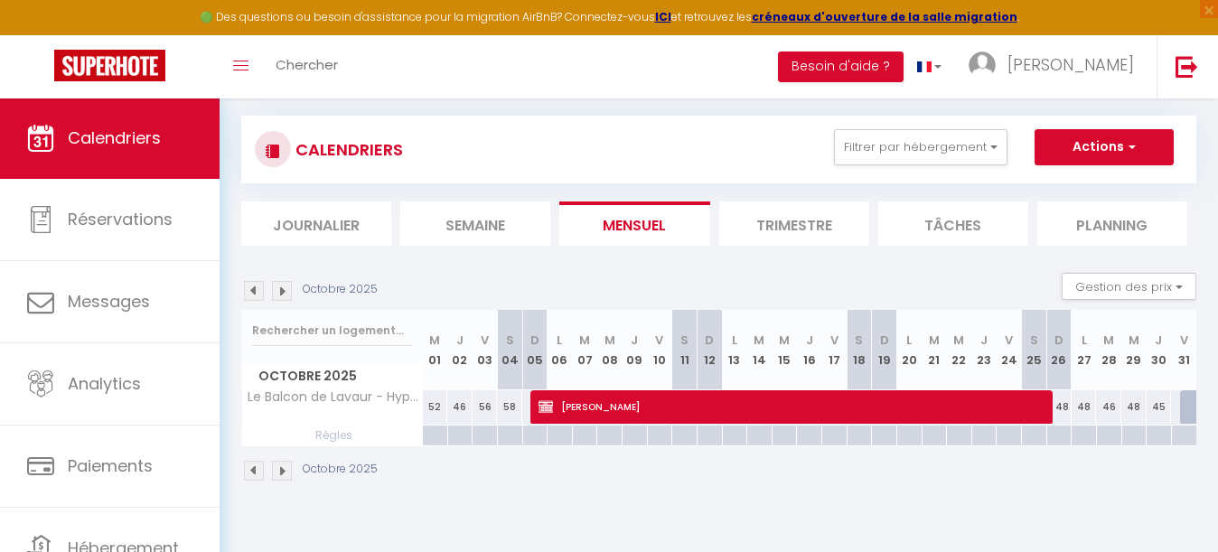
click at [651, 394] on span "[PERSON_NAME]" at bounding box center [795, 406] width 514 height 34
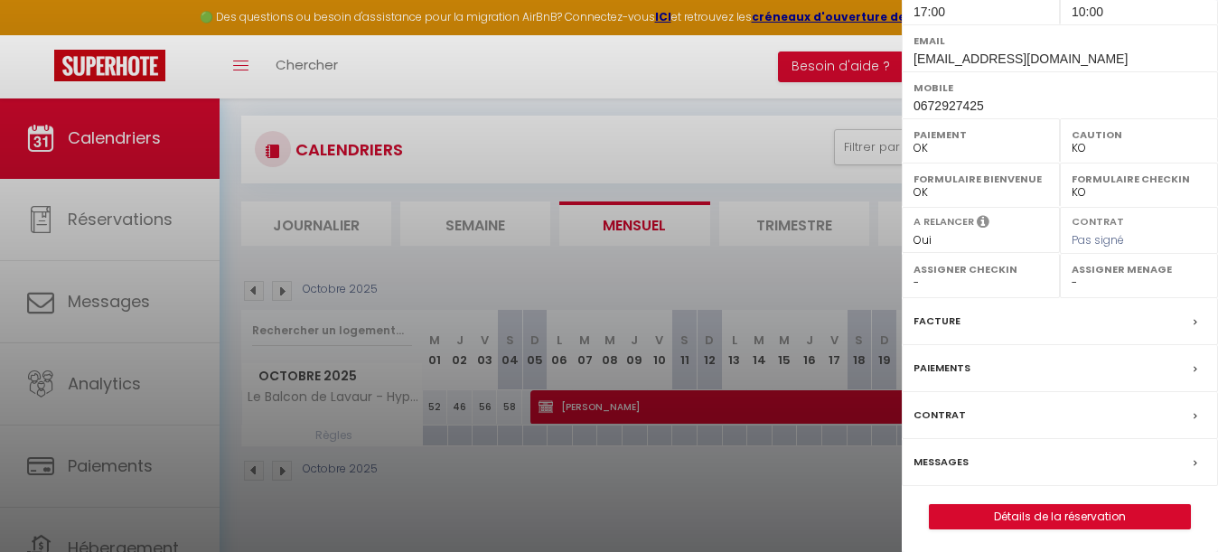
scroll to position [303, 0]
click at [1043, 517] on link "Détails de la réservation" at bounding box center [1060, 517] width 260 height 23
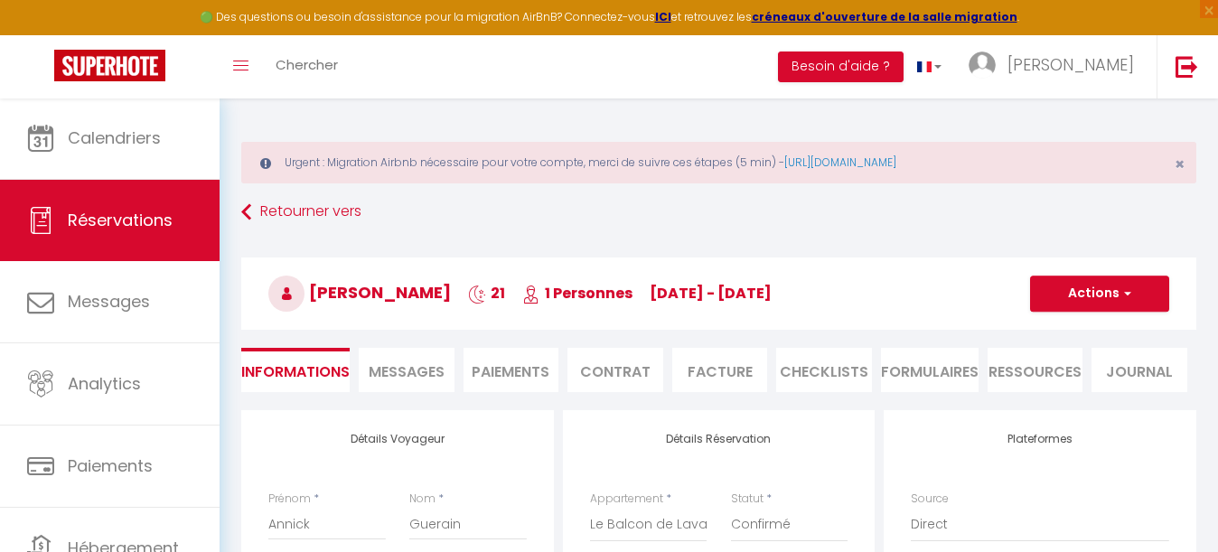
click at [529, 384] on li "Paiements" at bounding box center [511, 370] width 96 height 44
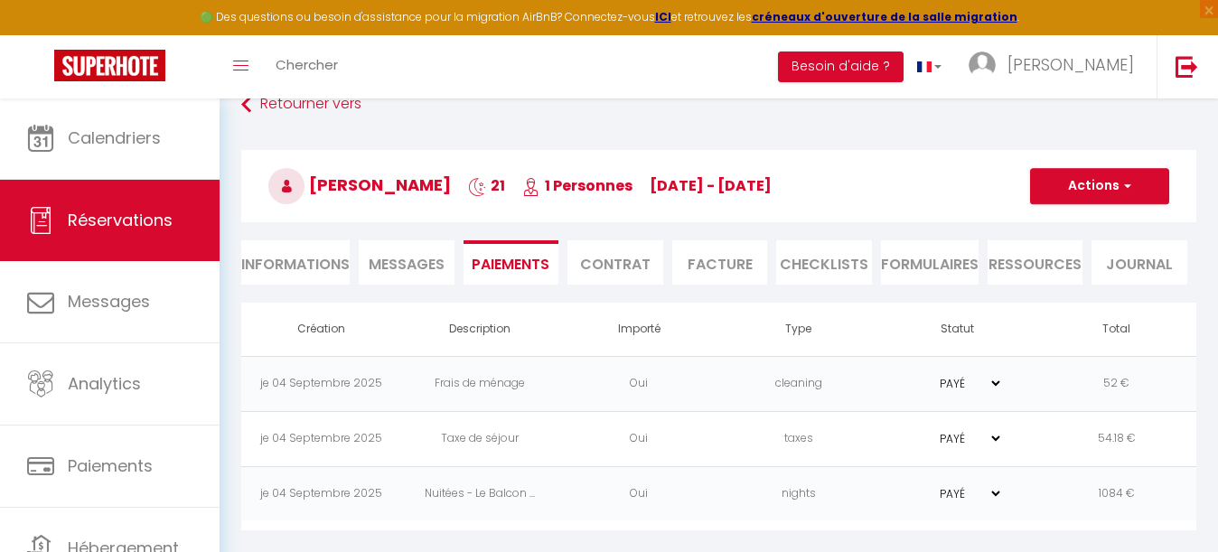
scroll to position [110, 0]
click at [580, 378] on td "Oui" at bounding box center [638, 383] width 159 height 55
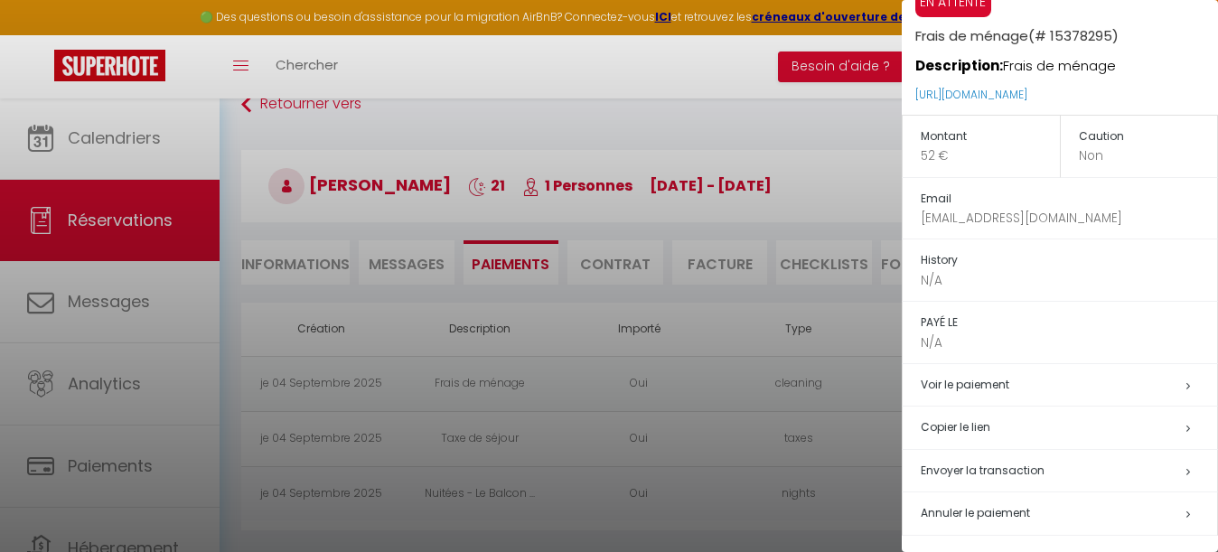
scroll to position [43, 0]
click at [968, 510] on span "Annuler le paiement" at bounding box center [975, 513] width 109 height 15
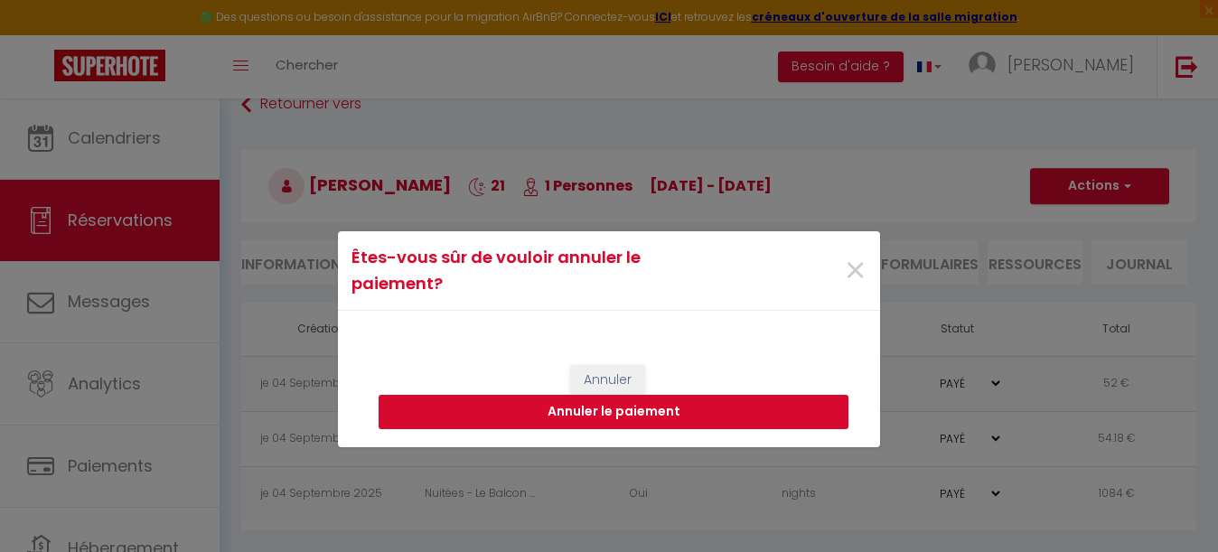
click at [721, 407] on button "Annuler le paiement" at bounding box center [614, 412] width 470 height 34
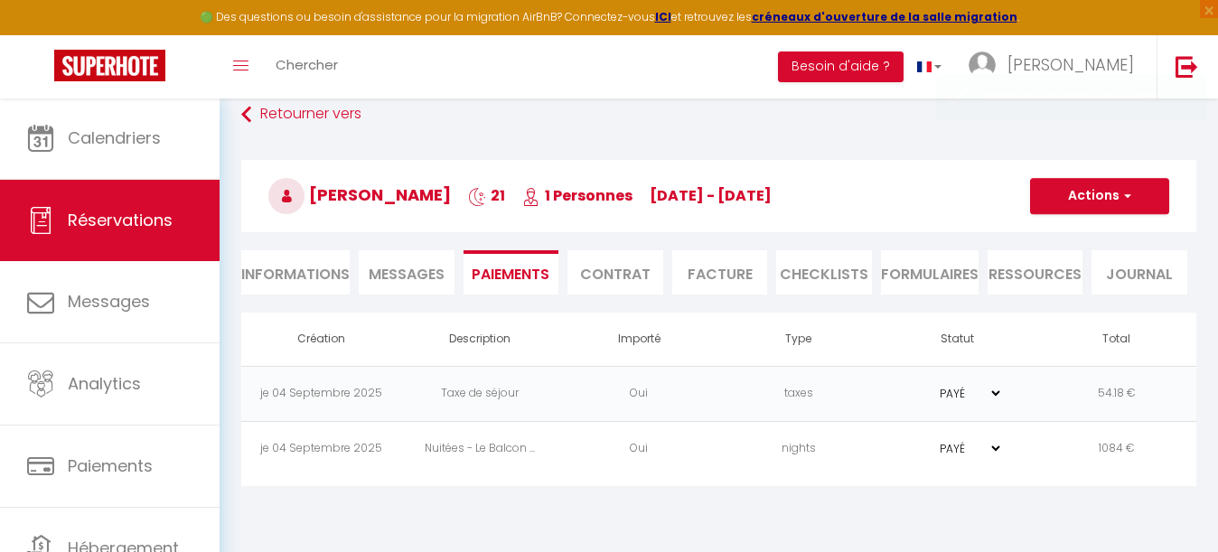
scroll to position [98, 0]
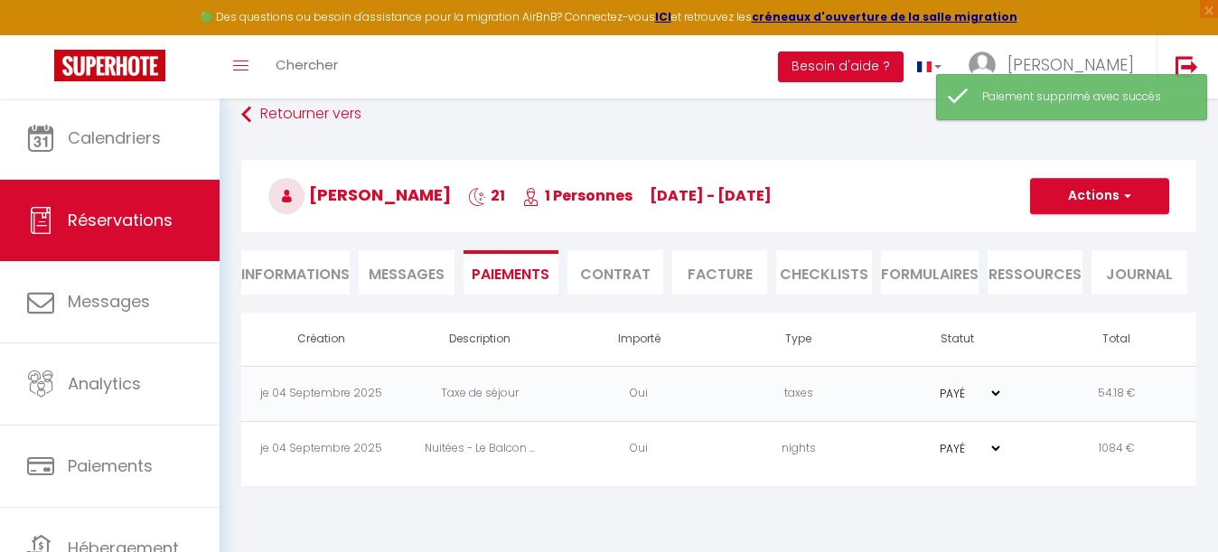
click at [567, 397] on td "Oui" at bounding box center [638, 393] width 159 height 55
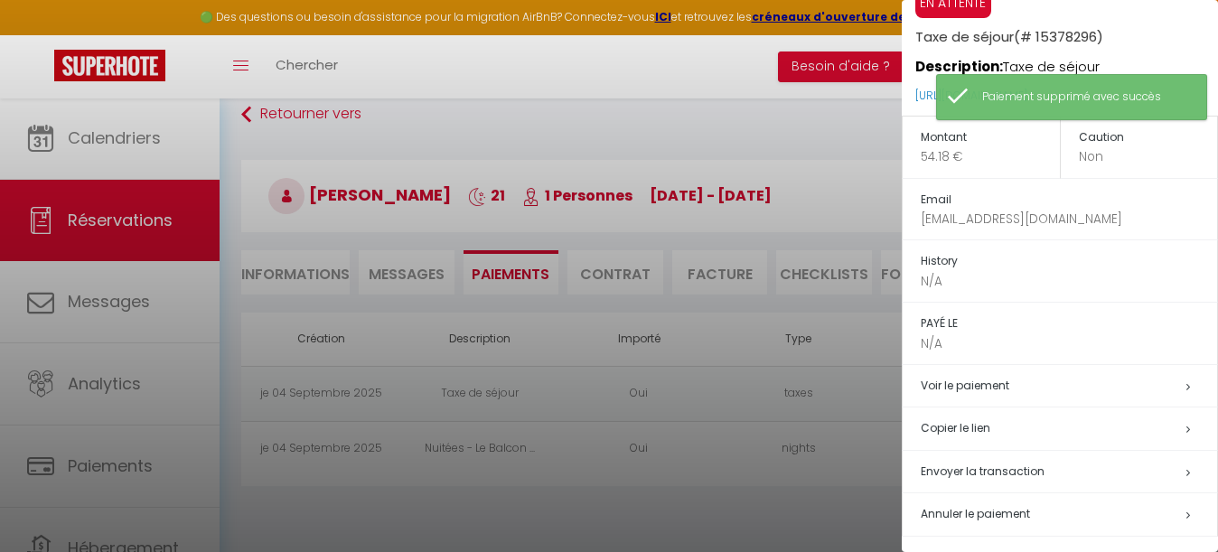
click at [967, 509] on span "Annuler le paiement" at bounding box center [975, 513] width 109 height 15
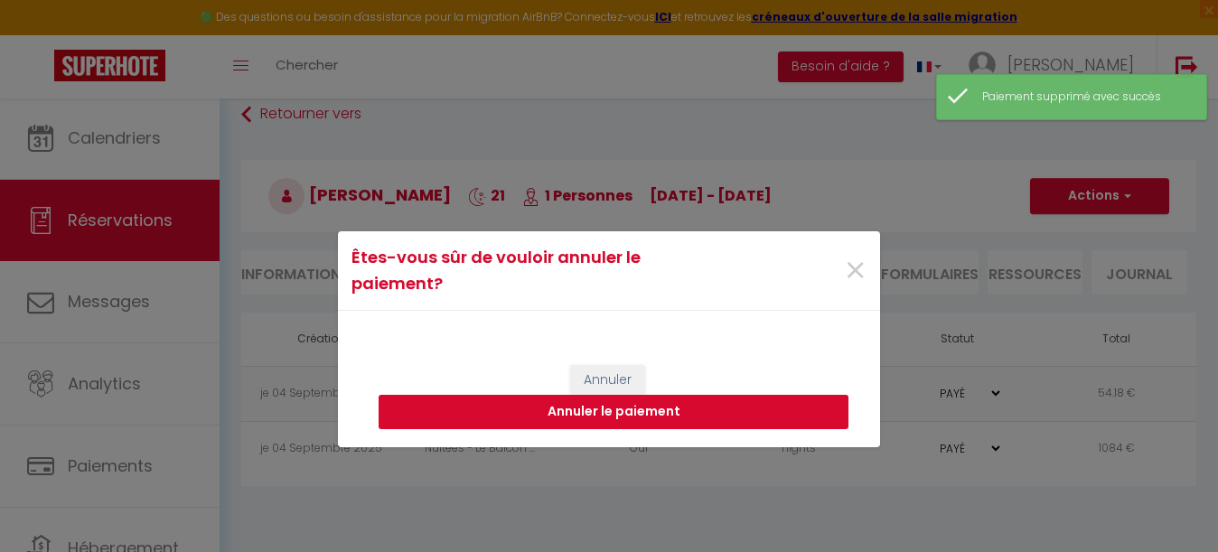
click at [680, 407] on button "Annuler le paiement" at bounding box center [614, 412] width 470 height 34
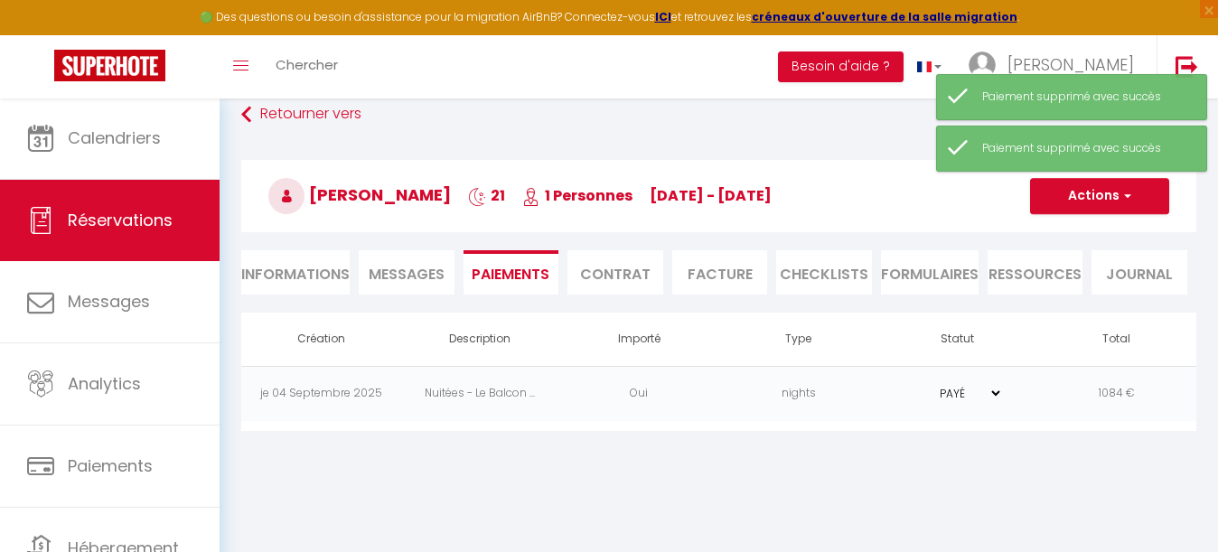
click at [581, 390] on td "Oui" at bounding box center [638, 393] width 159 height 55
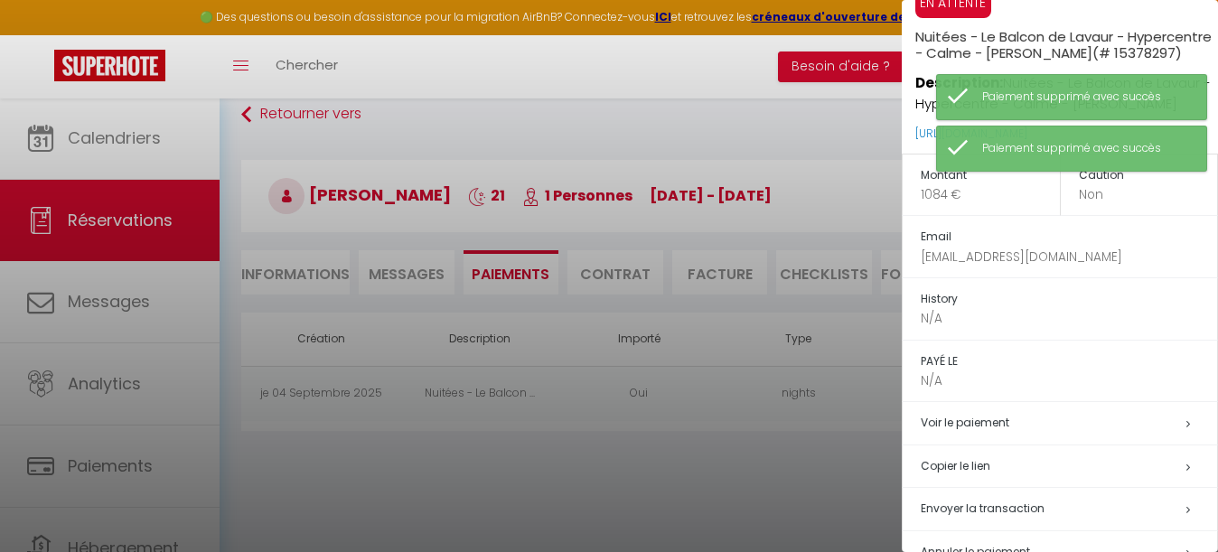
click at [986, 544] on span "Annuler le paiement" at bounding box center [975, 551] width 109 height 15
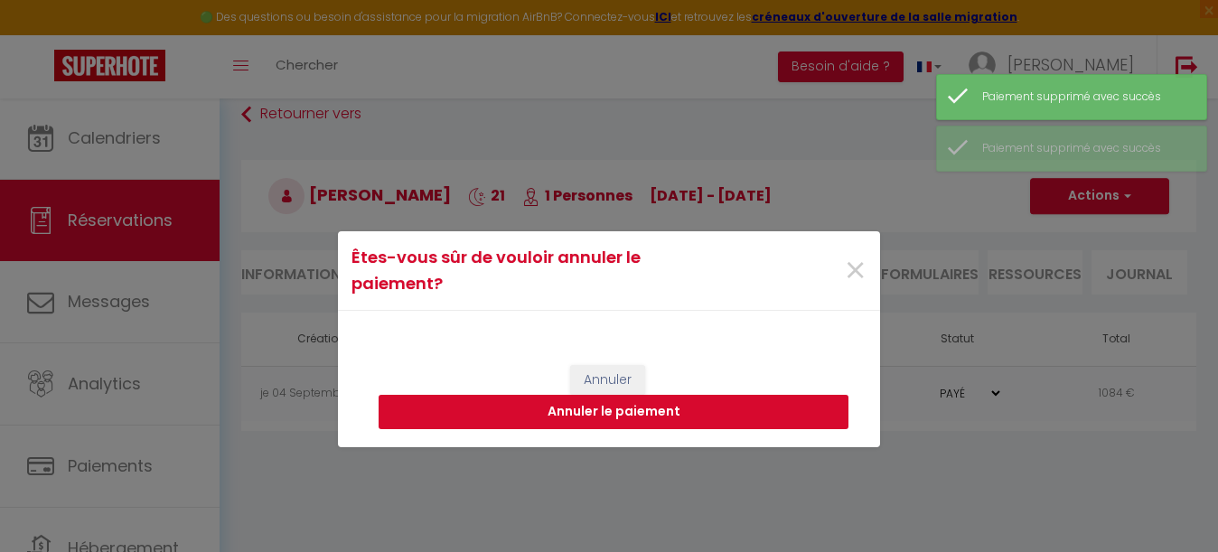
click at [739, 408] on button "Annuler le paiement" at bounding box center [614, 412] width 470 height 34
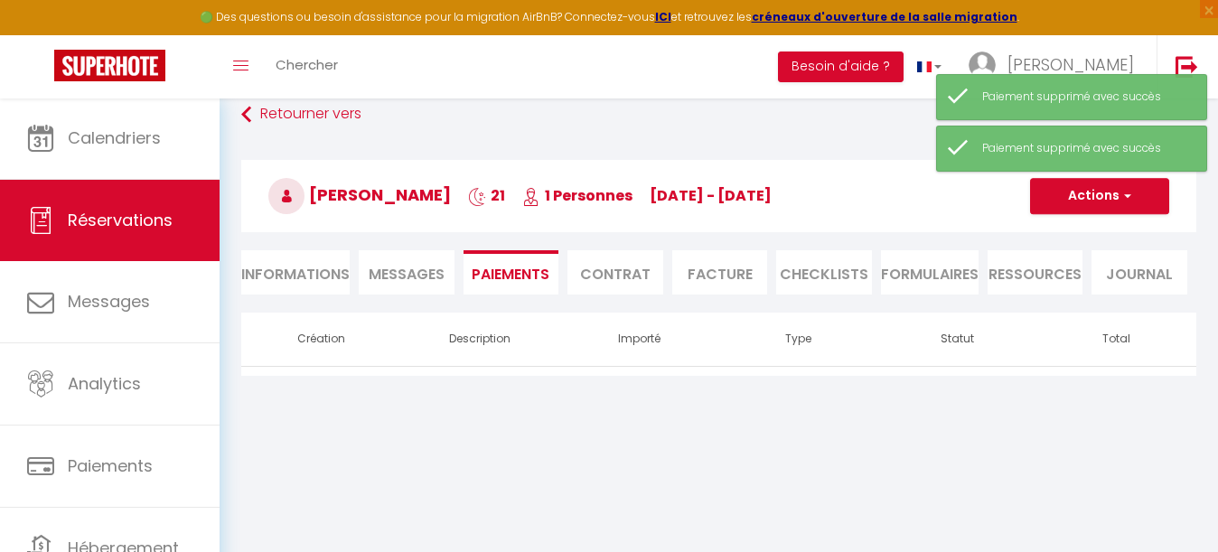
click at [301, 266] on li "Informations" at bounding box center [295, 272] width 108 height 44
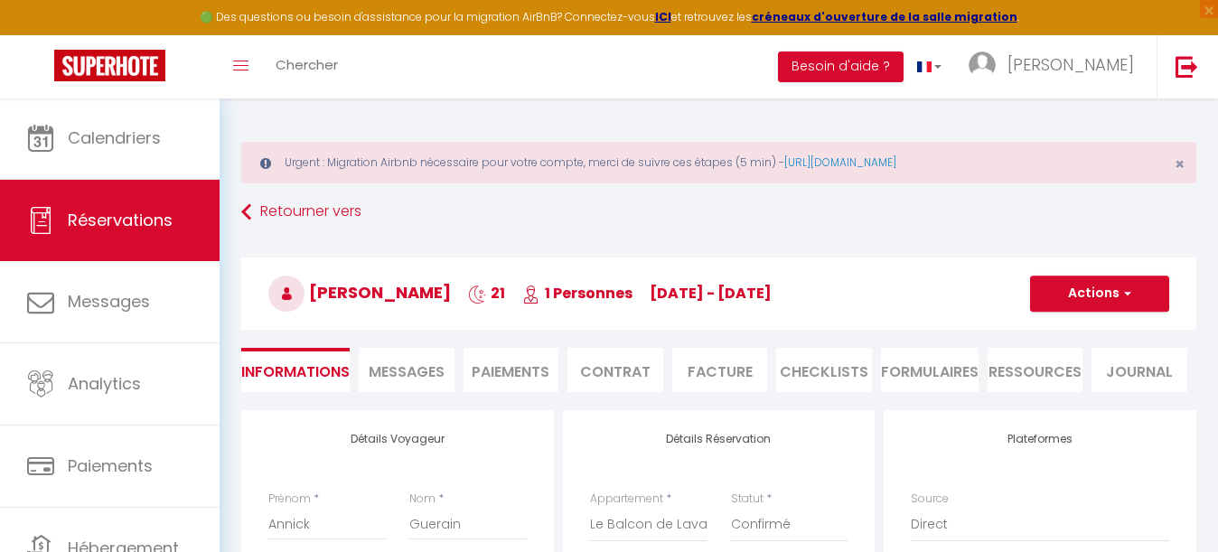
click at [508, 355] on li "Paiements" at bounding box center [511, 370] width 96 height 44
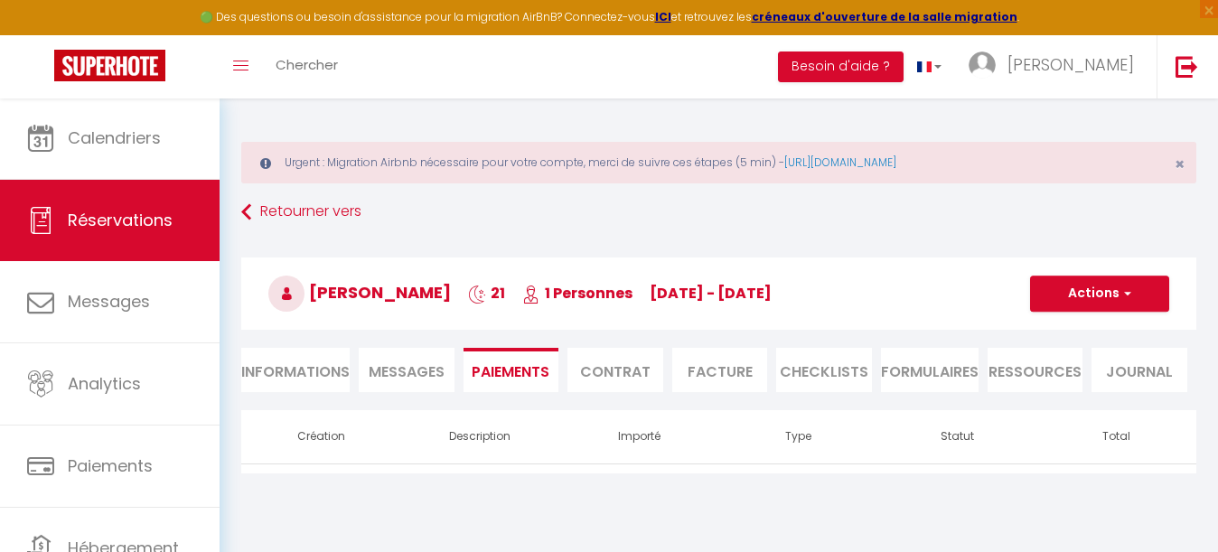
scroll to position [83, 0]
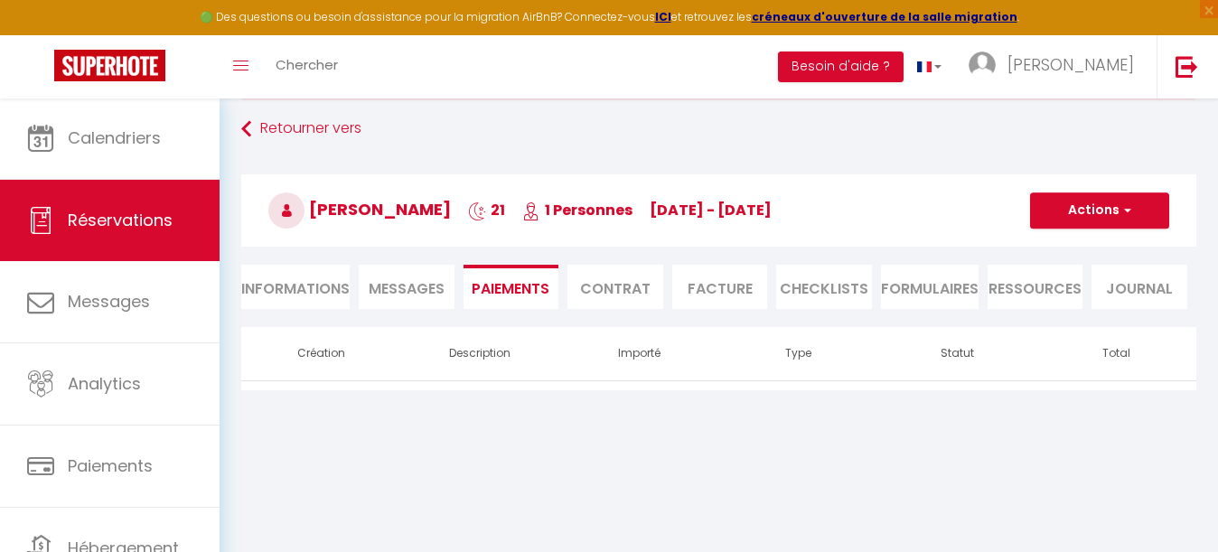
click at [1130, 208] on span "button" at bounding box center [1124, 210] width 11 height 16
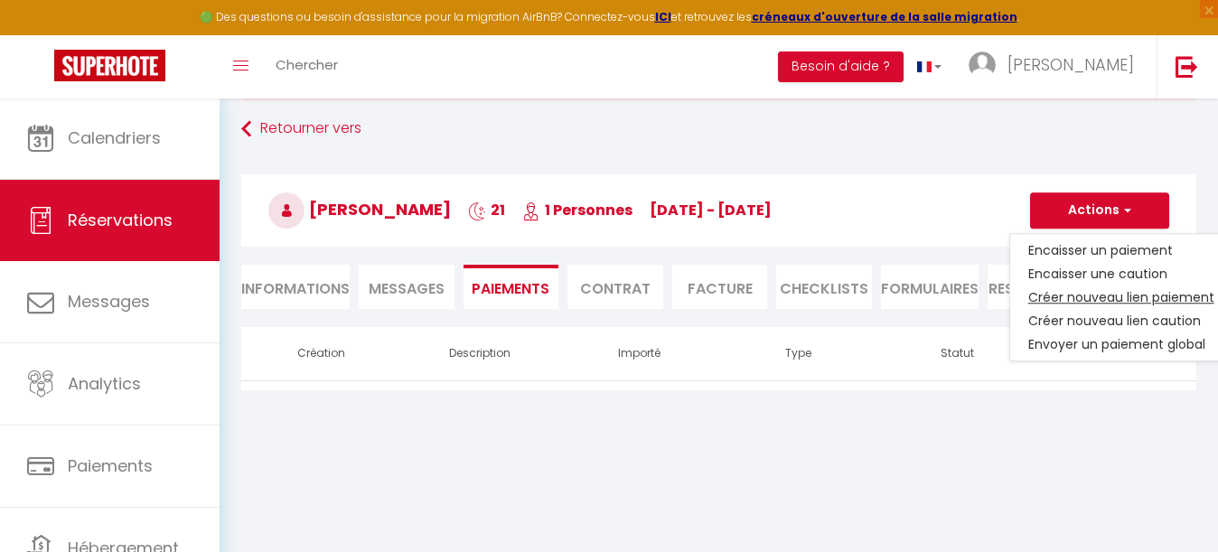
click at [1110, 292] on link "Créer nouveau lien paiement" at bounding box center [1121, 296] width 222 height 23
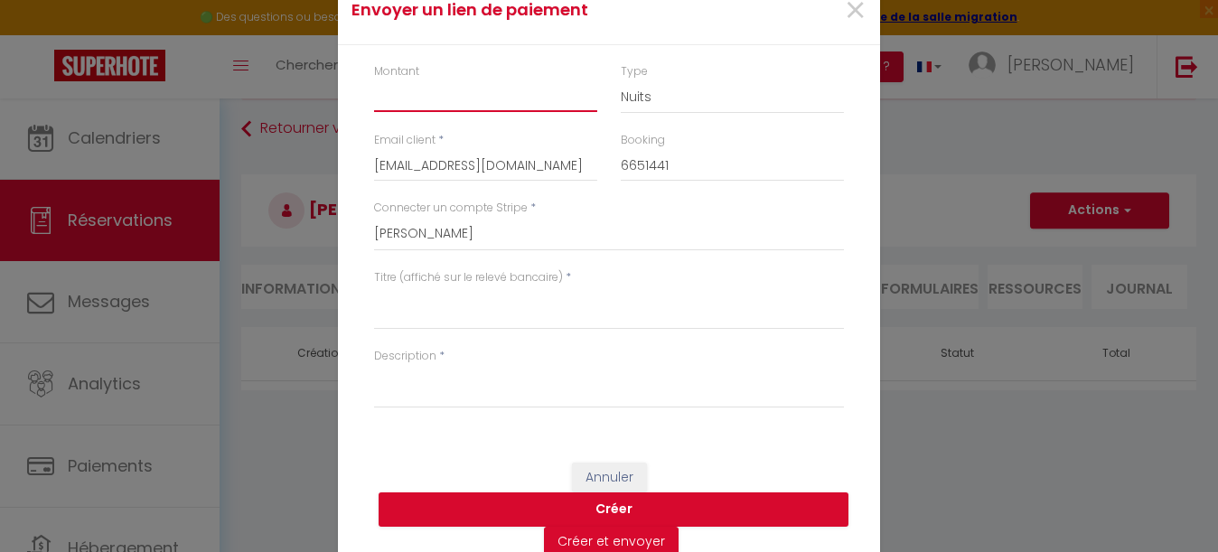
click at [444, 98] on input "Montant" at bounding box center [485, 96] width 223 height 33
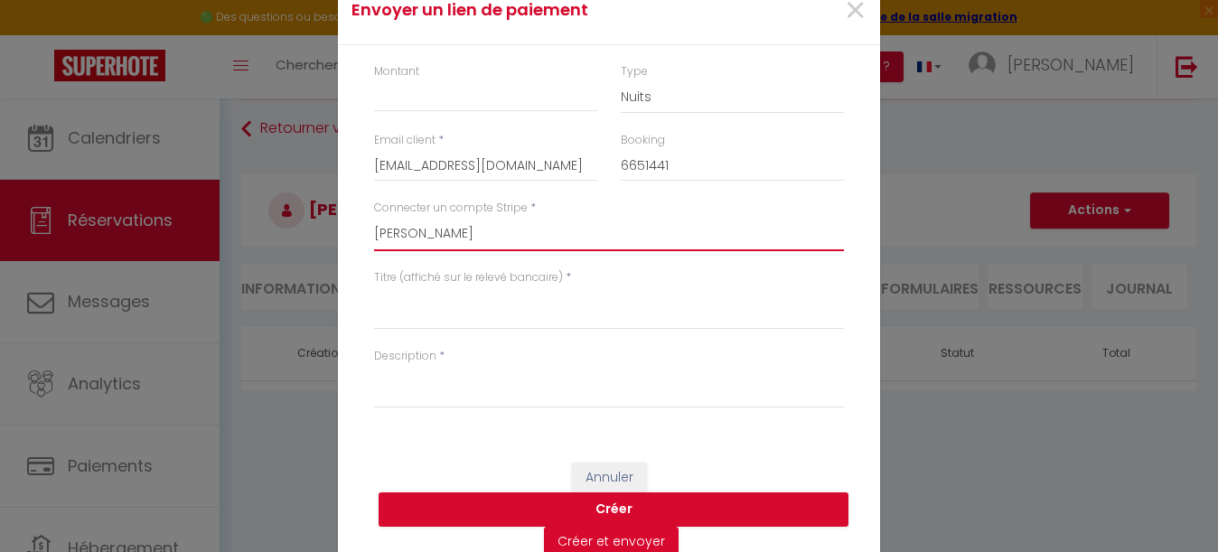
click at [476, 229] on select "[PERSON_NAME] [PERSON_NAME] [PERSON_NAME] [PERSON_NAME] [PERSON_NAME] [PERSON_N…" at bounding box center [609, 234] width 470 height 34
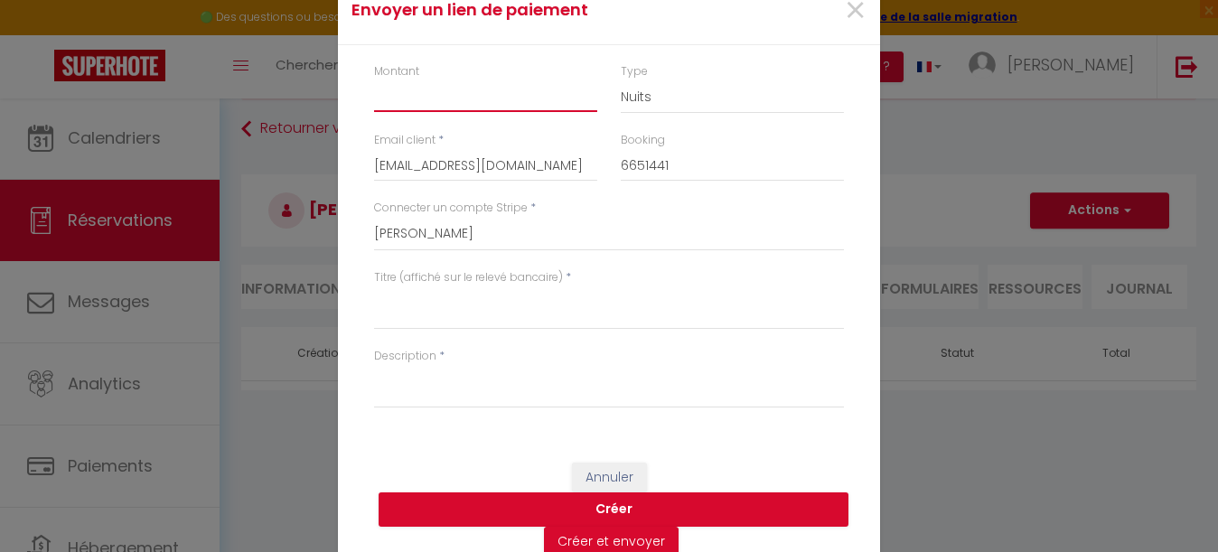
click at [466, 98] on input "Montant" at bounding box center [485, 96] width 223 height 33
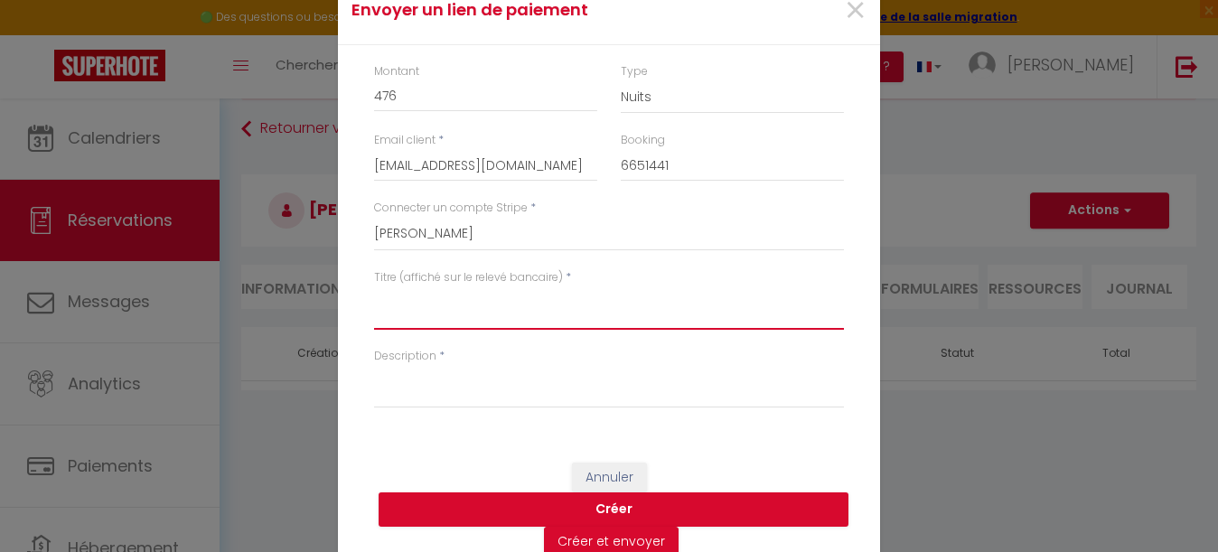
click at [453, 308] on textarea "Titre (affiché sur le relevé bancaire)" at bounding box center [609, 307] width 470 height 43
click at [434, 296] on textarea "ACOMPTE RESERVATION GUERAIN" at bounding box center [609, 307] width 470 height 43
click at [557, 297] on textarea "ACOMPTE 40% RESERVATION GUERAIN" at bounding box center [609, 307] width 470 height 43
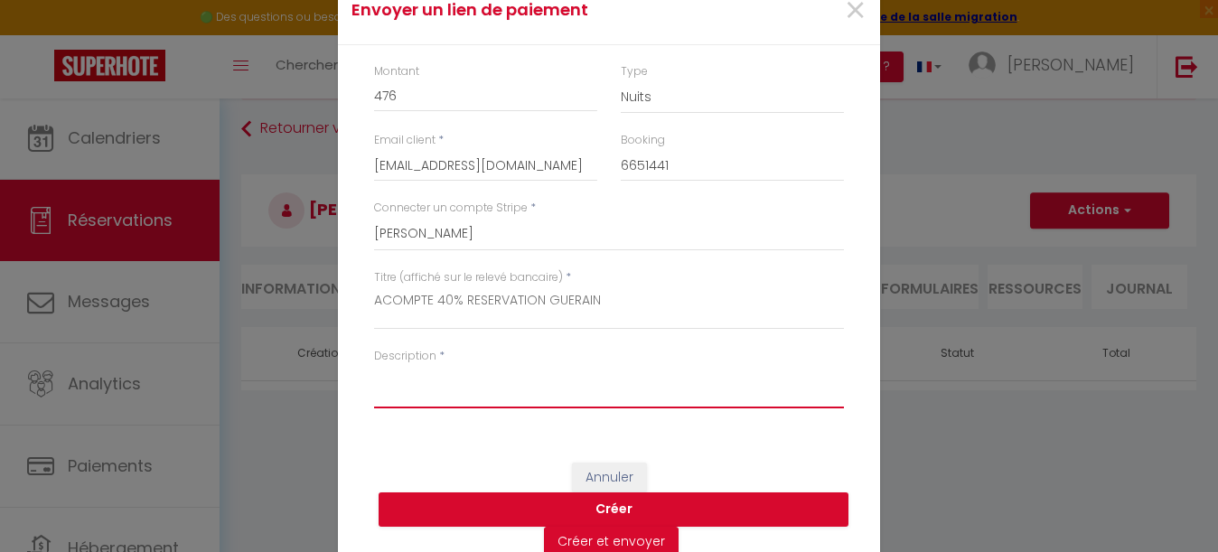
click at [440, 393] on textarea "Description" at bounding box center [609, 386] width 470 height 43
paste textarea "ACOMPTE 40% RESERVATION GUERAIN"
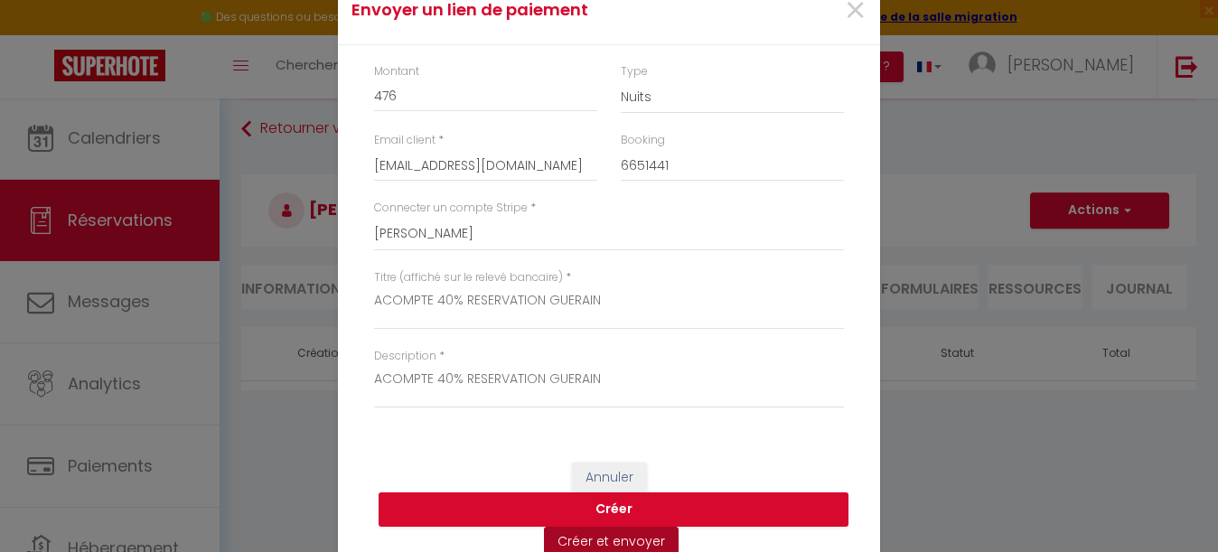
click at [620, 544] on button "Créer et envoyer" at bounding box center [611, 542] width 135 height 31
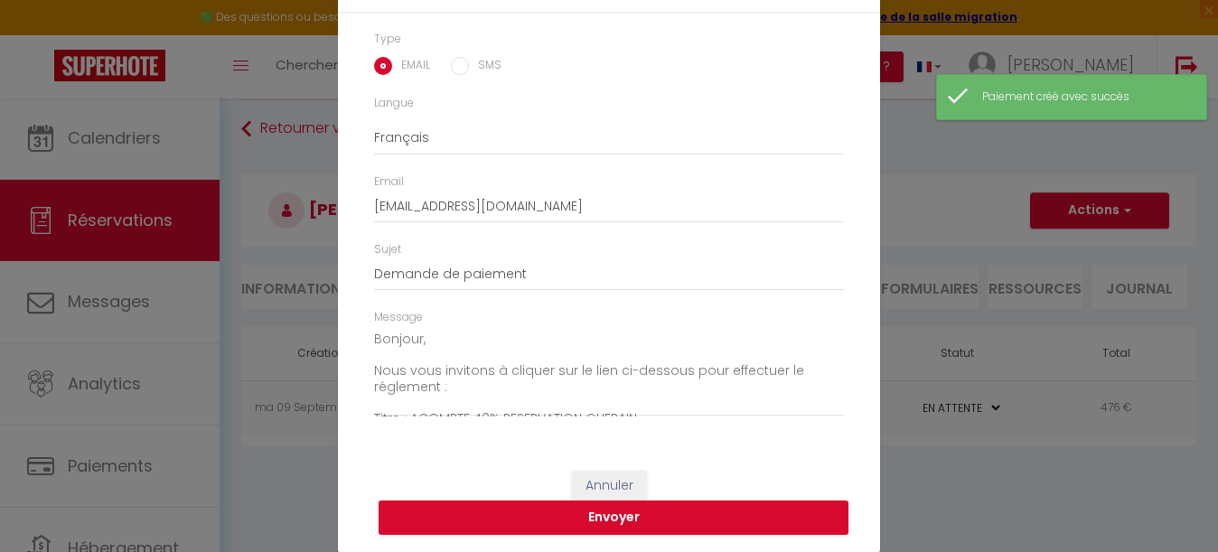
scroll to position [89, 0]
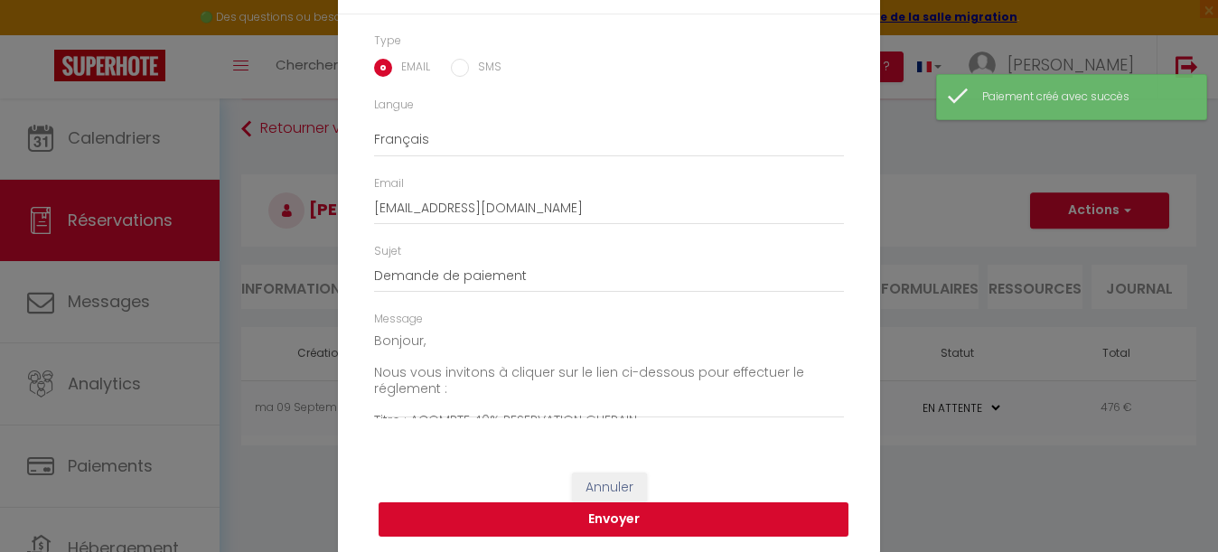
click at [588, 515] on button "Envoyer" at bounding box center [614, 519] width 470 height 34
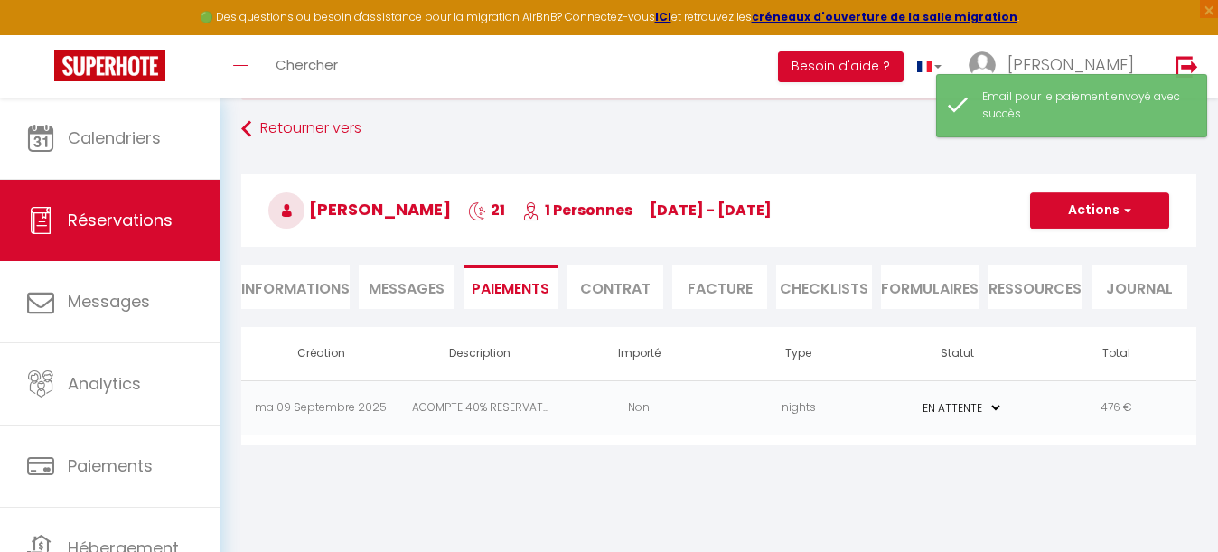
click at [628, 300] on li "Contrat" at bounding box center [615, 287] width 96 height 44
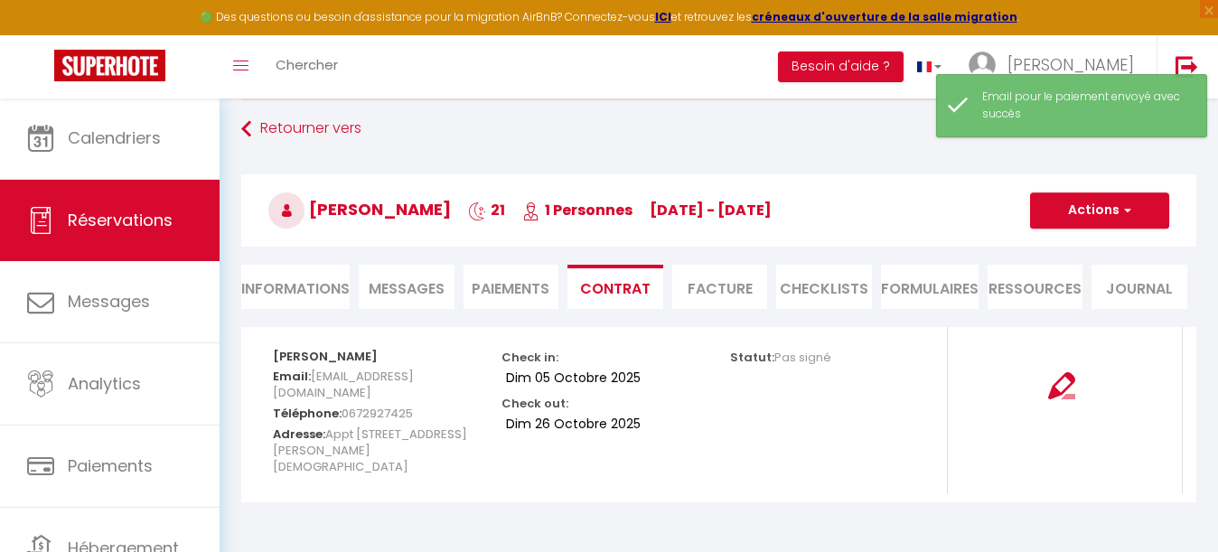
click at [1092, 217] on button "Actions" at bounding box center [1099, 210] width 139 height 36
click at [1077, 269] on link "Envoyer le contrat" at bounding box center [1086, 273] width 152 height 23
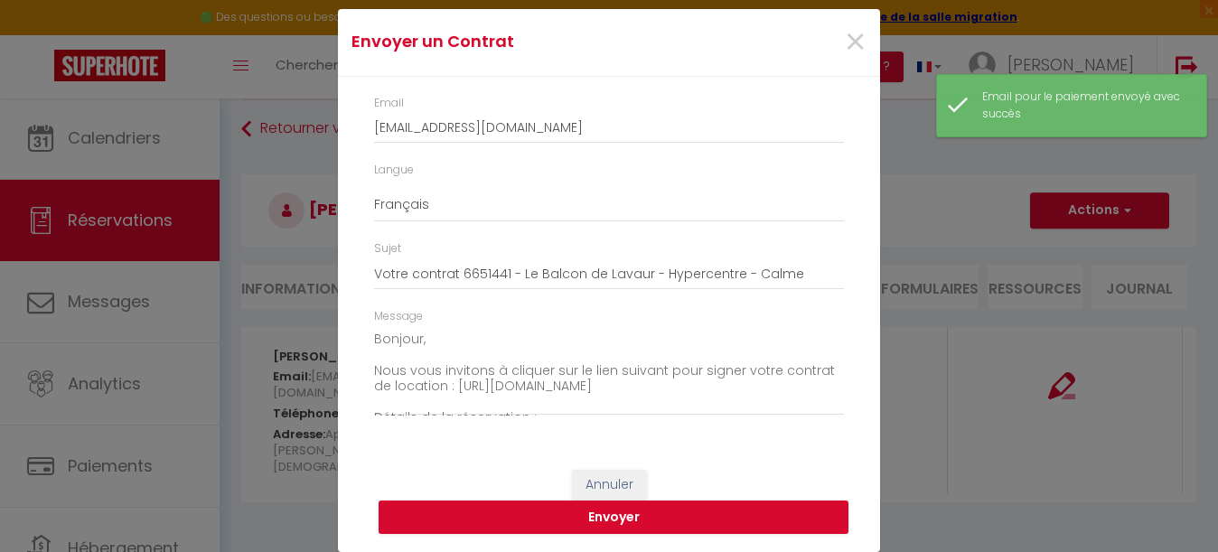
scroll to position [57, 0]
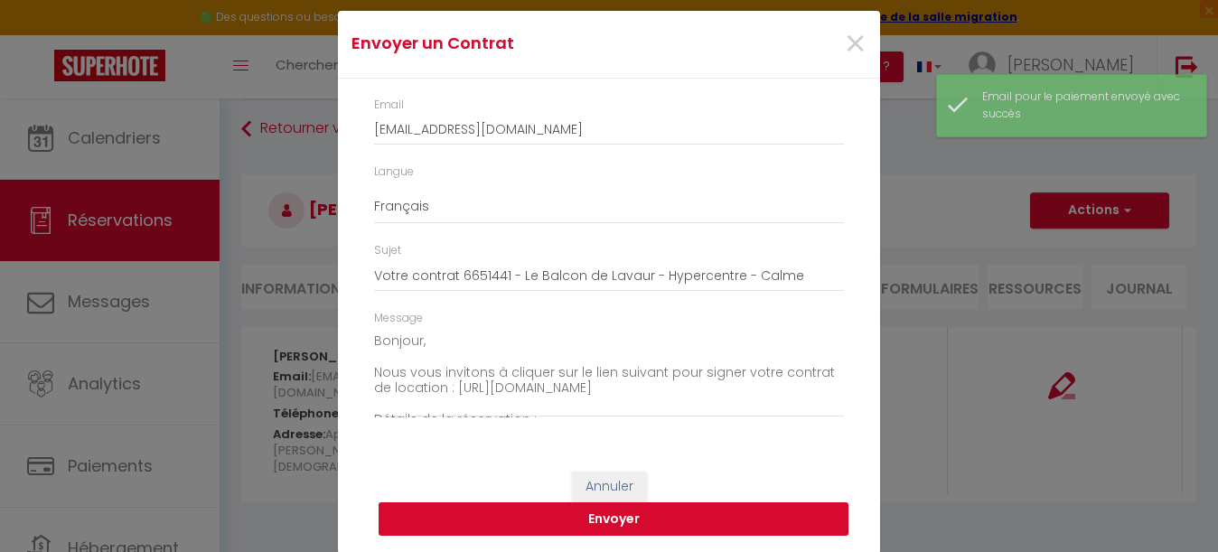
click at [596, 518] on button "Envoyer" at bounding box center [614, 519] width 470 height 34
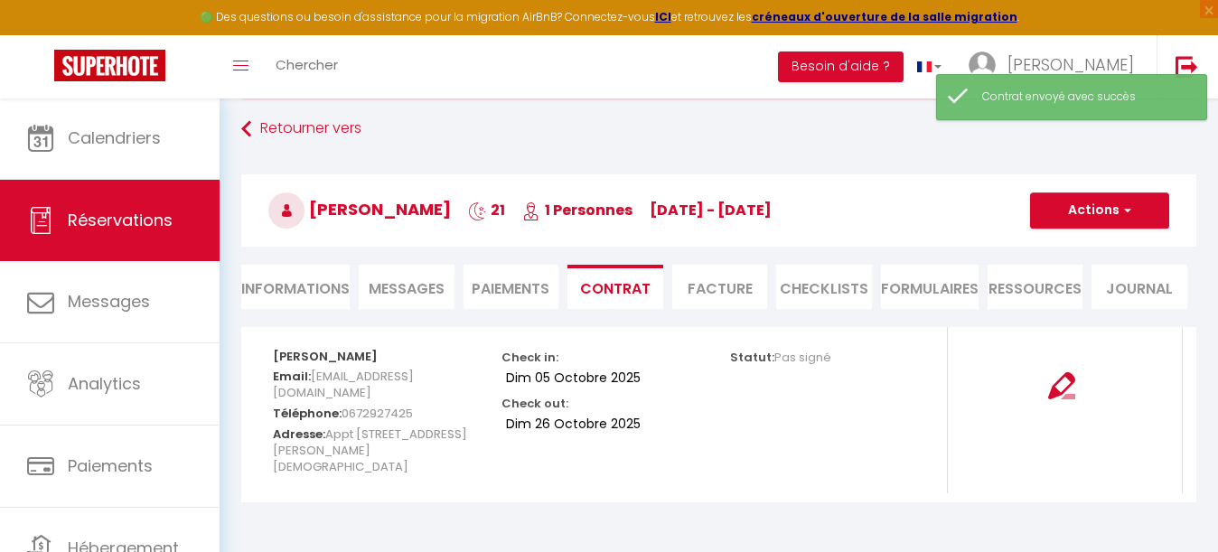
click at [313, 295] on li "Informations" at bounding box center [295, 287] width 108 height 44
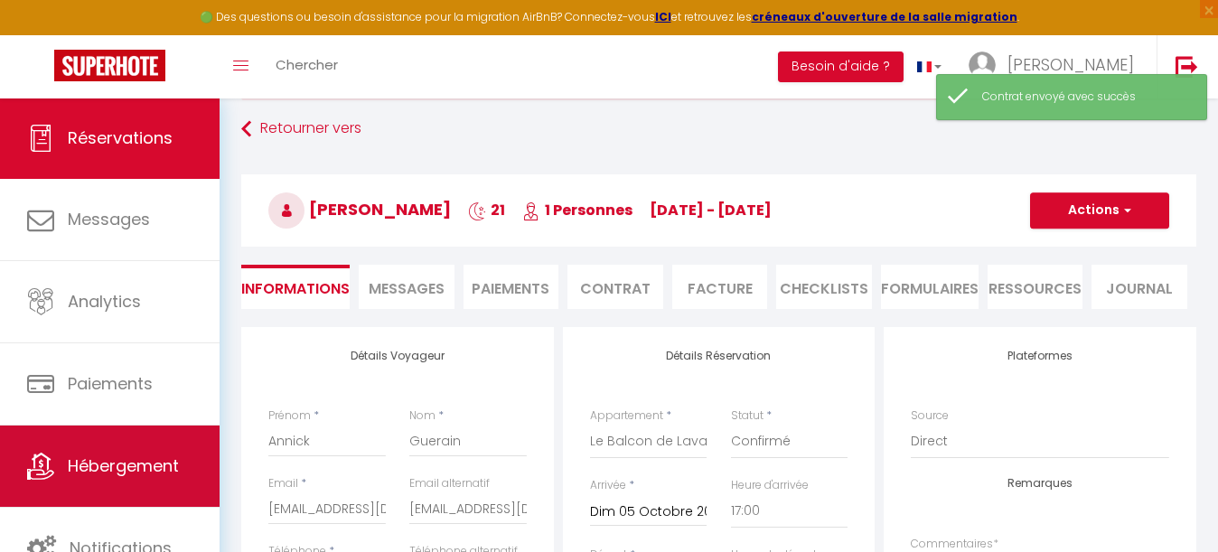
scroll to position [82, 0]
click at [102, 461] on span "Hébergement" at bounding box center [123, 465] width 111 height 23
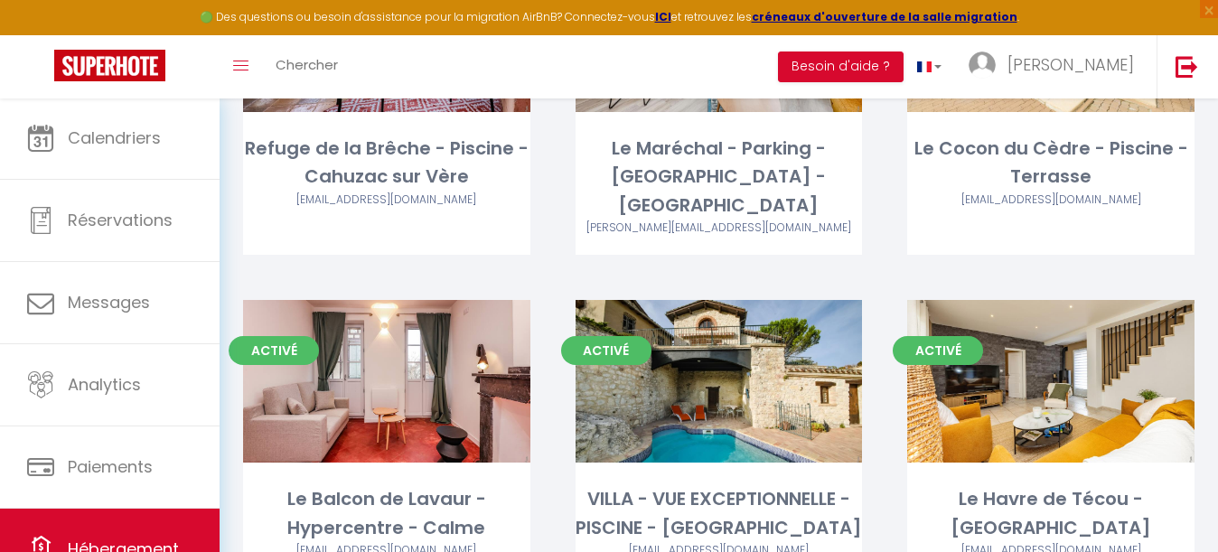
scroll to position [3614, 0]
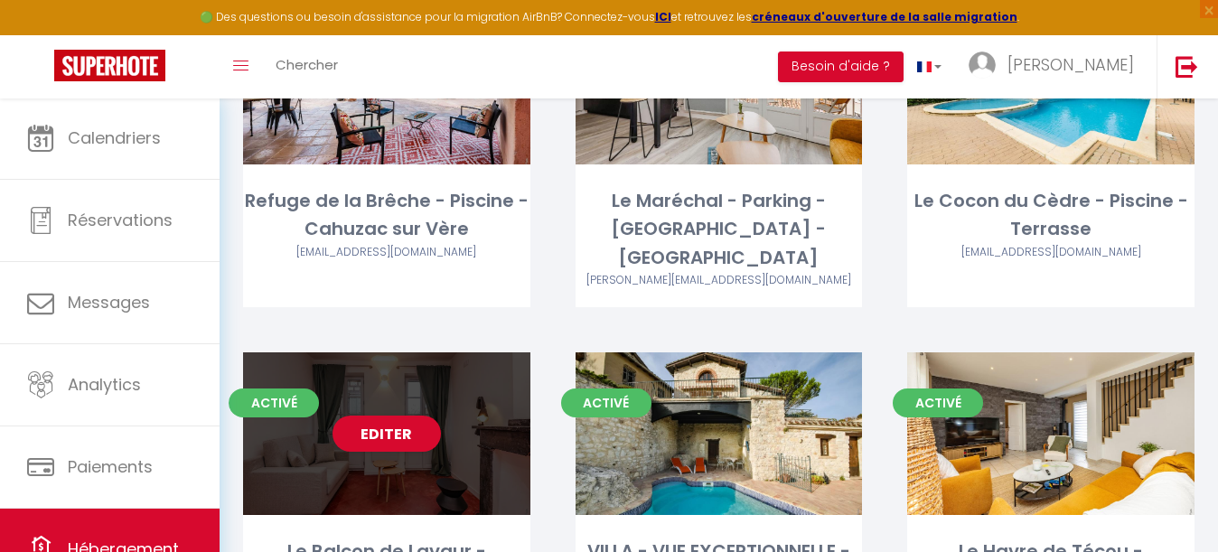
click at [379, 352] on div "Editer" at bounding box center [386, 433] width 287 height 163
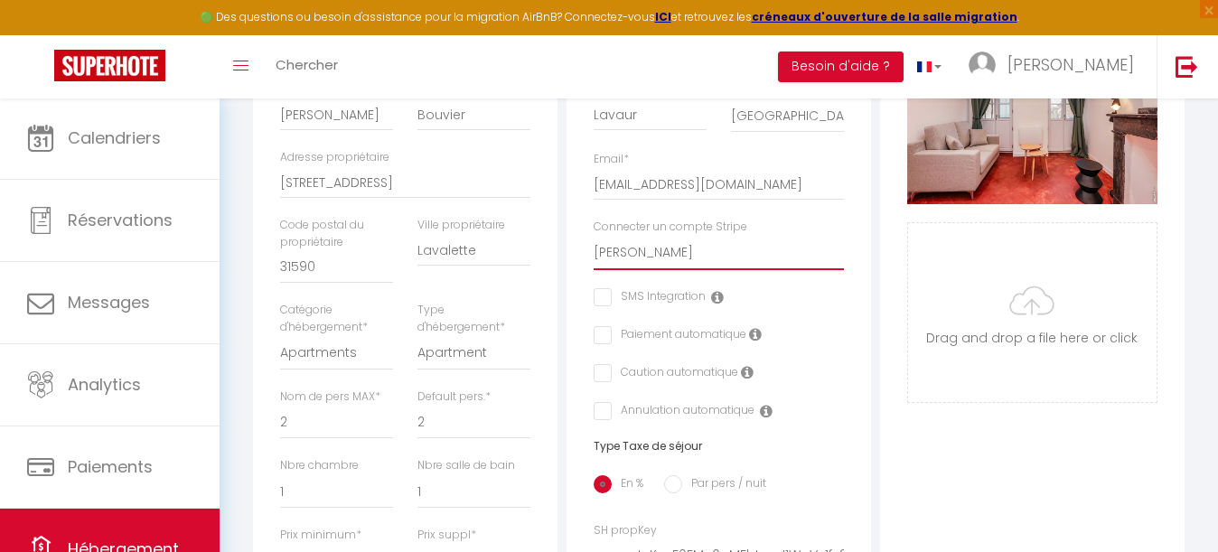
scroll to position [489, 0]
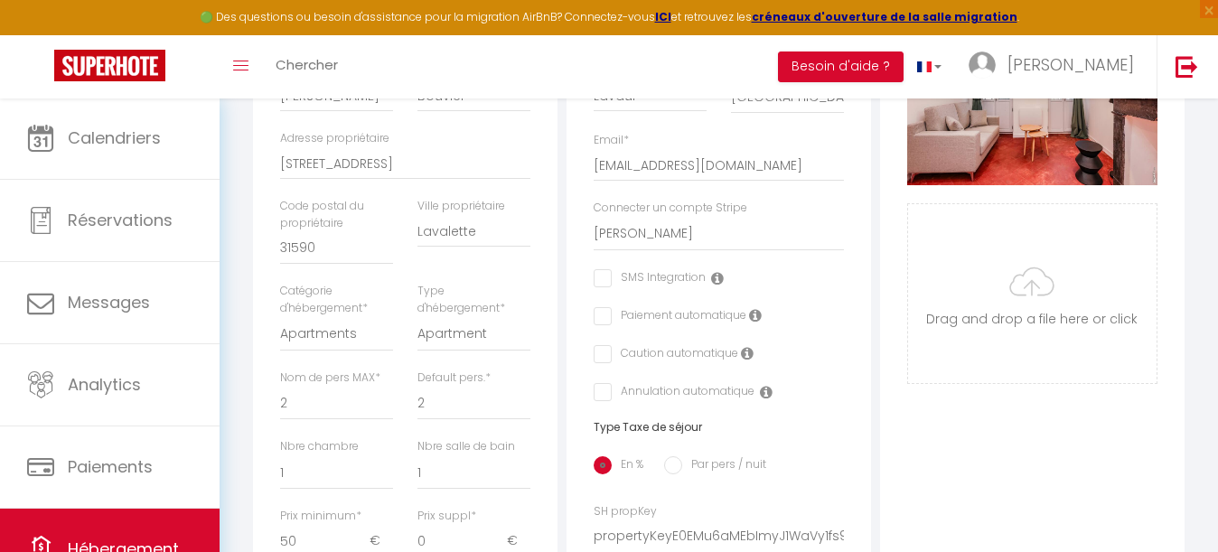
click at [755, 311] on icon at bounding box center [755, 315] width 13 height 14
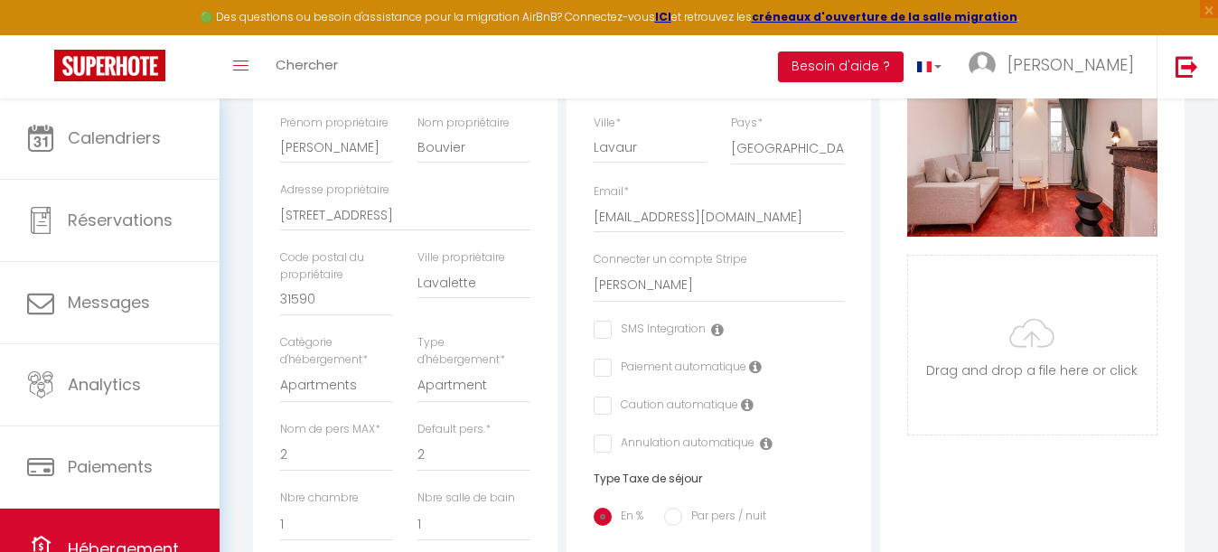
scroll to position [413, 0]
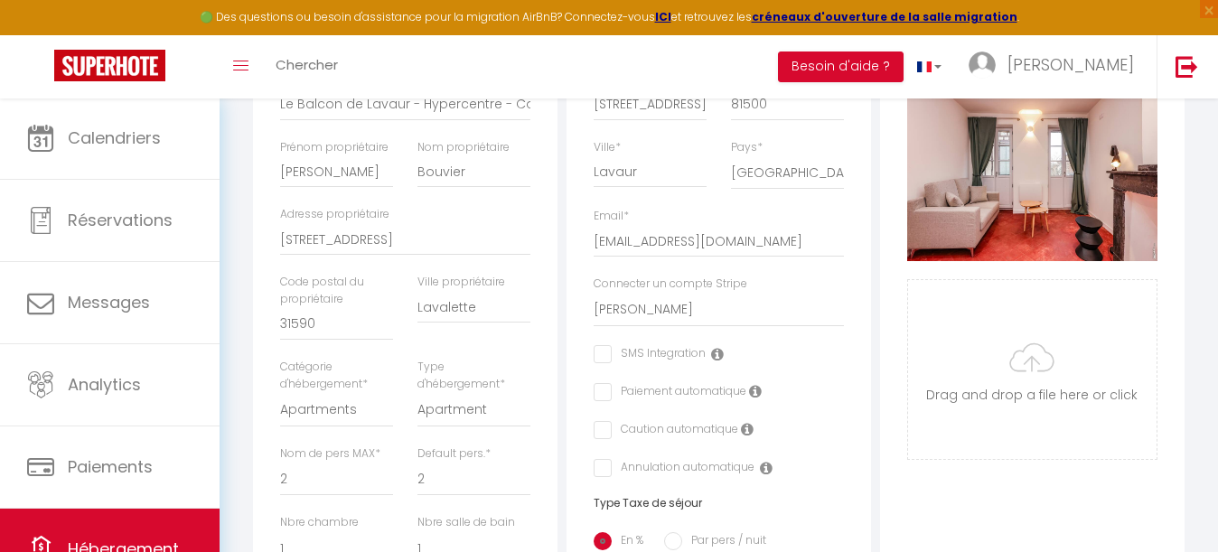
click at [751, 385] on icon at bounding box center [755, 391] width 13 height 14
click at [754, 387] on icon at bounding box center [755, 391] width 13 height 14
click at [716, 348] on icon at bounding box center [717, 354] width 13 height 14
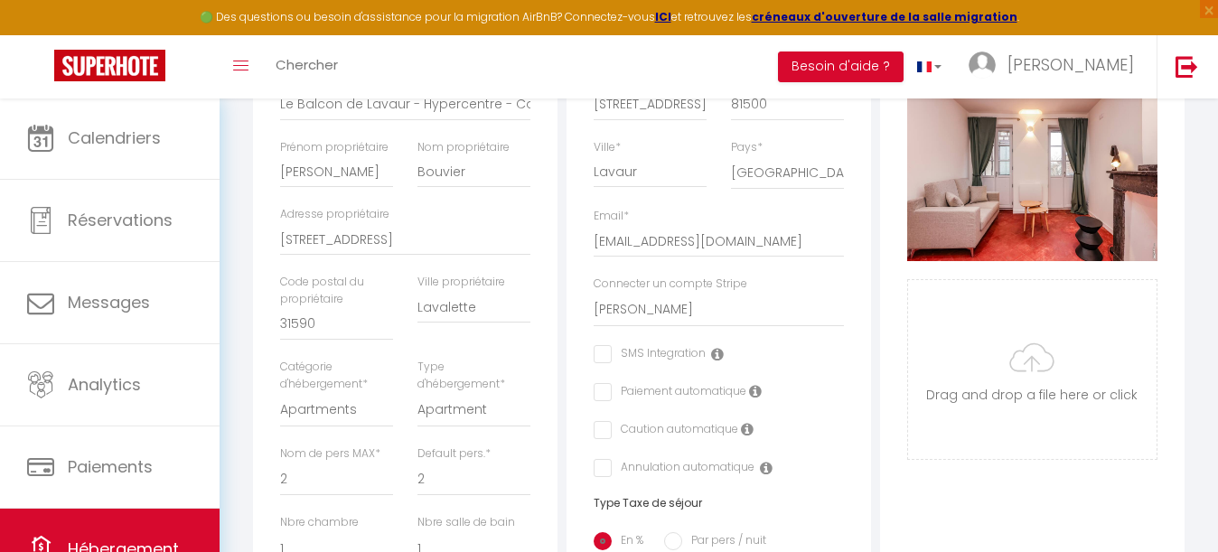
click at [744, 426] on icon at bounding box center [747, 429] width 13 height 14
click at [756, 390] on icon at bounding box center [755, 391] width 13 height 14
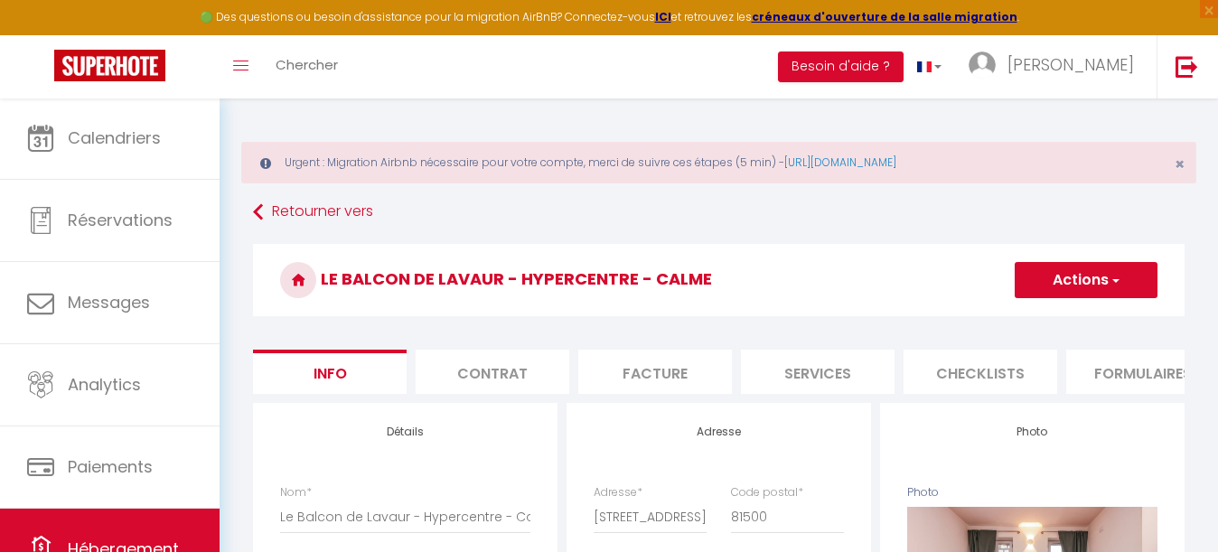
scroll to position [0, 0]
click at [1087, 265] on button "Actions" at bounding box center [1086, 280] width 143 height 36
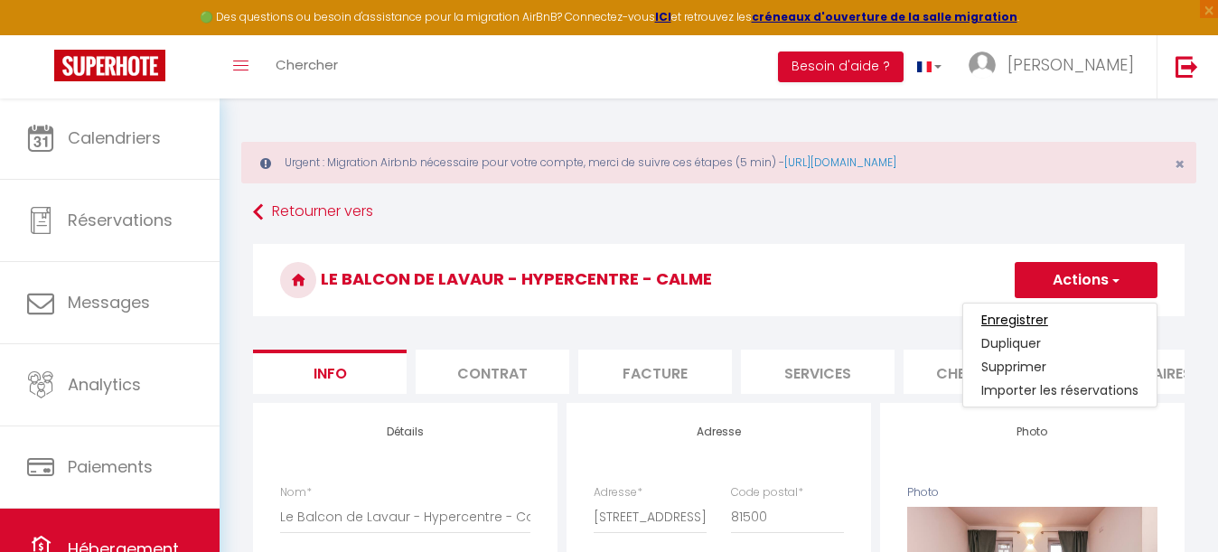
click at [1015, 323] on input "Enregistrer" at bounding box center [1014, 320] width 67 height 18
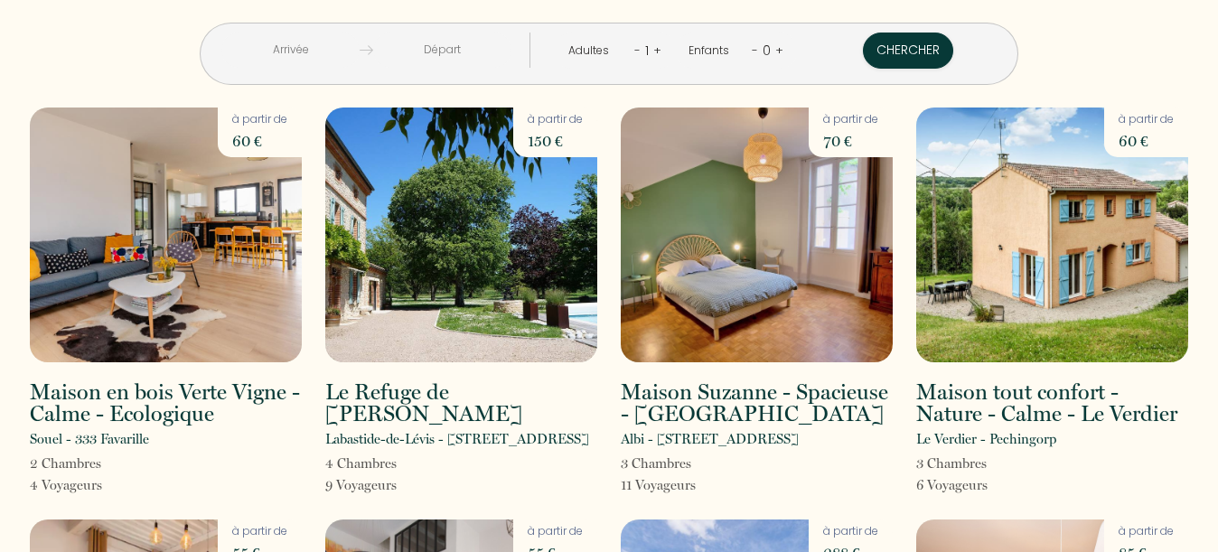
click at [294, 51] on input "text" at bounding box center [290, 50] width 138 height 35
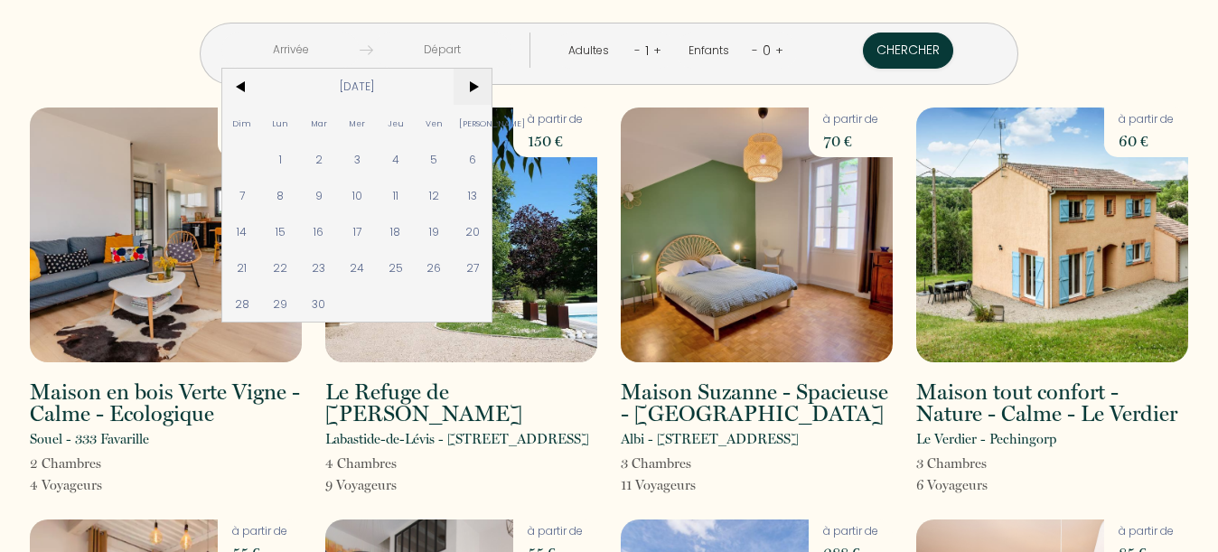
click at [477, 90] on span ">" at bounding box center [473, 87] width 39 height 36
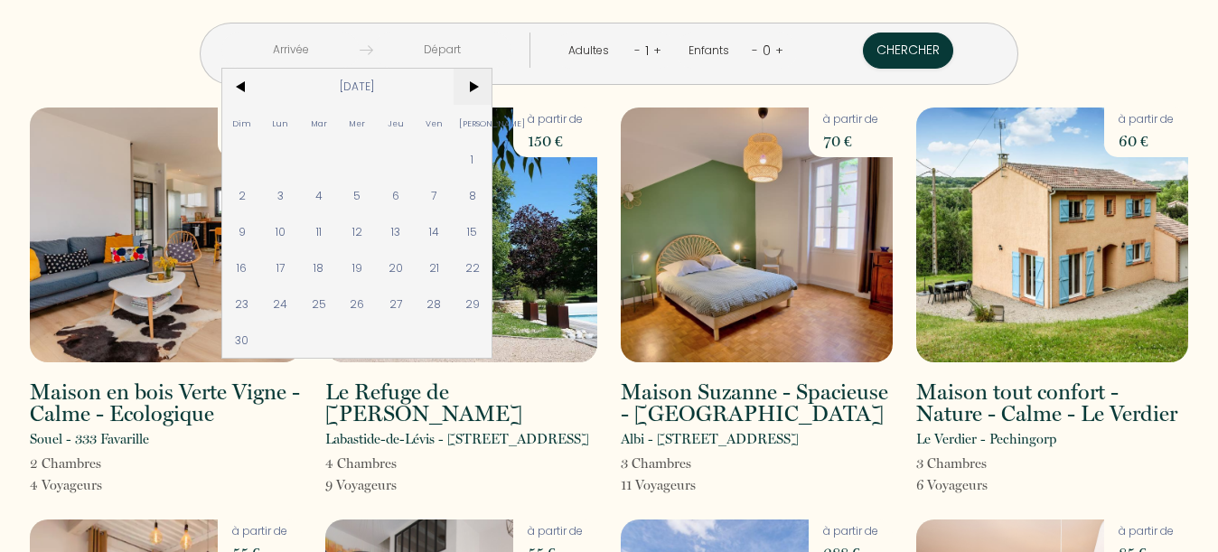
click at [477, 90] on span ">" at bounding box center [473, 87] width 39 height 36
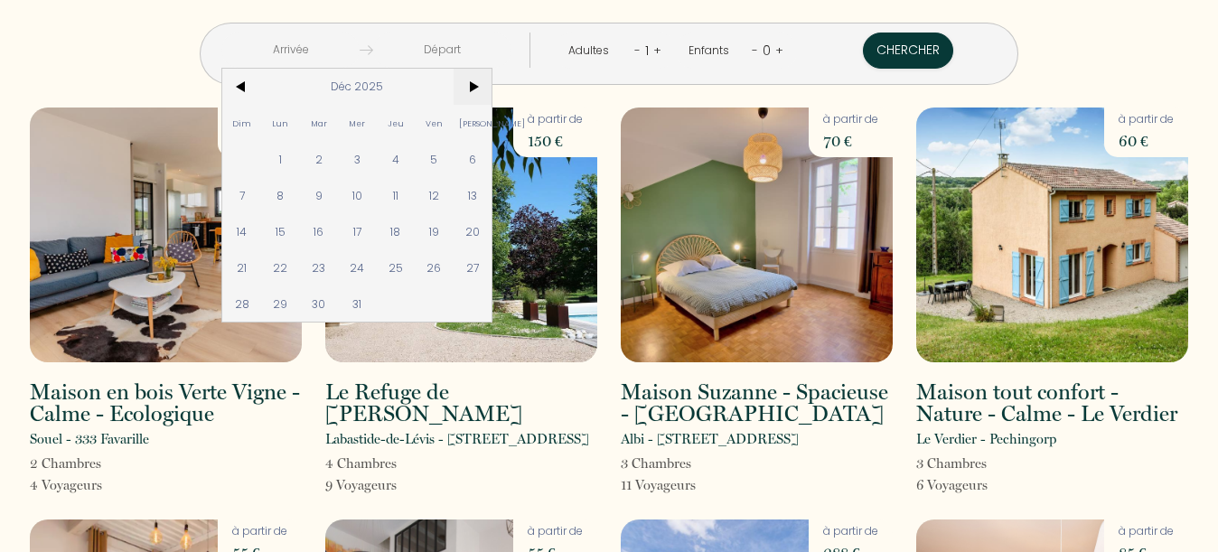
click at [477, 90] on span ">" at bounding box center [473, 87] width 39 height 36
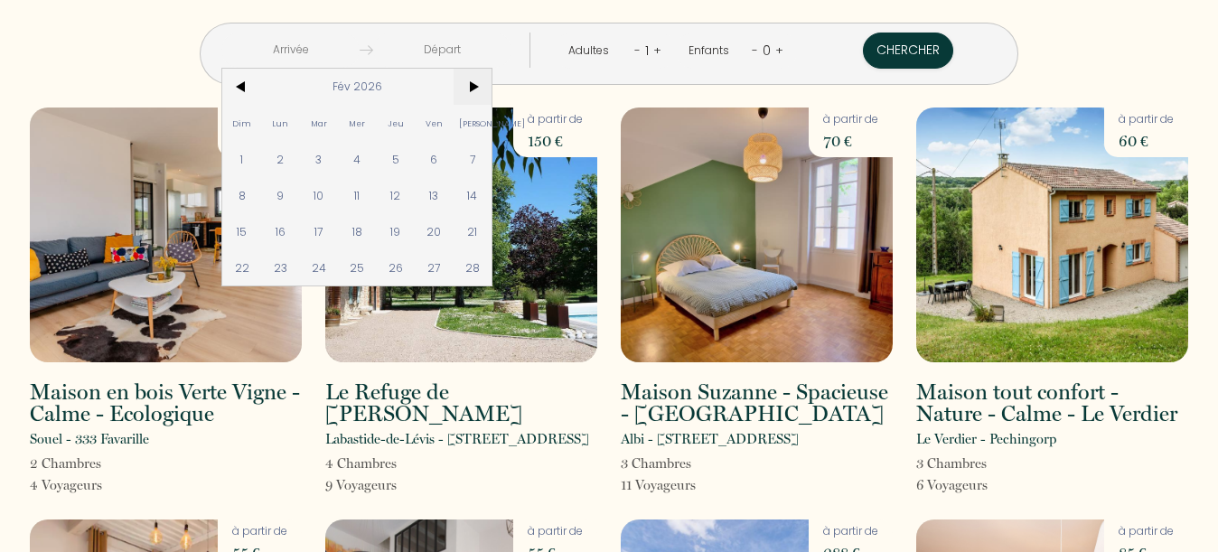
click at [477, 90] on span ">" at bounding box center [473, 87] width 39 height 36
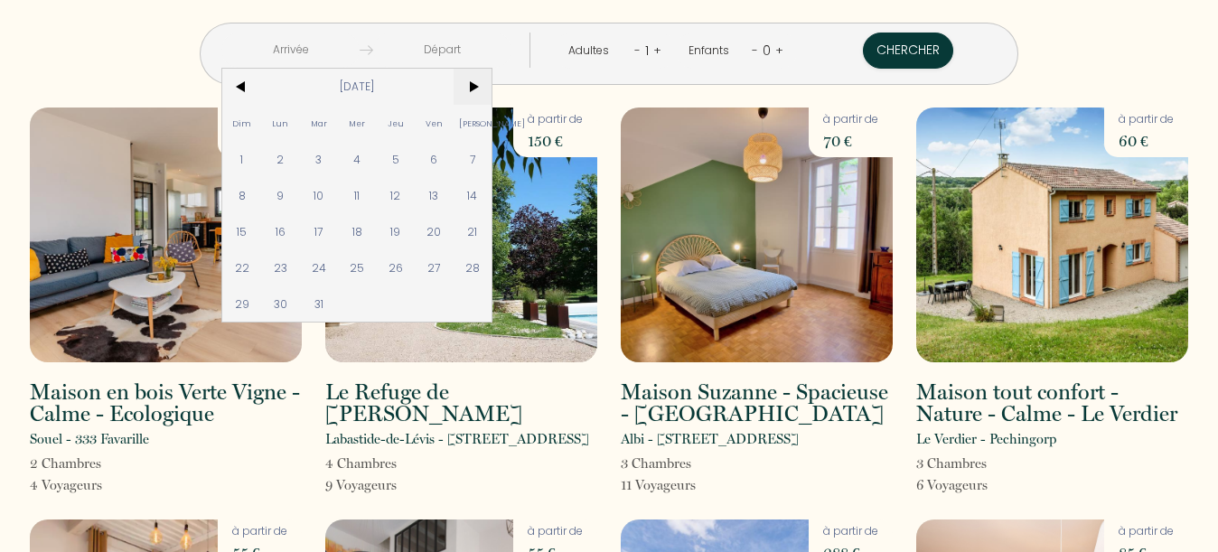
click at [477, 90] on span ">" at bounding box center [473, 87] width 39 height 36
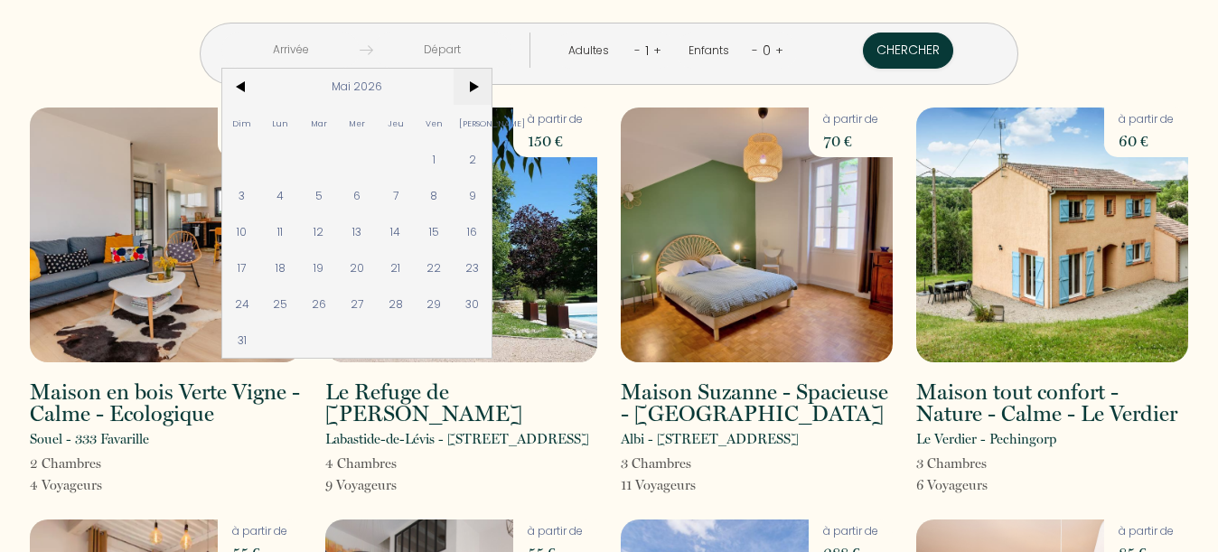
click at [477, 90] on span ">" at bounding box center [473, 87] width 39 height 36
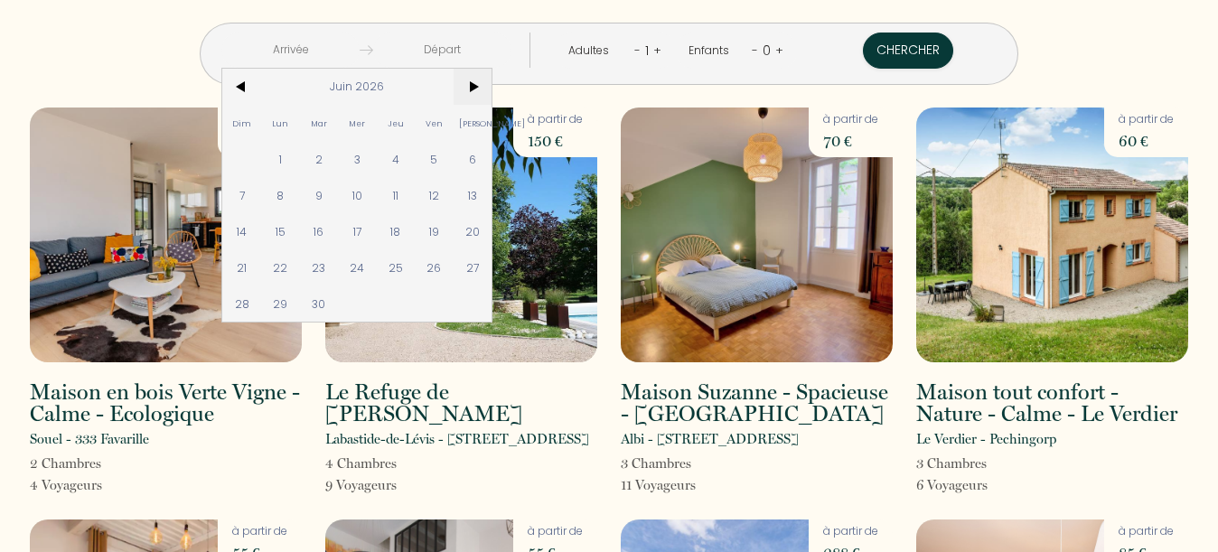
click at [477, 90] on span ">" at bounding box center [473, 87] width 39 height 36
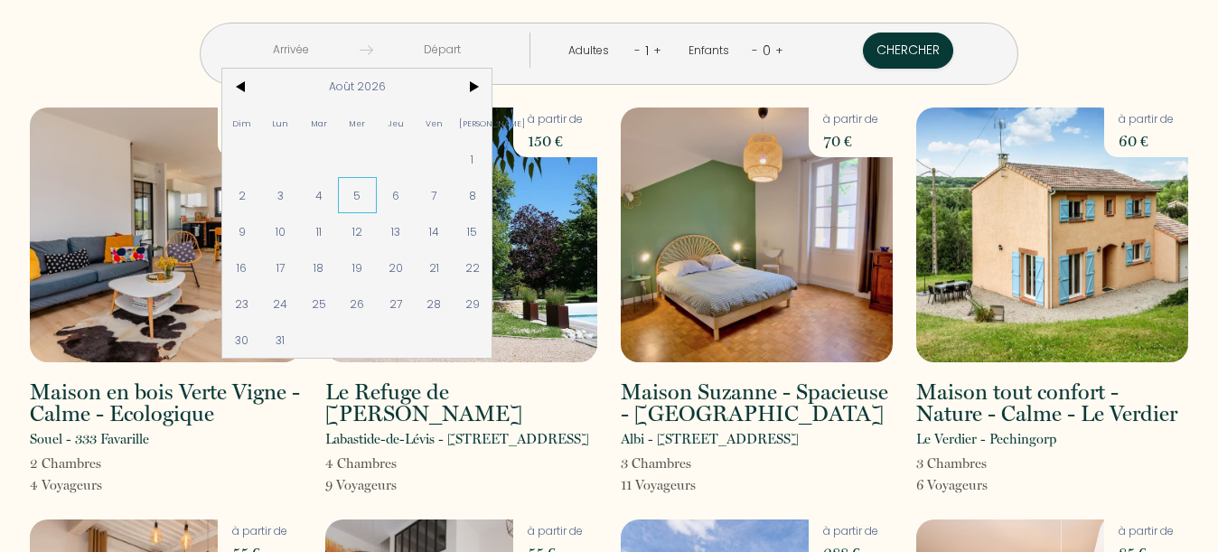
click at [363, 194] on span "5" at bounding box center [357, 195] width 39 height 36
type input "Mer 05 Août 2026"
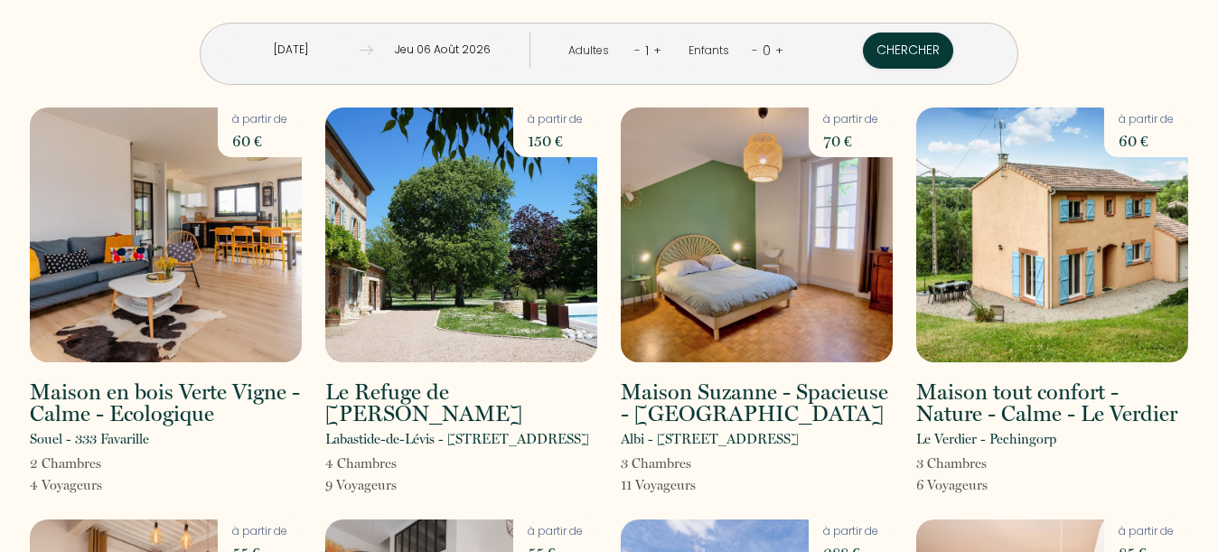
click at [429, 45] on input "Jeu 06 Août 2026" at bounding box center [442, 50] width 138 height 35
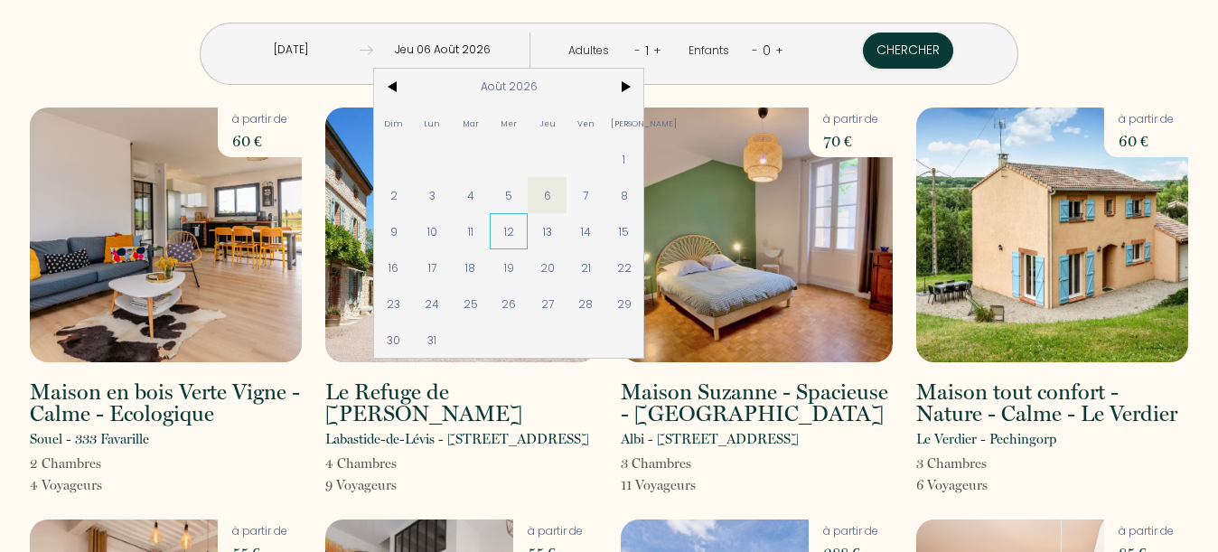
click at [519, 234] on span "12" at bounding box center [509, 231] width 39 height 36
type input "Mer 12 Août 2026"
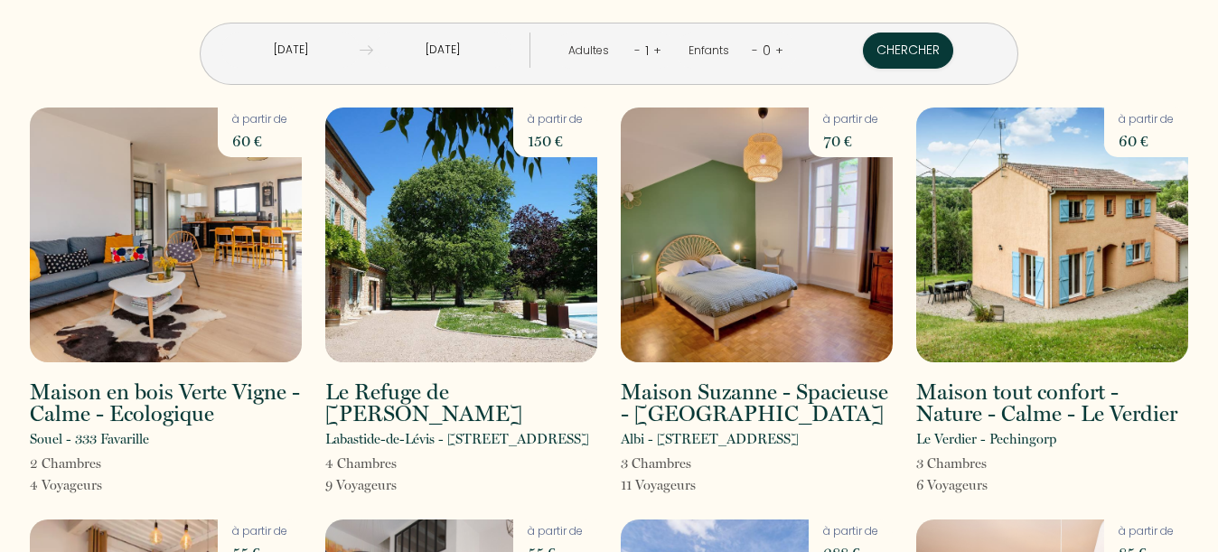
click at [776, 51] on link "+" at bounding box center [779, 50] width 8 height 17
click at [776, 51] on link "+" at bounding box center [777, 50] width 8 height 17
click at [817, 70] on div "Chercher" at bounding box center [909, 54] width 200 height 42
click at [922, 58] on button "Chercher" at bounding box center [908, 51] width 90 height 36
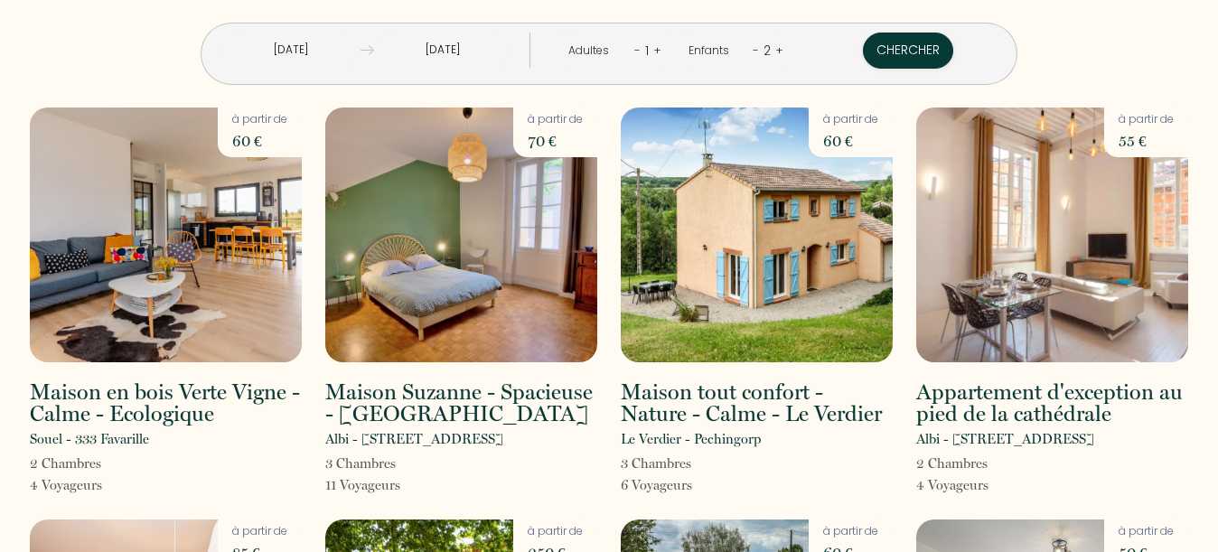
click at [300, 61] on input "Mer 05 Août 2026" at bounding box center [291, 50] width 138 height 35
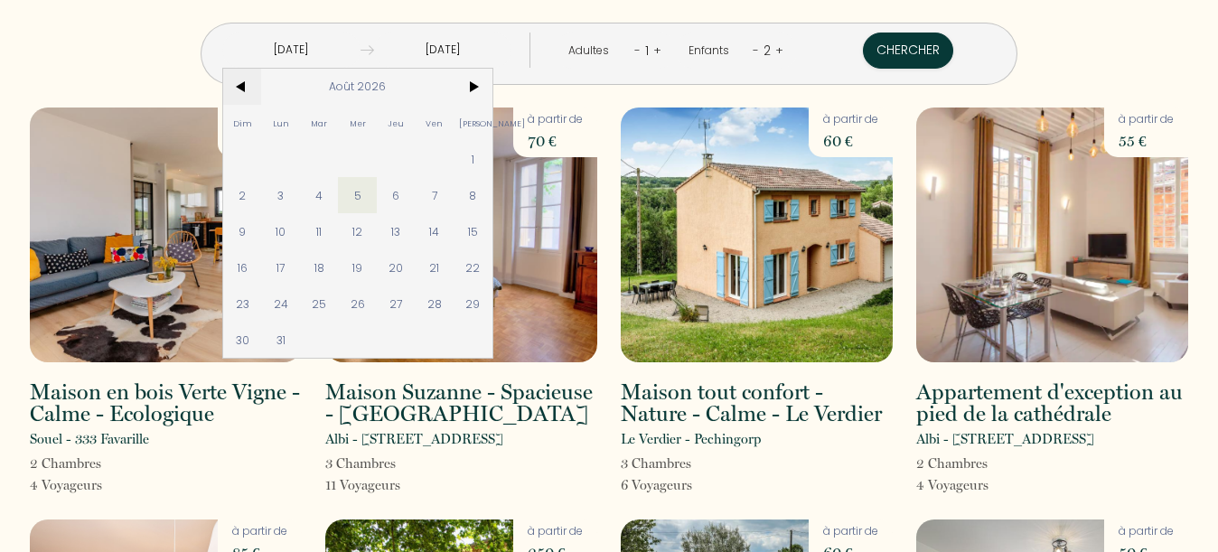
click at [251, 89] on span "<" at bounding box center [242, 87] width 39 height 36
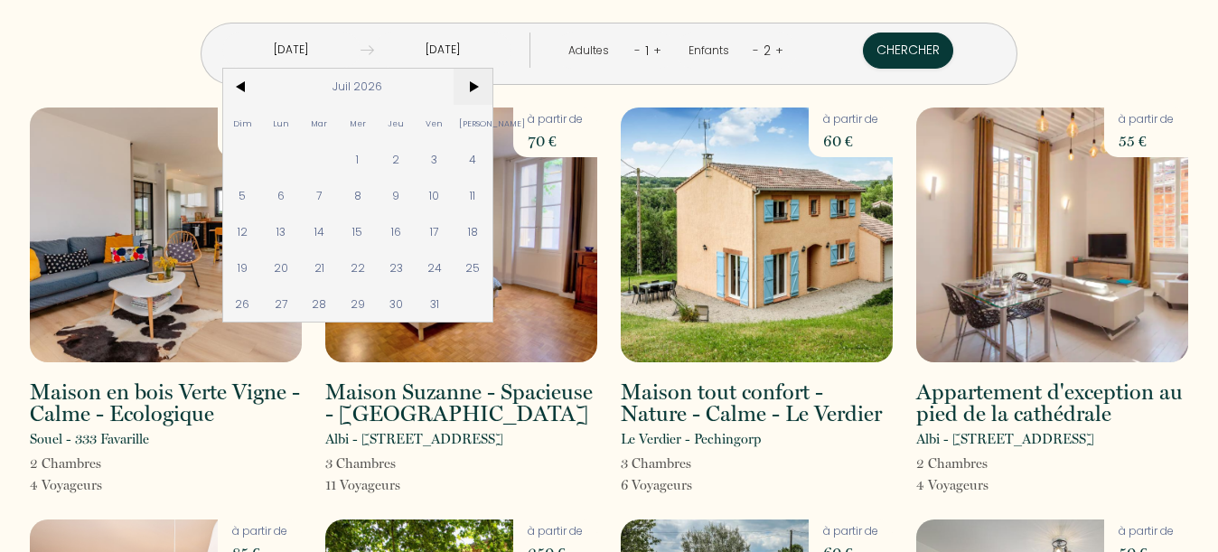
click at [472, 85] on span ">" at bounding box center [473, 87] width 39 height 36
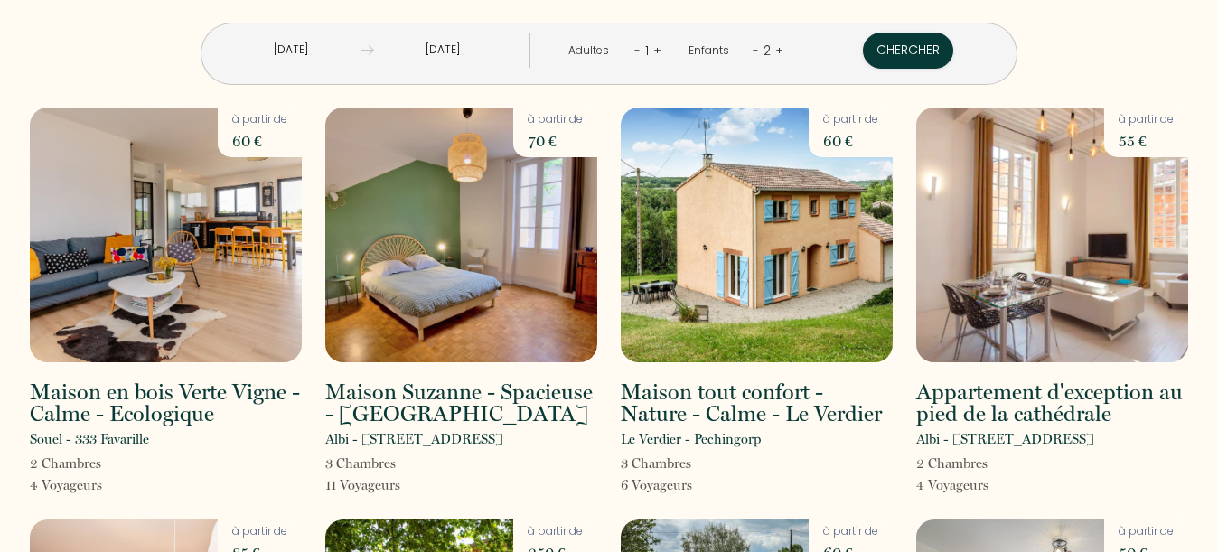
click at [286, 51] on input "Mer 05 Août 2026" at bounding box center [291, 50] width 138 height 35
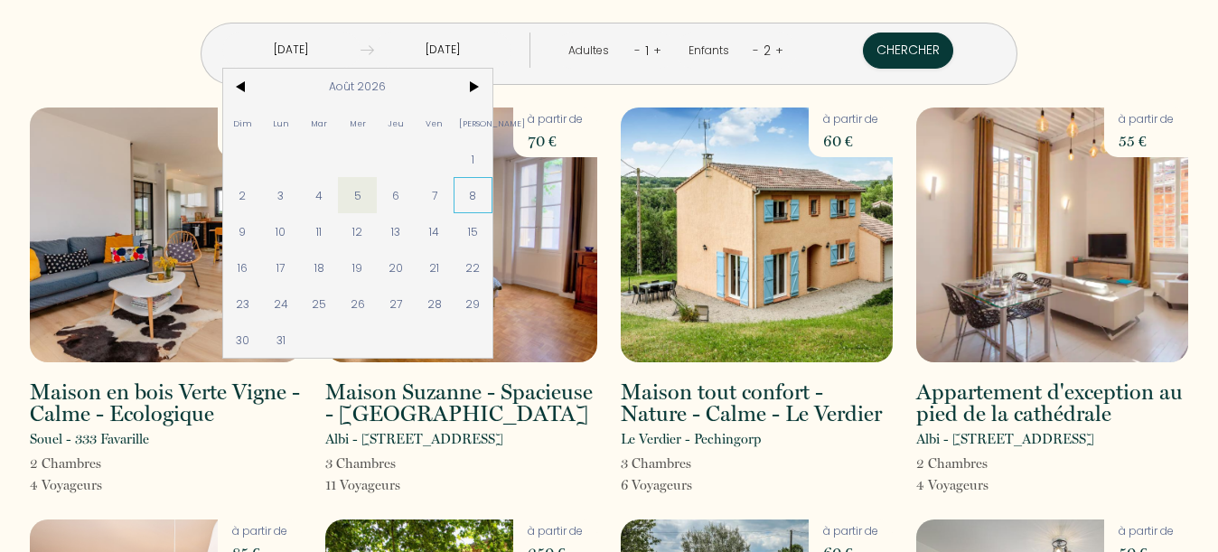
click at [463, 192] on span "8" at bounding box center [473, 195] width 39 height 36
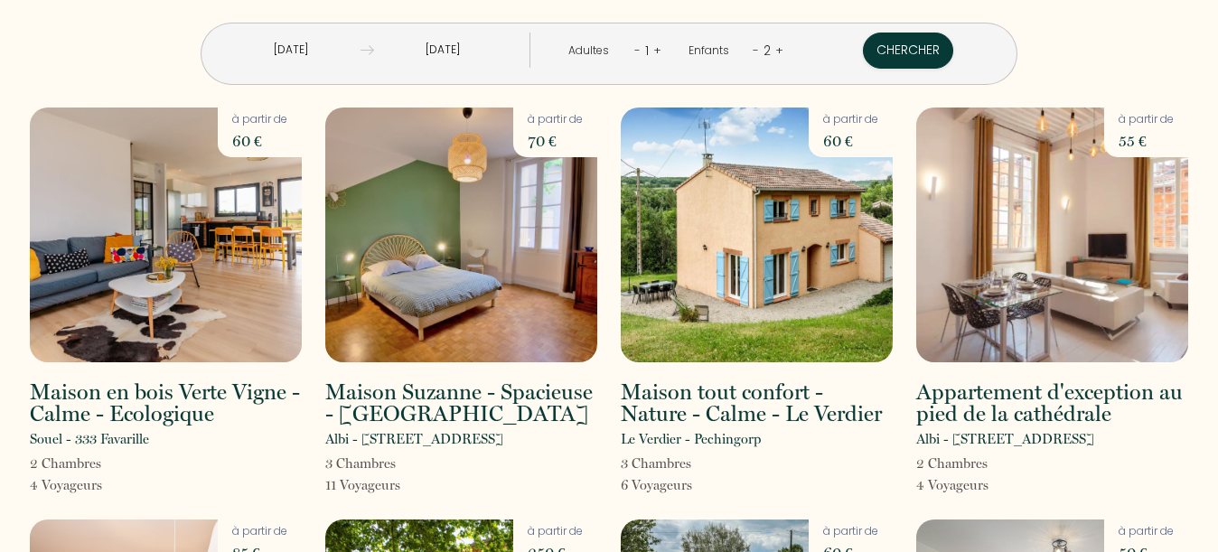
type input "Sam 08 Août 2026"
click at [458, 39] on input "Mer 12 Août 2026" at bounding box center [443, 50] width 138 height 35
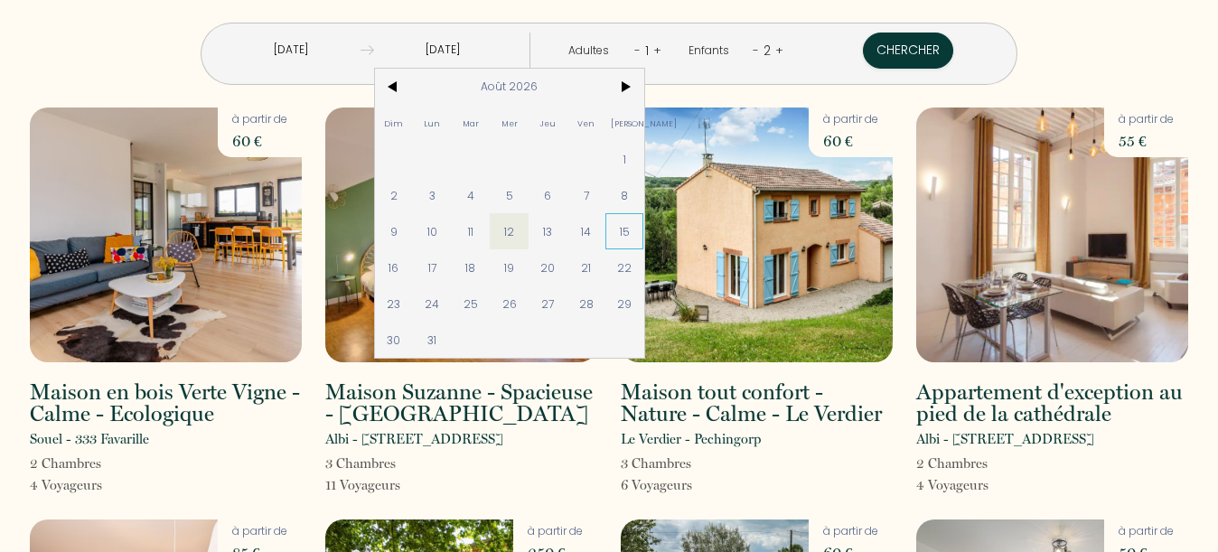
click at [628, 237] on span "15" at bounding box center [624, 231] width 39 height 36
type input "Sam 15 Août 2026"
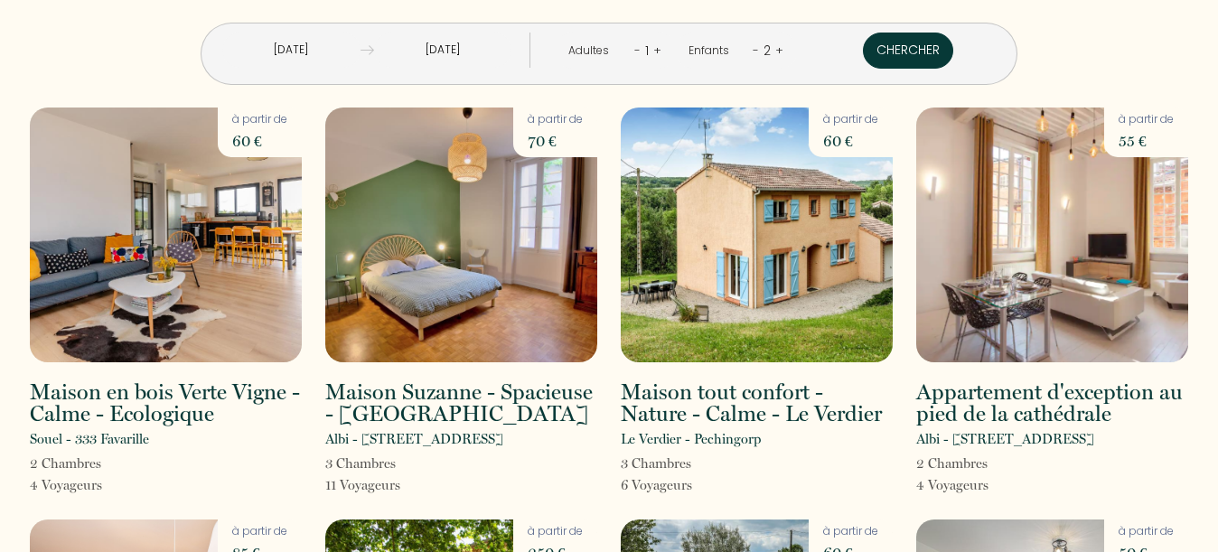
click at [931, 54] on button "Chercher" at bounding box center [908, 51] width 90 height 36
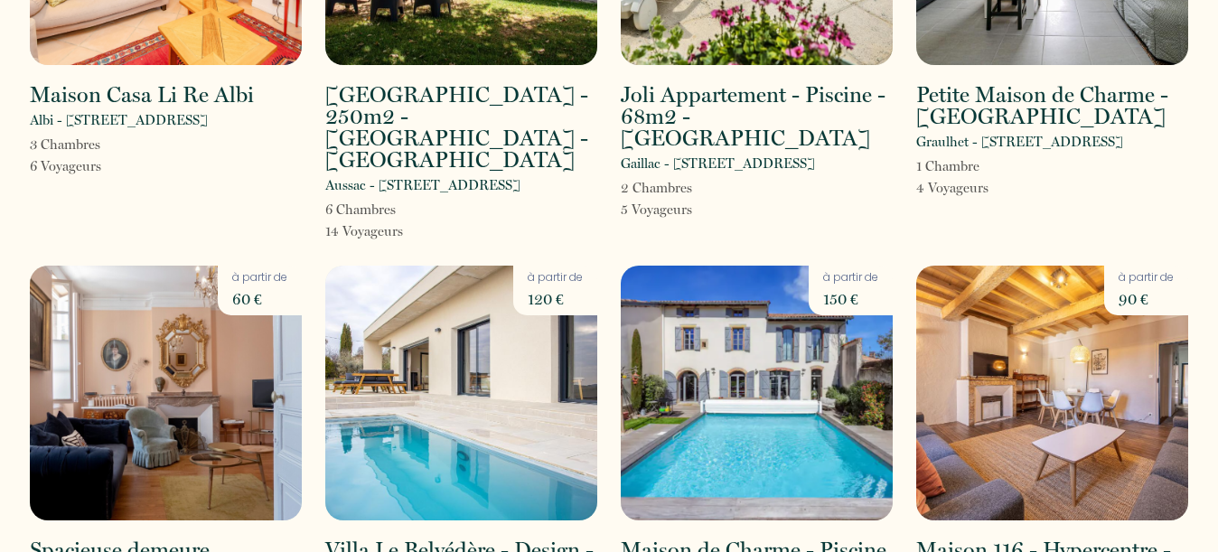
scroll to position [795, 0]
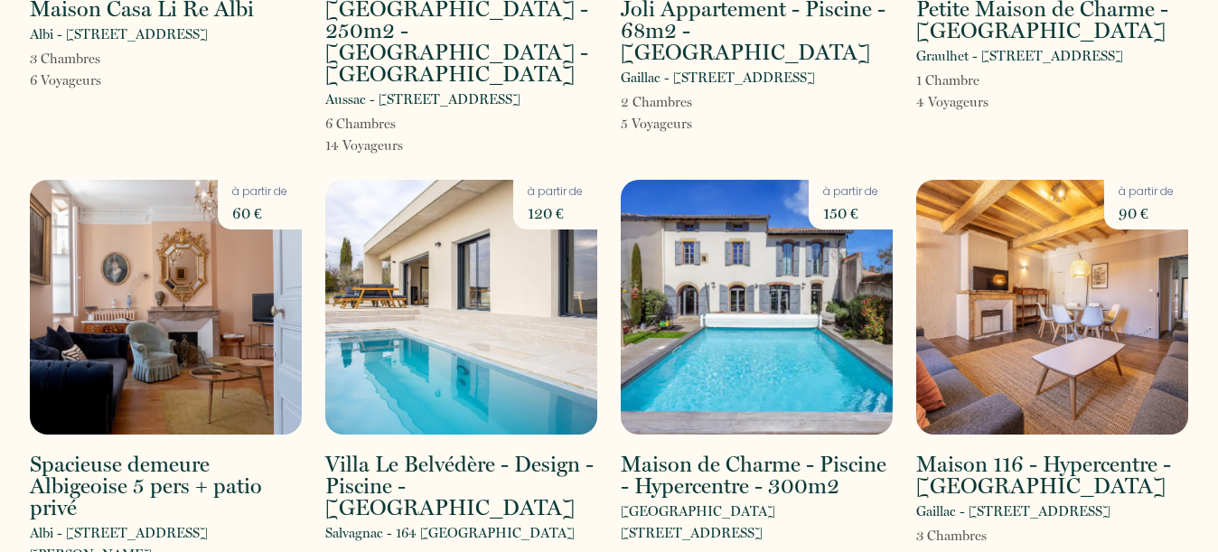
click at [485, 274] on img at bounding box center [461, 307] width 272 height 255
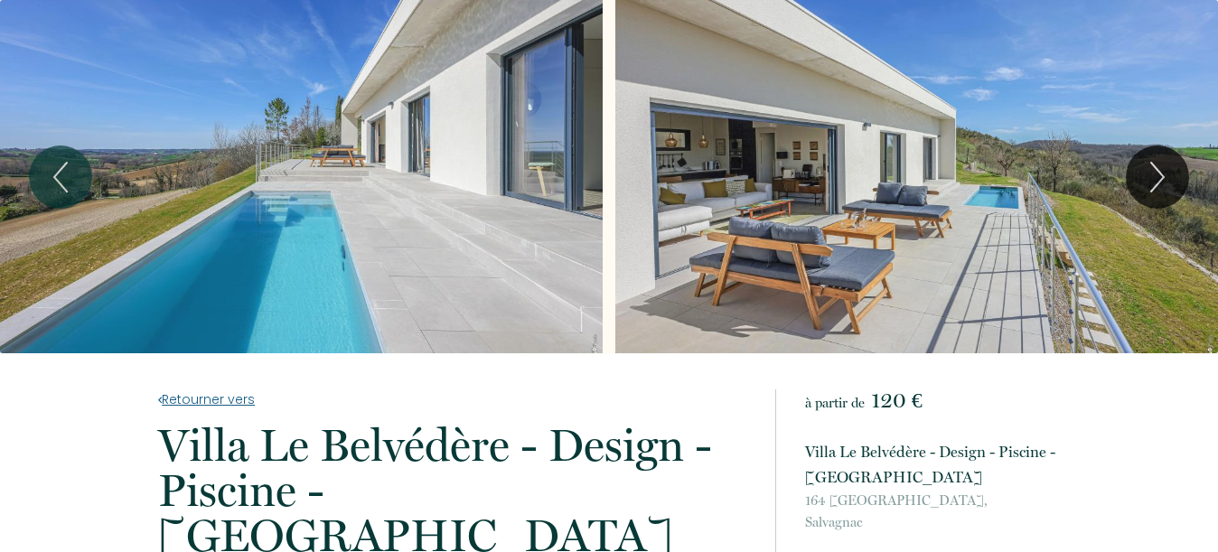
click at [203, 401] on link "Retourner vers" at bounding box center [454, 399] width 593 height 20
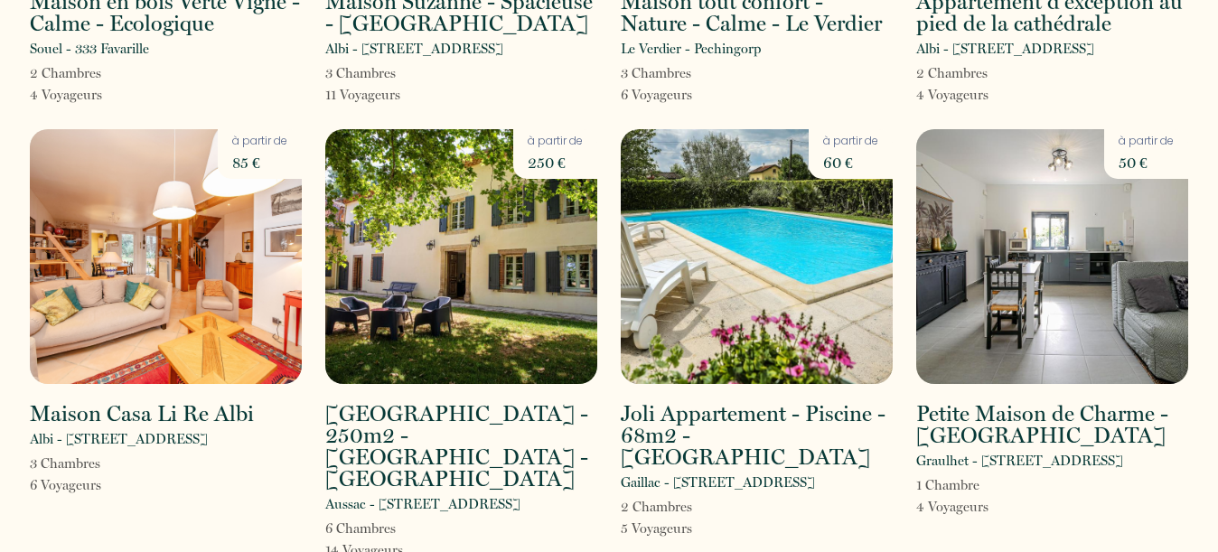
scroll to position [418, 0]
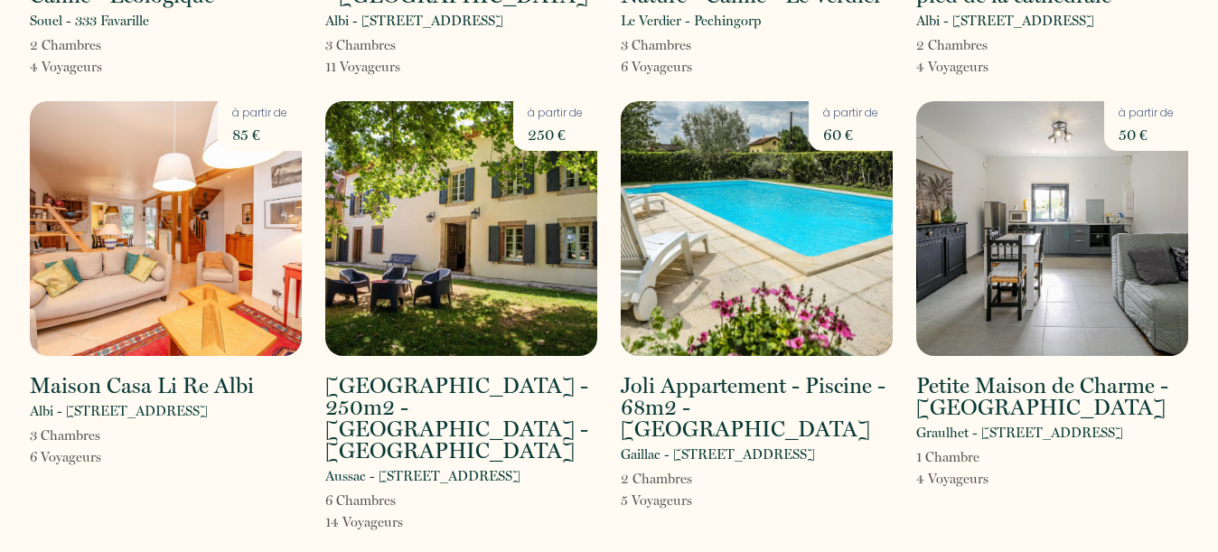
click at [775, 201] on img at bounding box center [757, 228] width 272 height 255
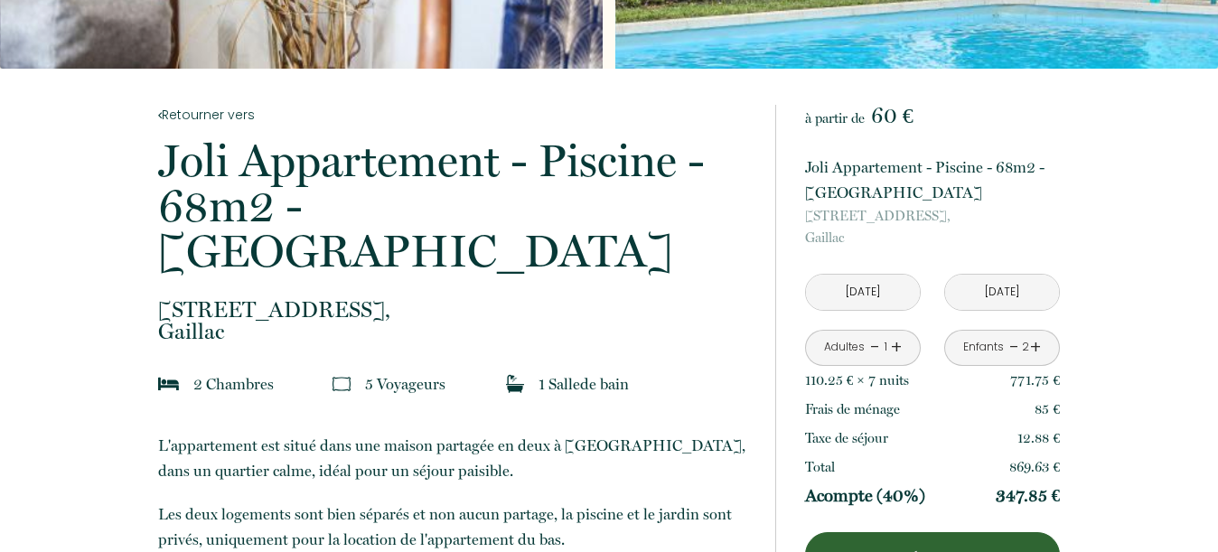
scroll to position [285, 0]
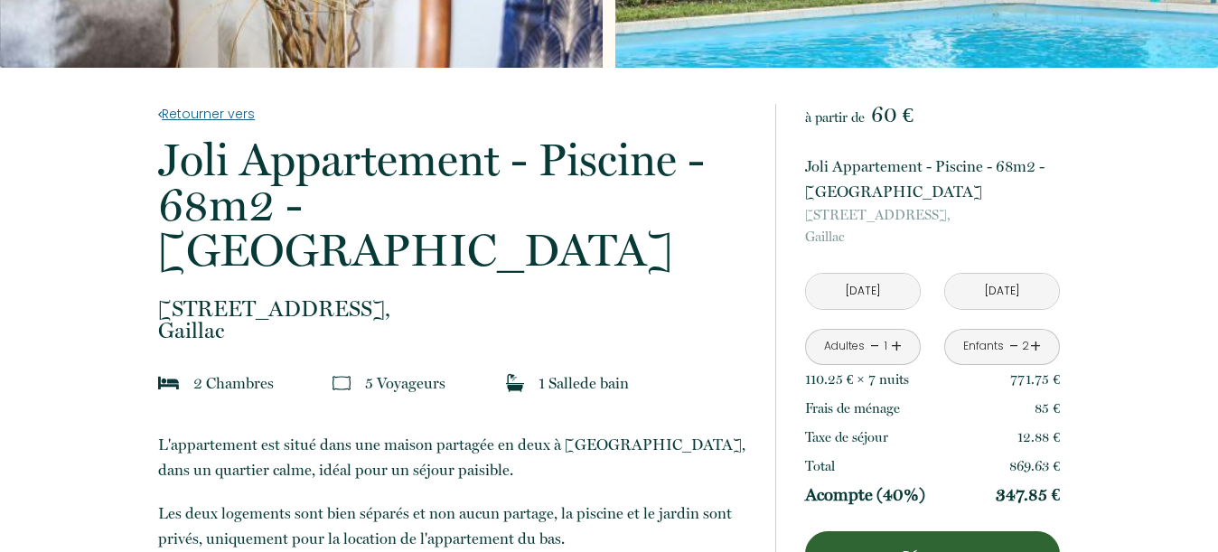
click at [220, 119] on link "Retourner vers" at bounding box center [454, 114] width 593 height 20
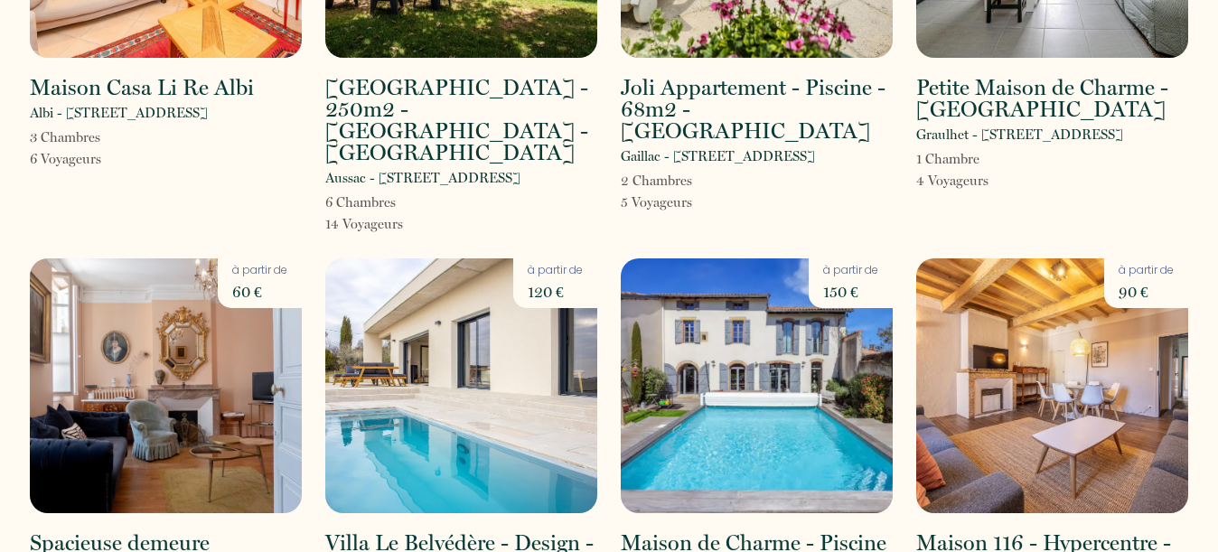
scroll to position [728, 0]
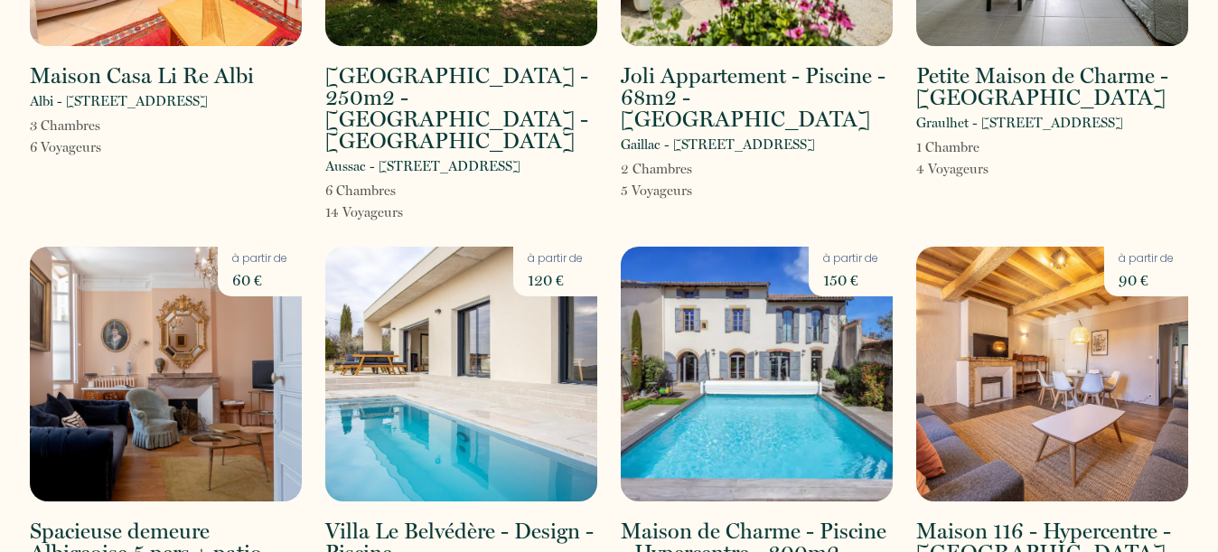
click at [477, 359] on img at bounding box center [461, 374] width 272 height 255
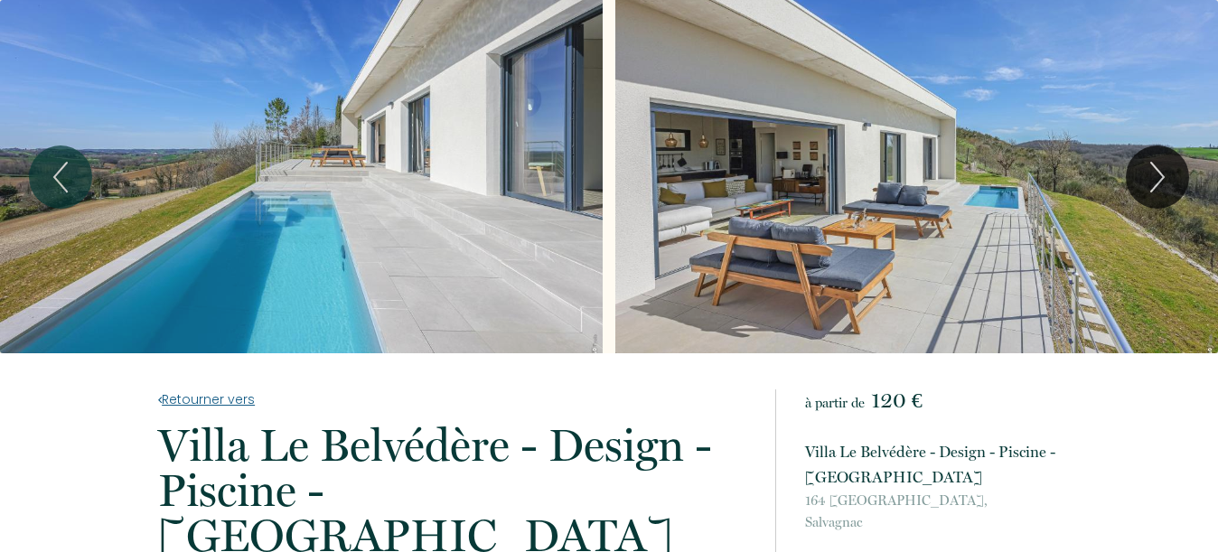
click at [226, 408] on link "Retourner vers" at bounding box center [454, 399] width 593 height 20
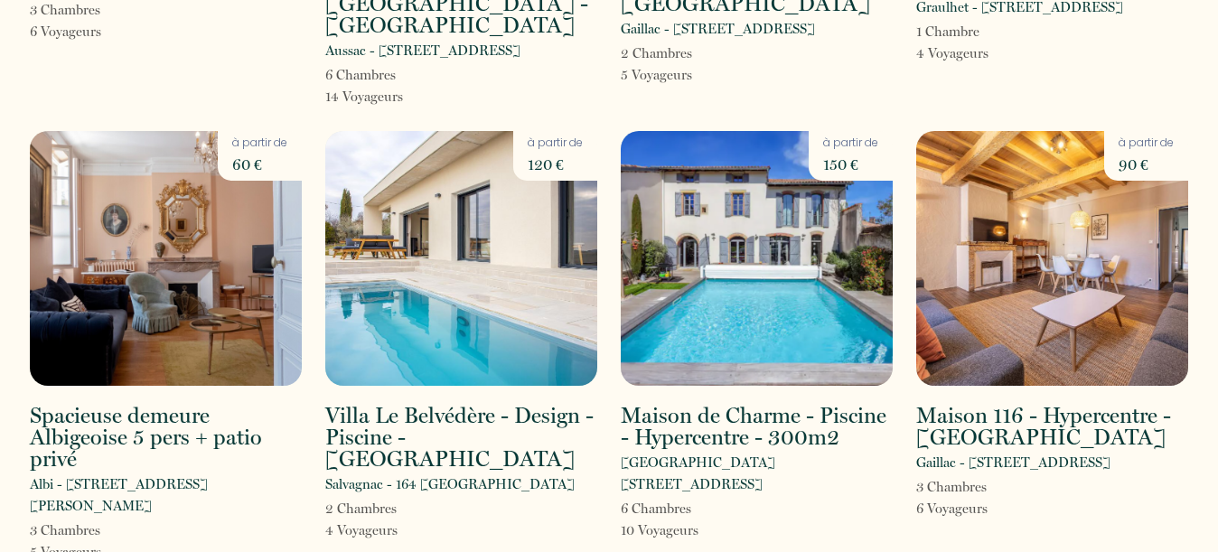
scroll to position [845, 0]
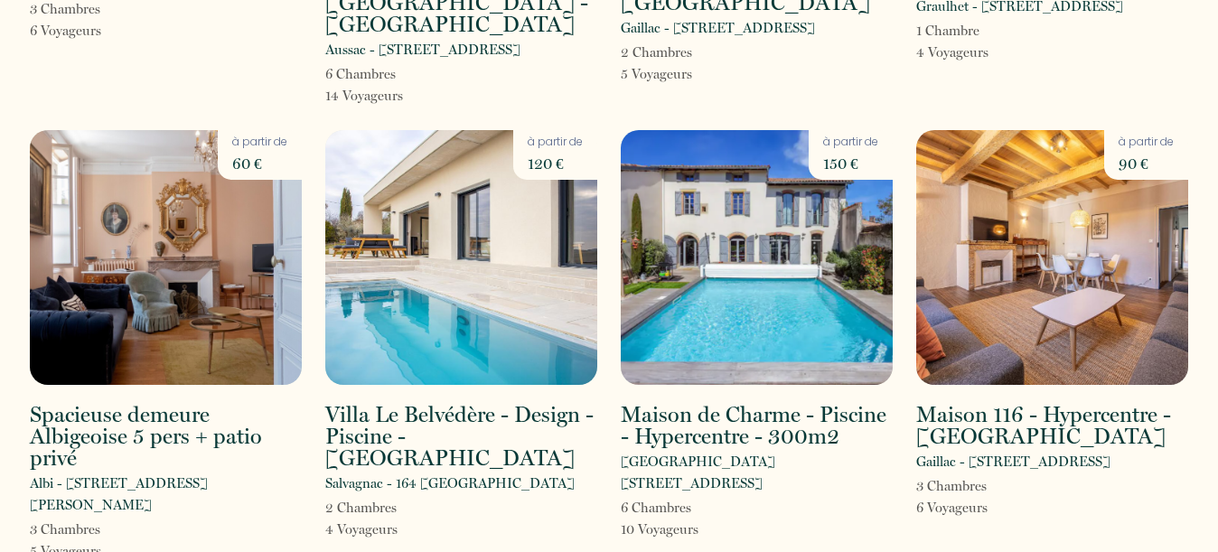
click at [762, 220] on img at bounding box center [757, 257] width 272 height 255
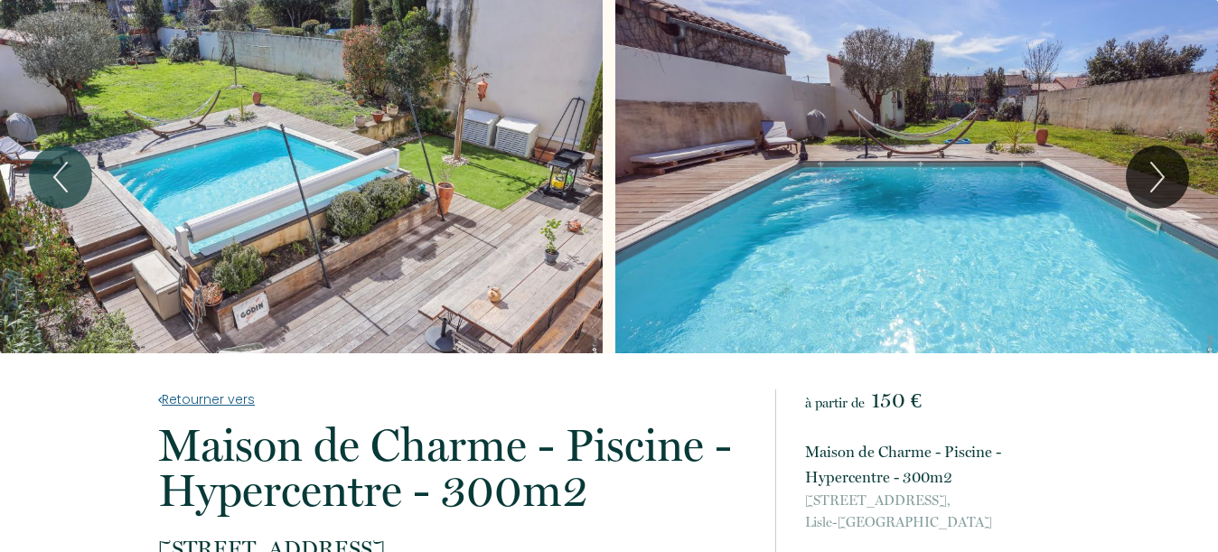
click at [209, 405] on link "Retourner vers" at bounding box center [454, 399] width 593 height 20
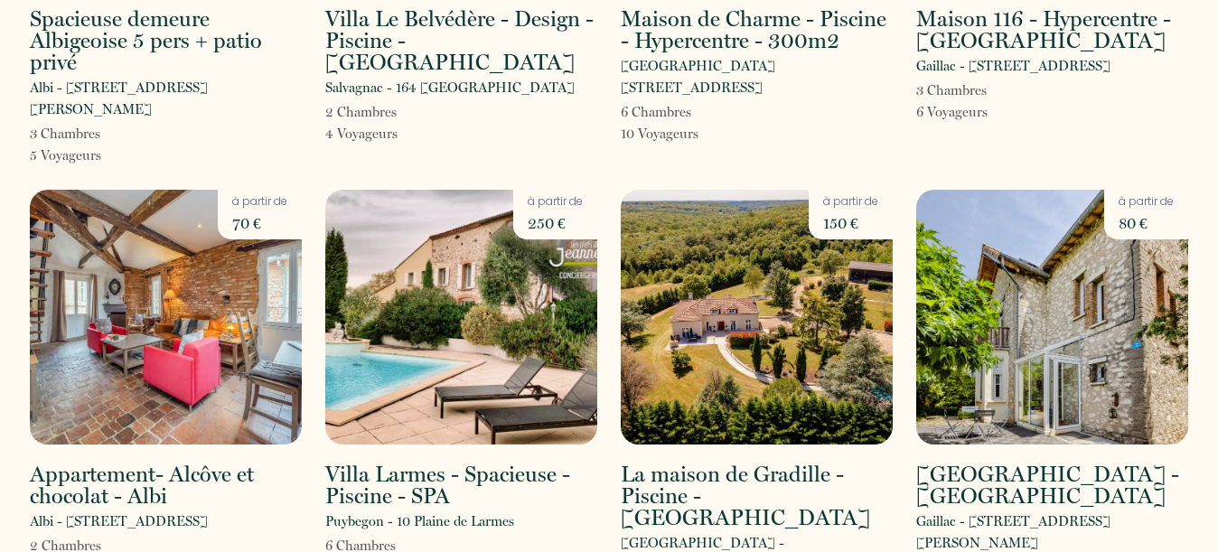
scroll to position [1265, 0]
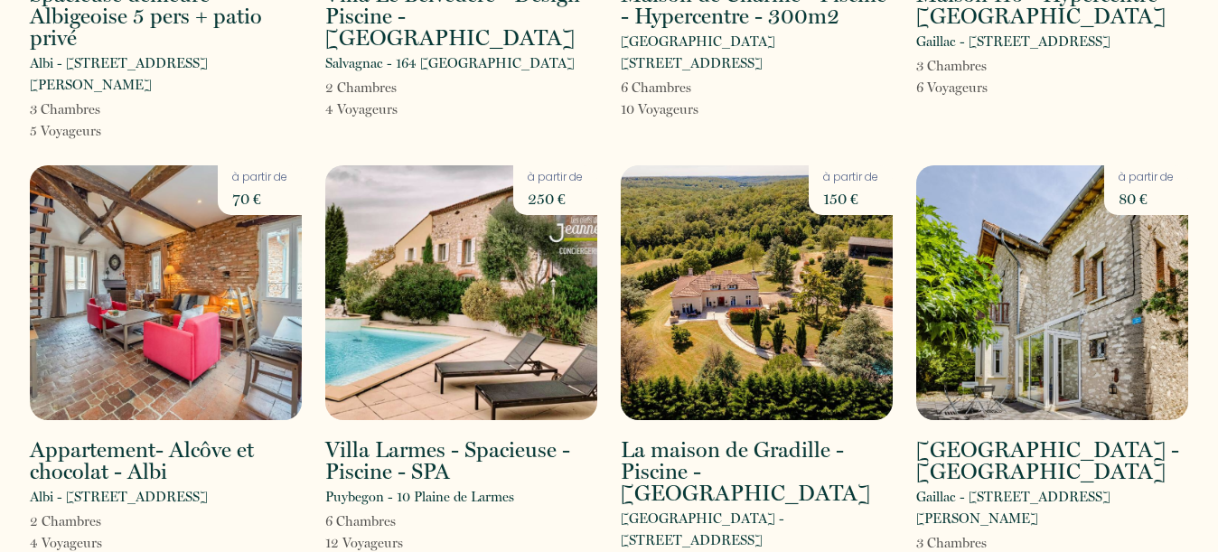
click at [491, 288] on img at bounding box center [461, 292] width 272 height 255
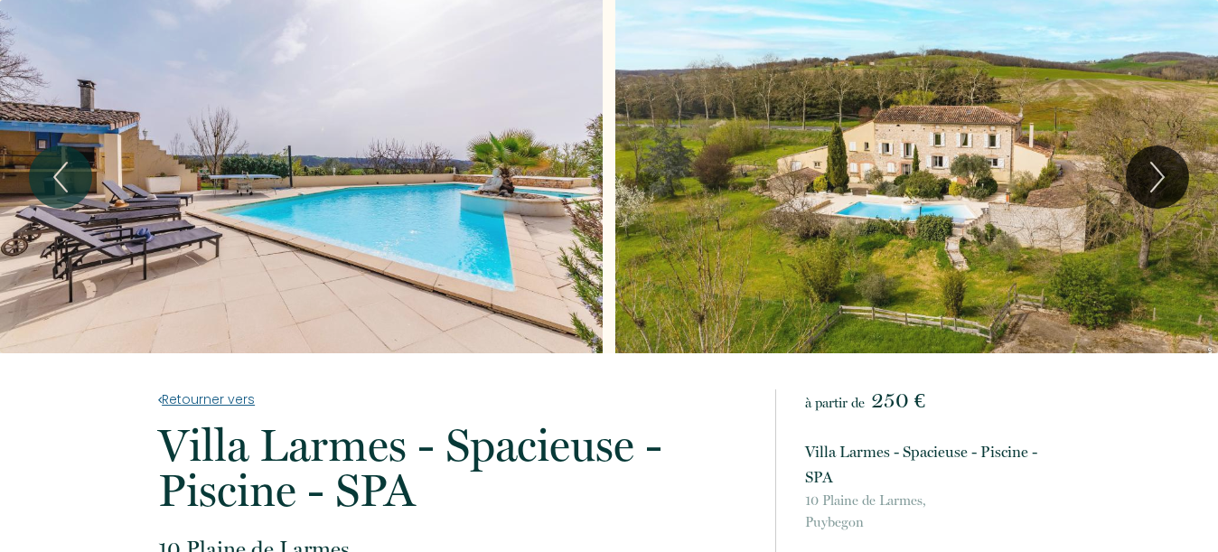
click at [198, 405] on link "Retourner vers" at bounding box center [454, 399] width 593 height 20
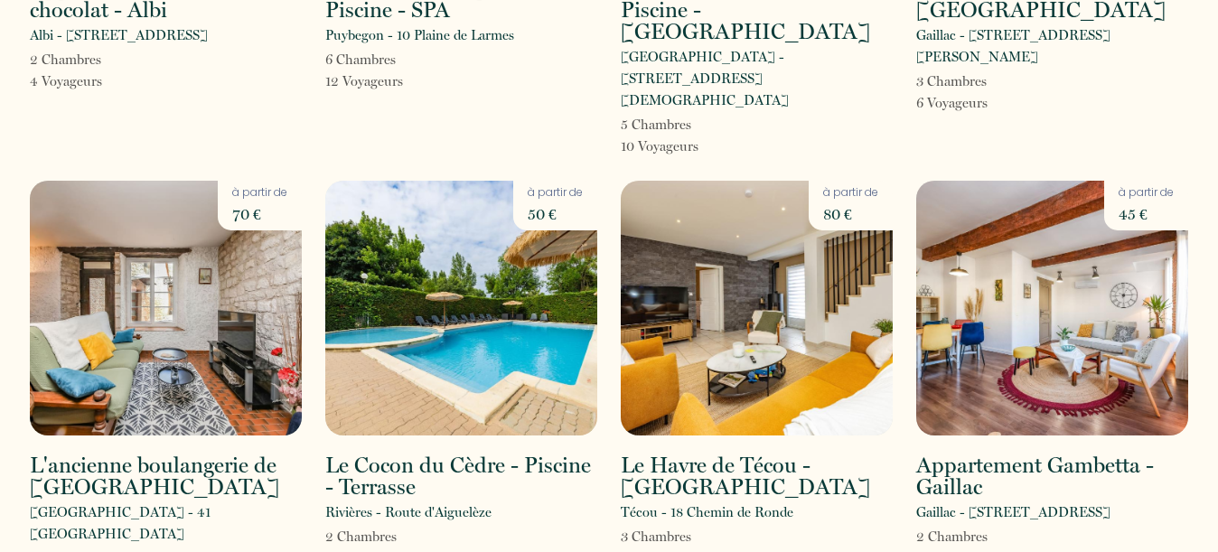
scroll to position [1731, 0]
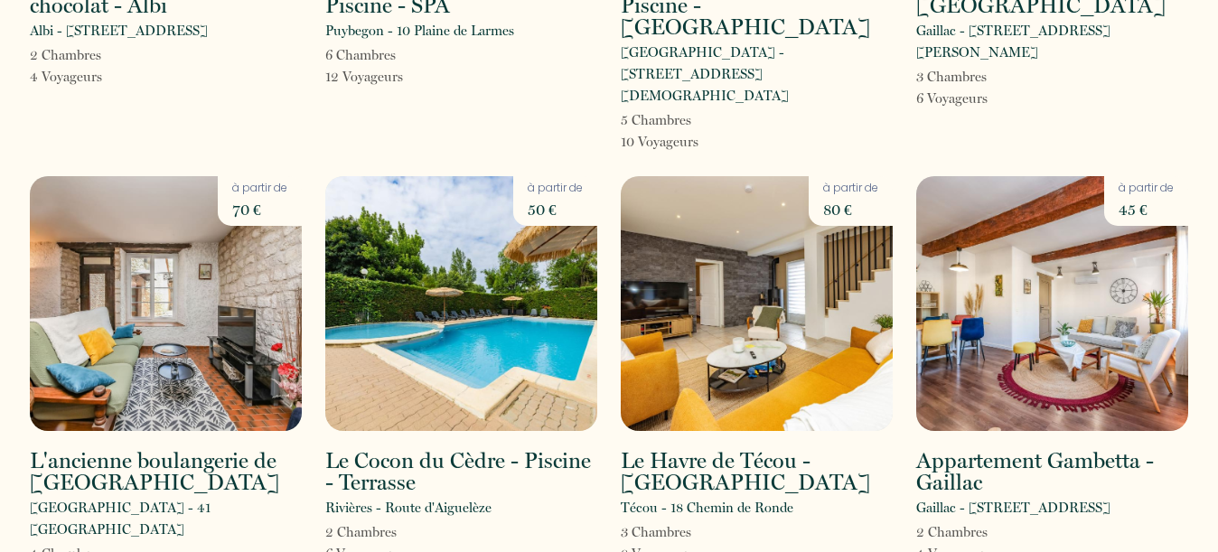
click at [495, 224] on img at bounding box center [461, 303] width 272 height 255
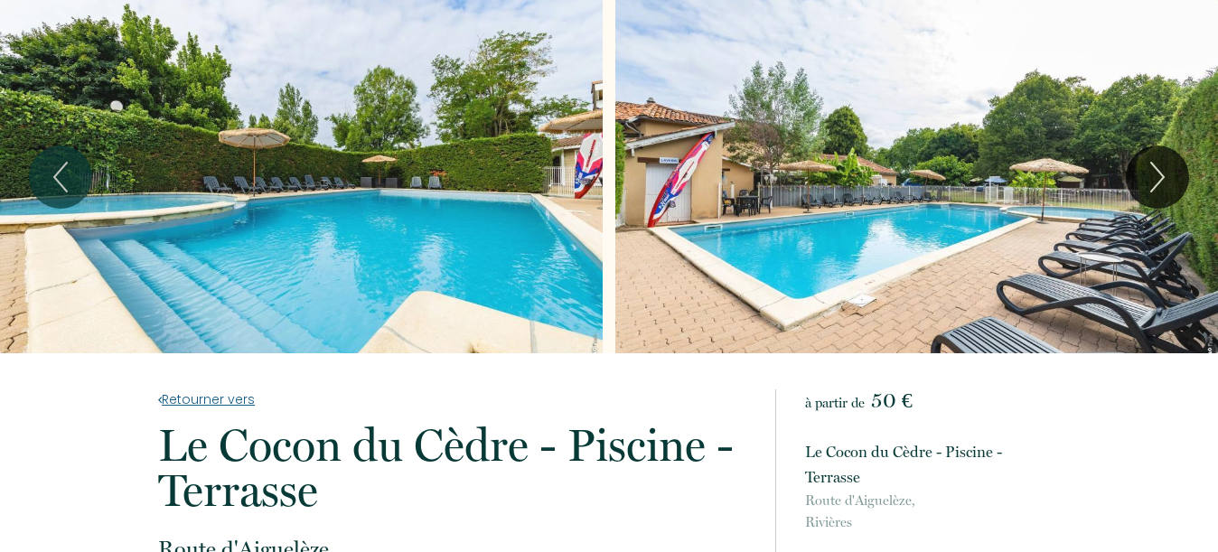
click at [200, 405] on link "Retourner vers" at bounding box center [454, 399] width 593 height 20
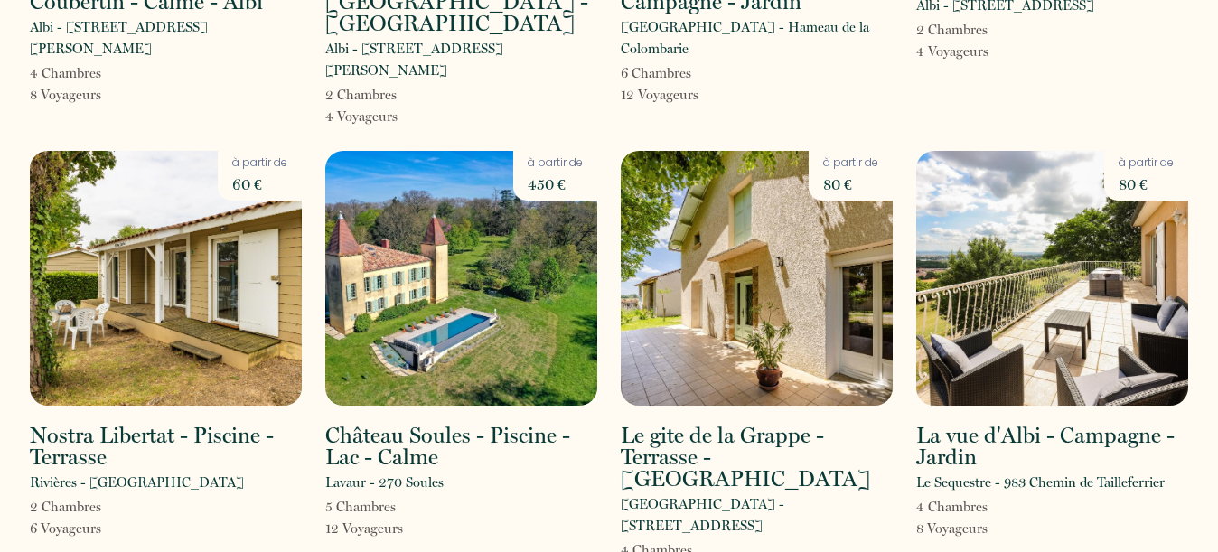
scroll to position [2607, 0]
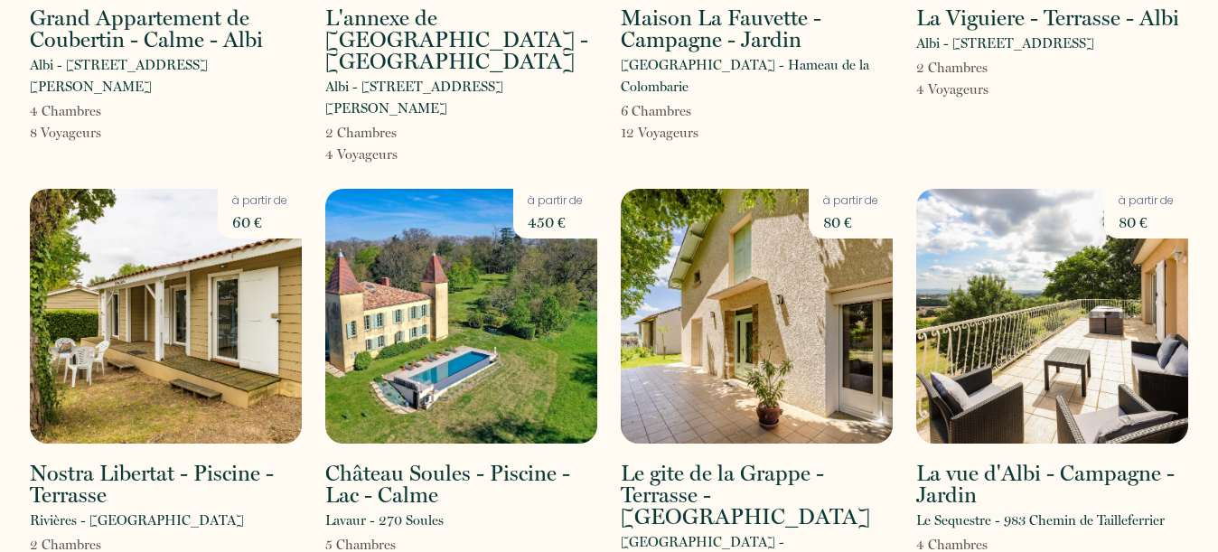
click at [202, 189] on img at bounding box center [166, 316] width 272 height 255
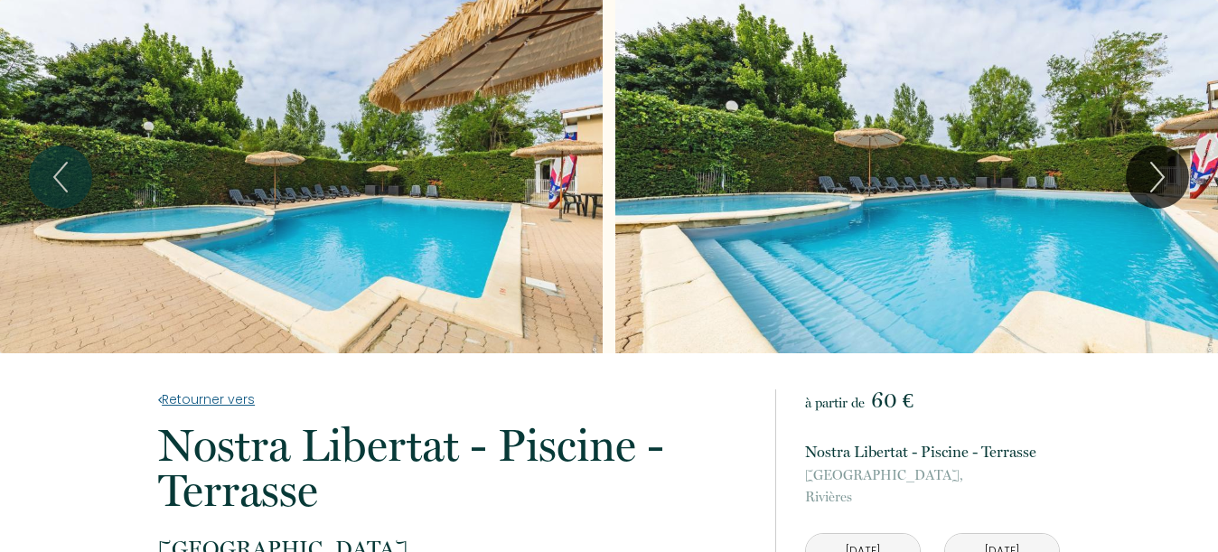
click at [233, 394] on link "Retourner vers" at bounding box center [454, 399] width 593 height 20
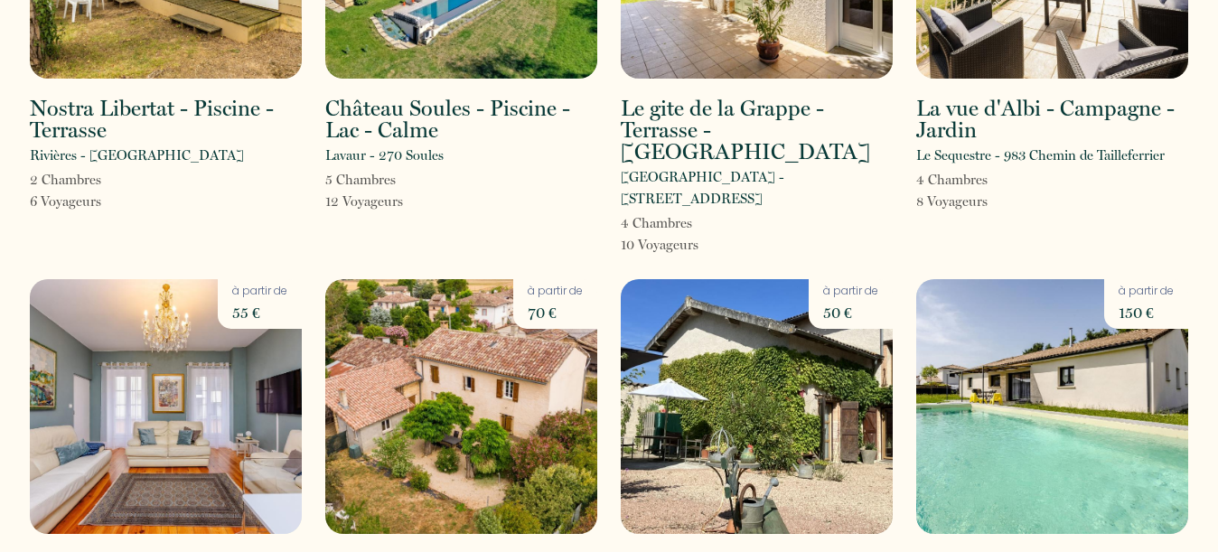
scroll to position [2979, 0]
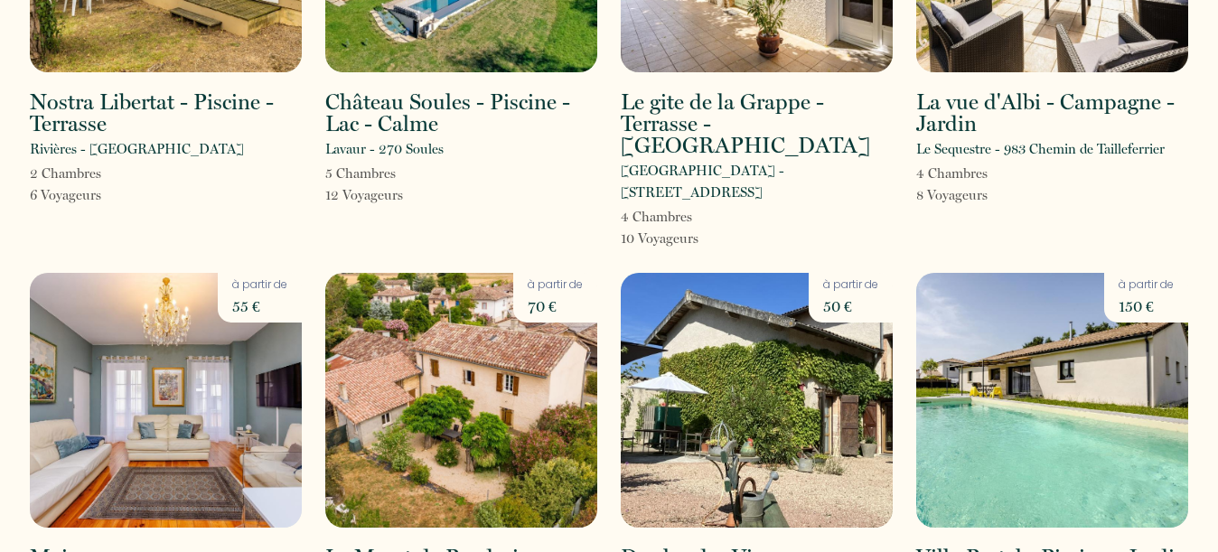
click at [1069, 273] on img at bounding box center [1052, 400] width 272 height 255
